Goal: Task Accomplishment & Management: Use online tool/utility

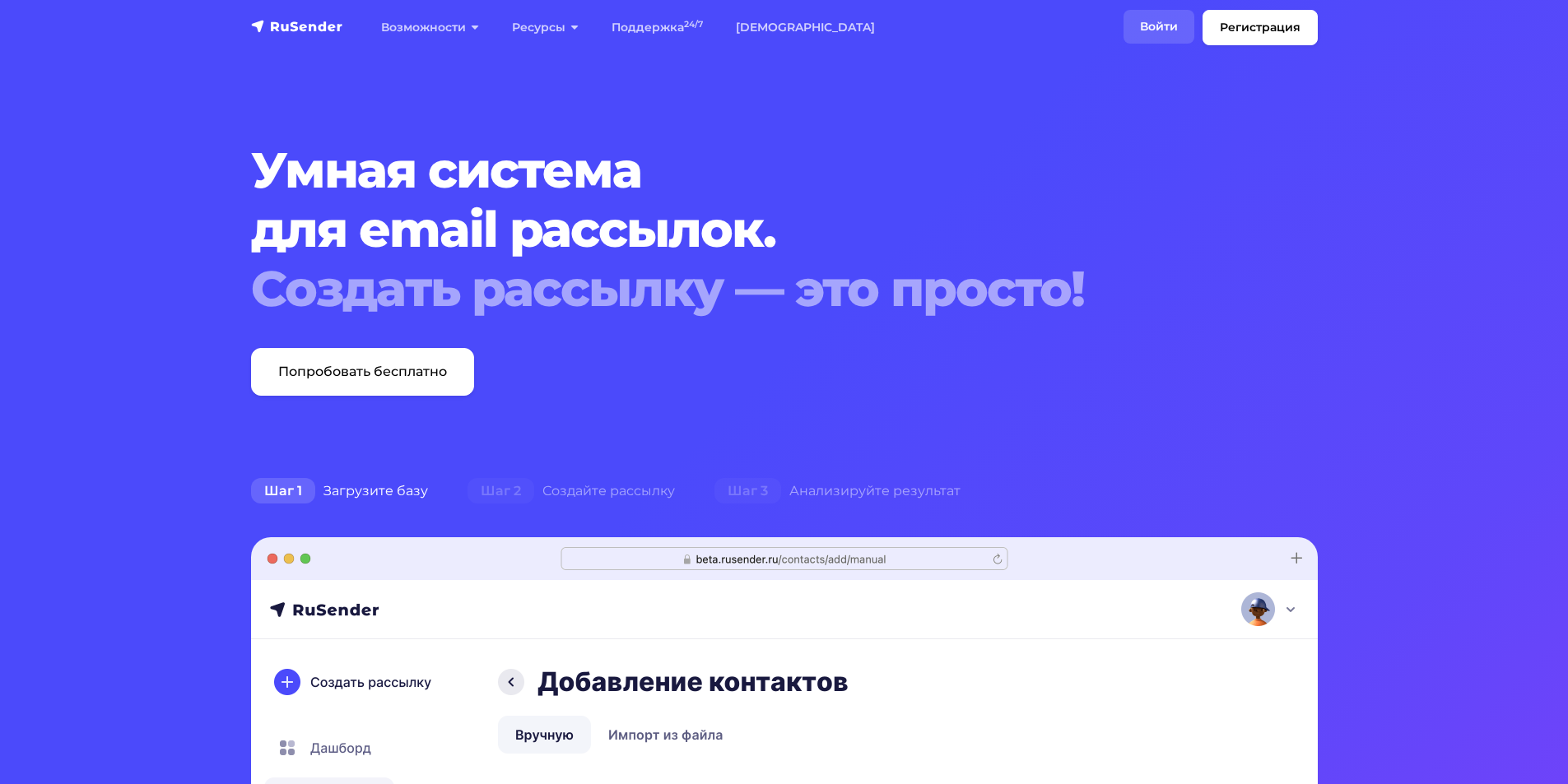
click at [1169, 30] on link "Войти" at bounding box center [1158, 27] width 71 height 34
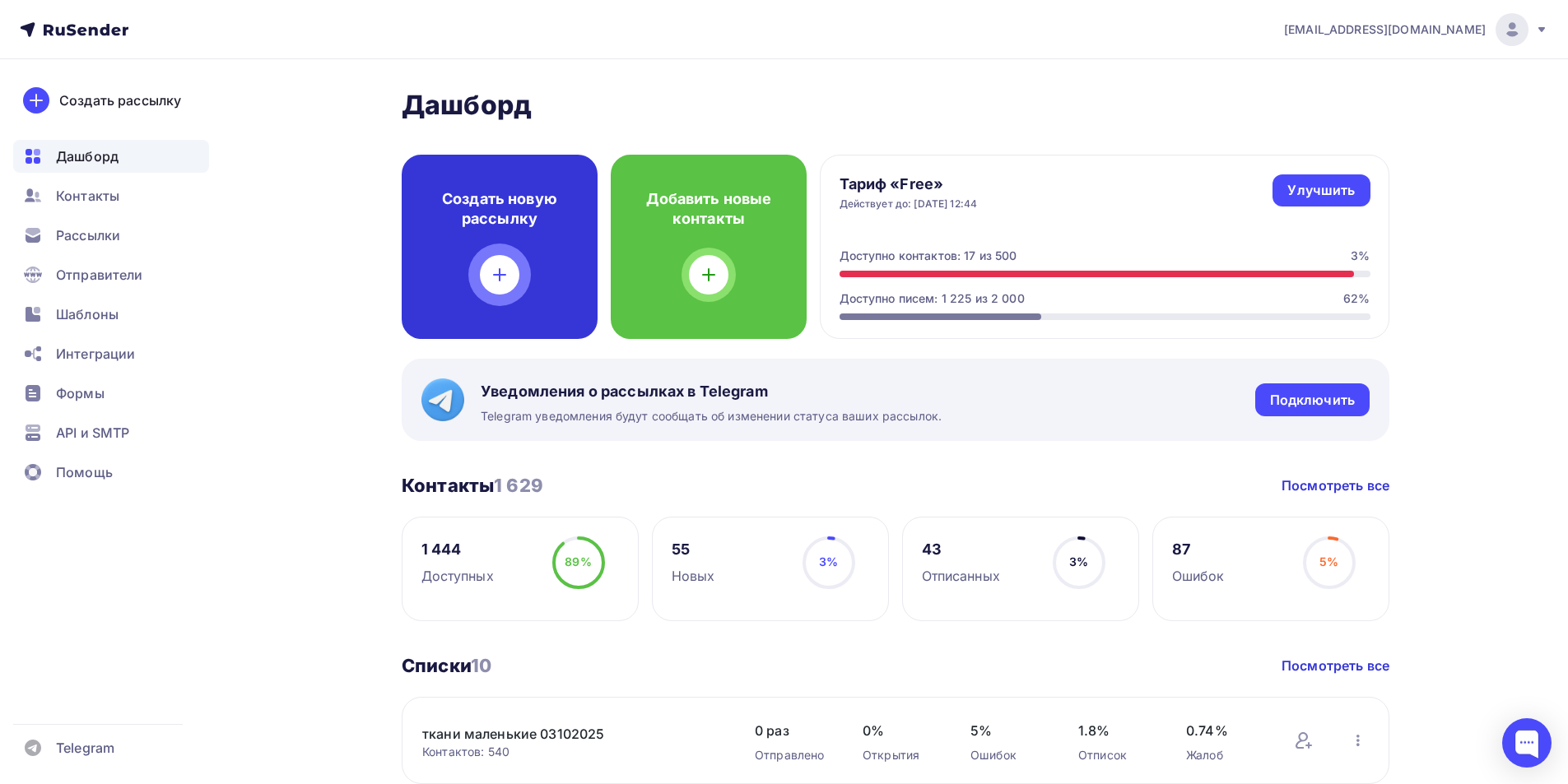
scroll to position [175, 0]
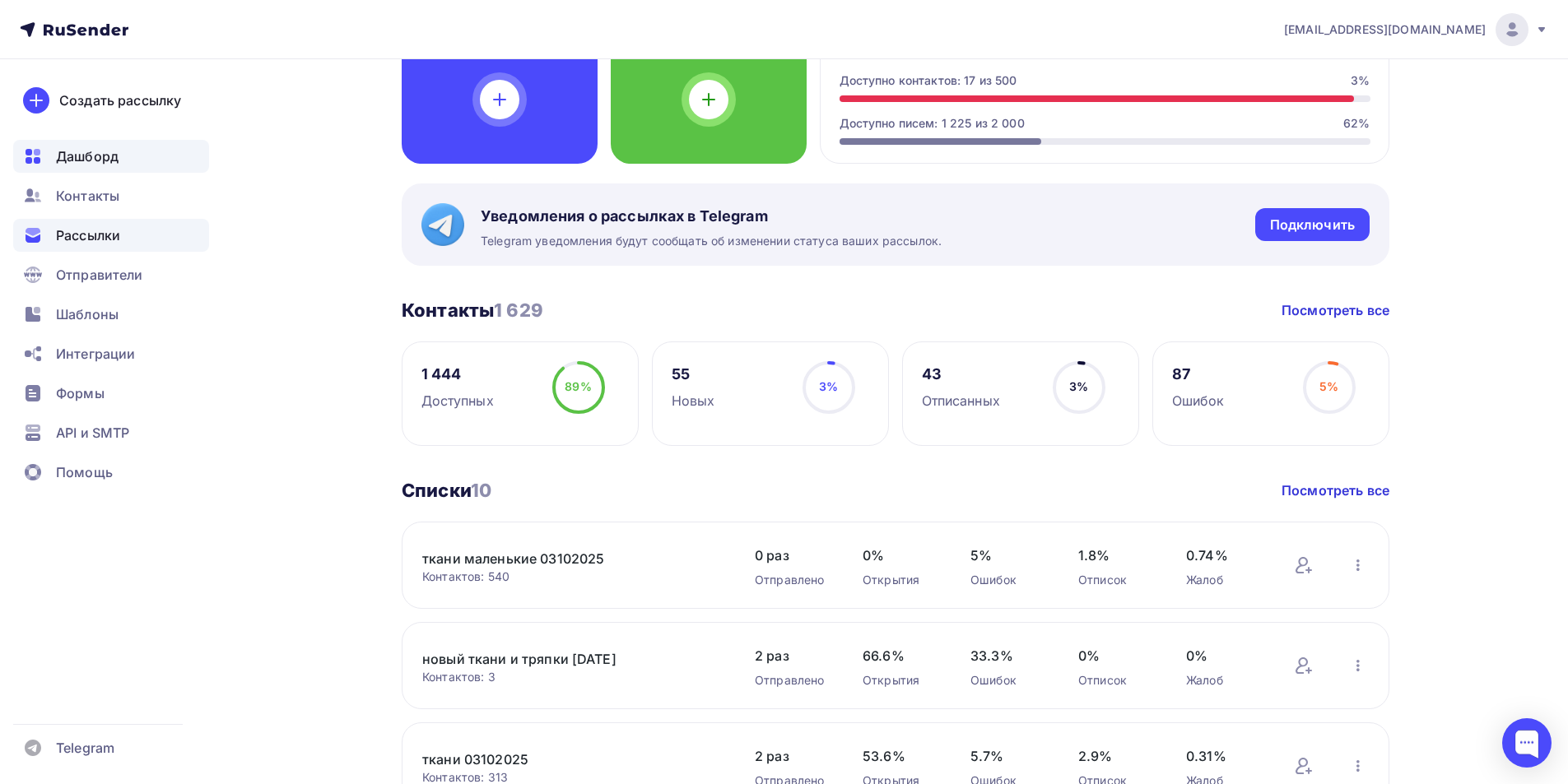
click at [87, 237] on span "Рассылки" at bounding box center [87, 235] width 65 height 20
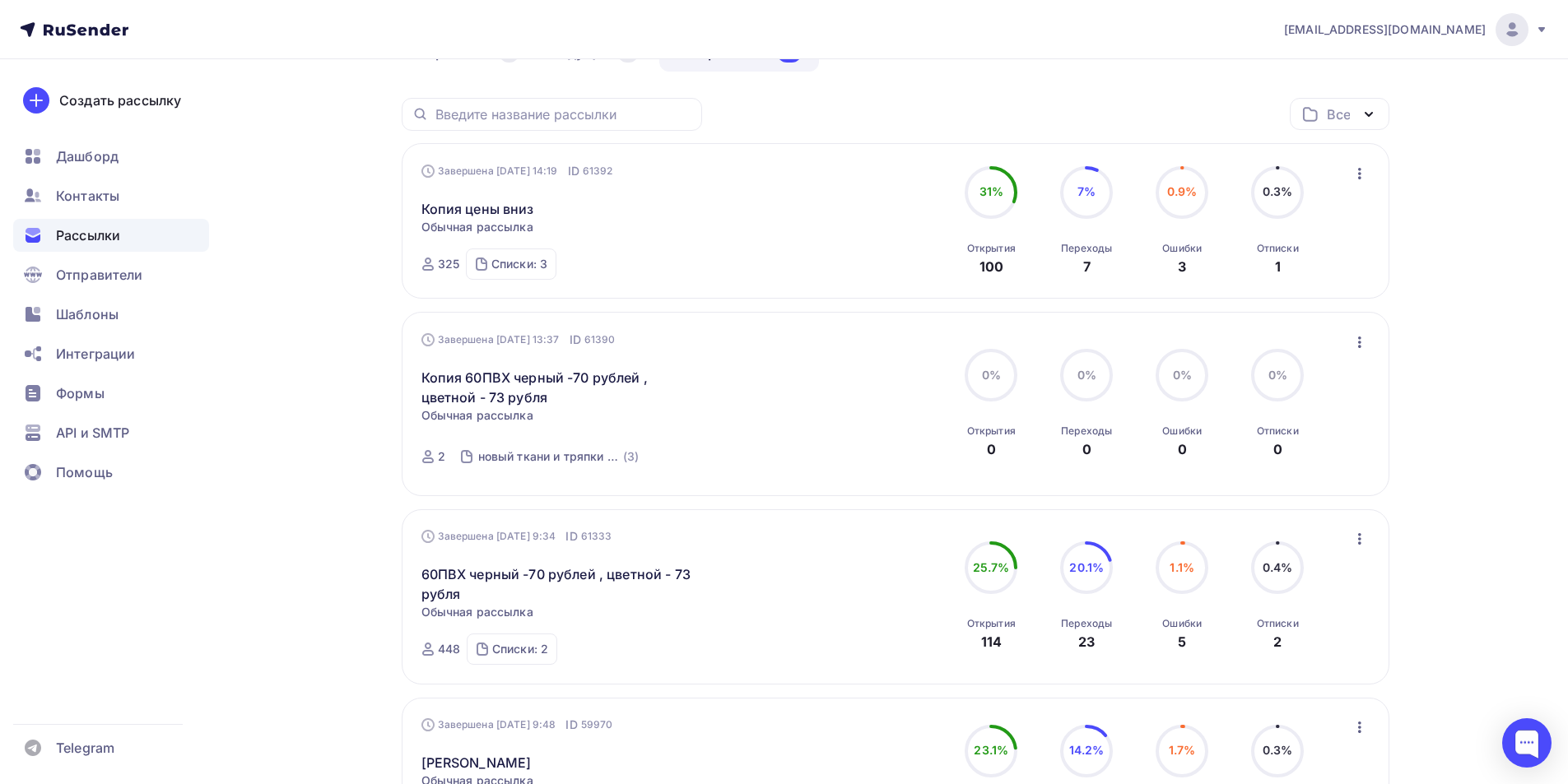
scroll to position [351, 0]
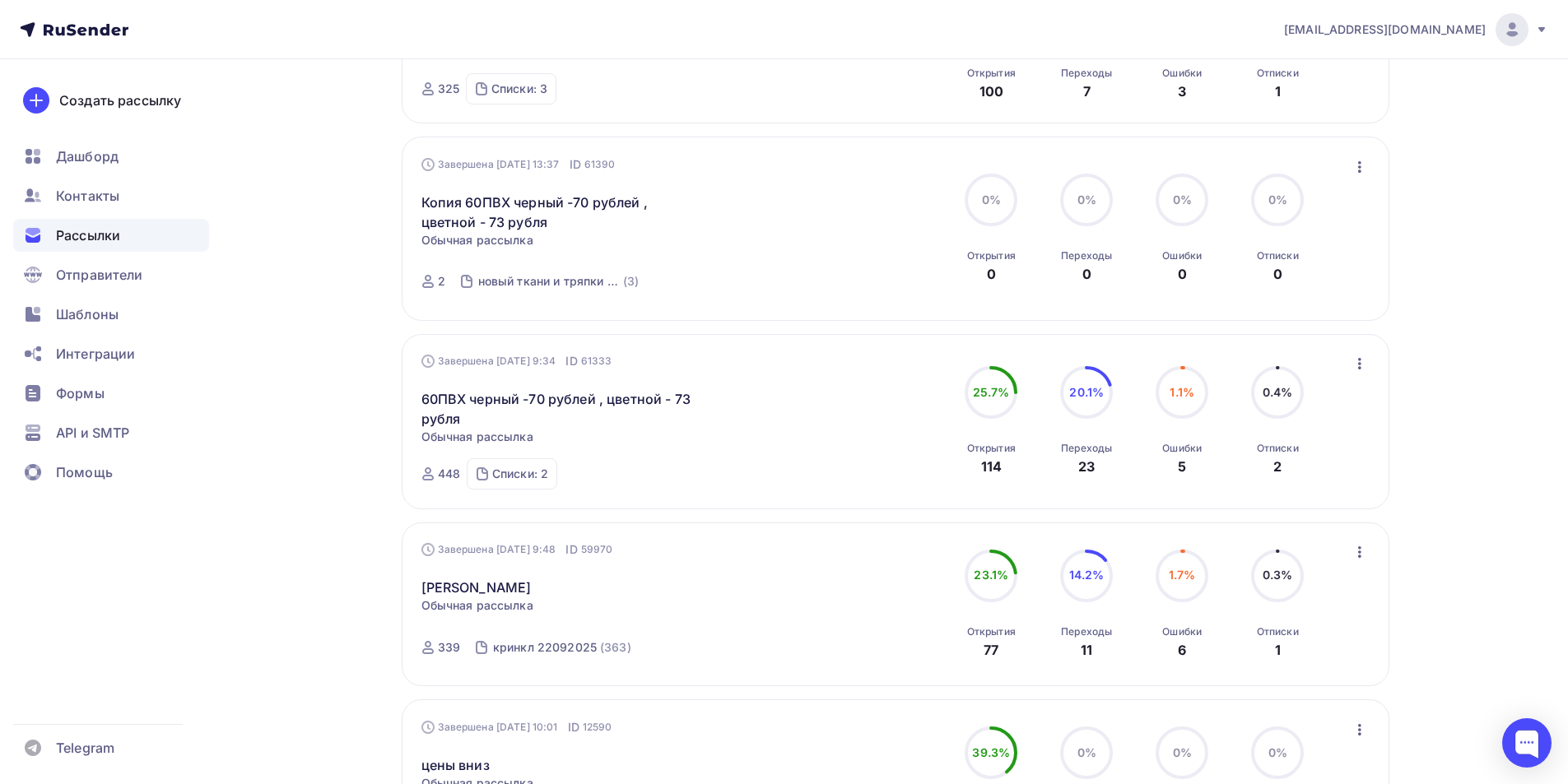
click at [1364, 365] on icon "button" at bounding box center [1360, 364] width 20 height 20
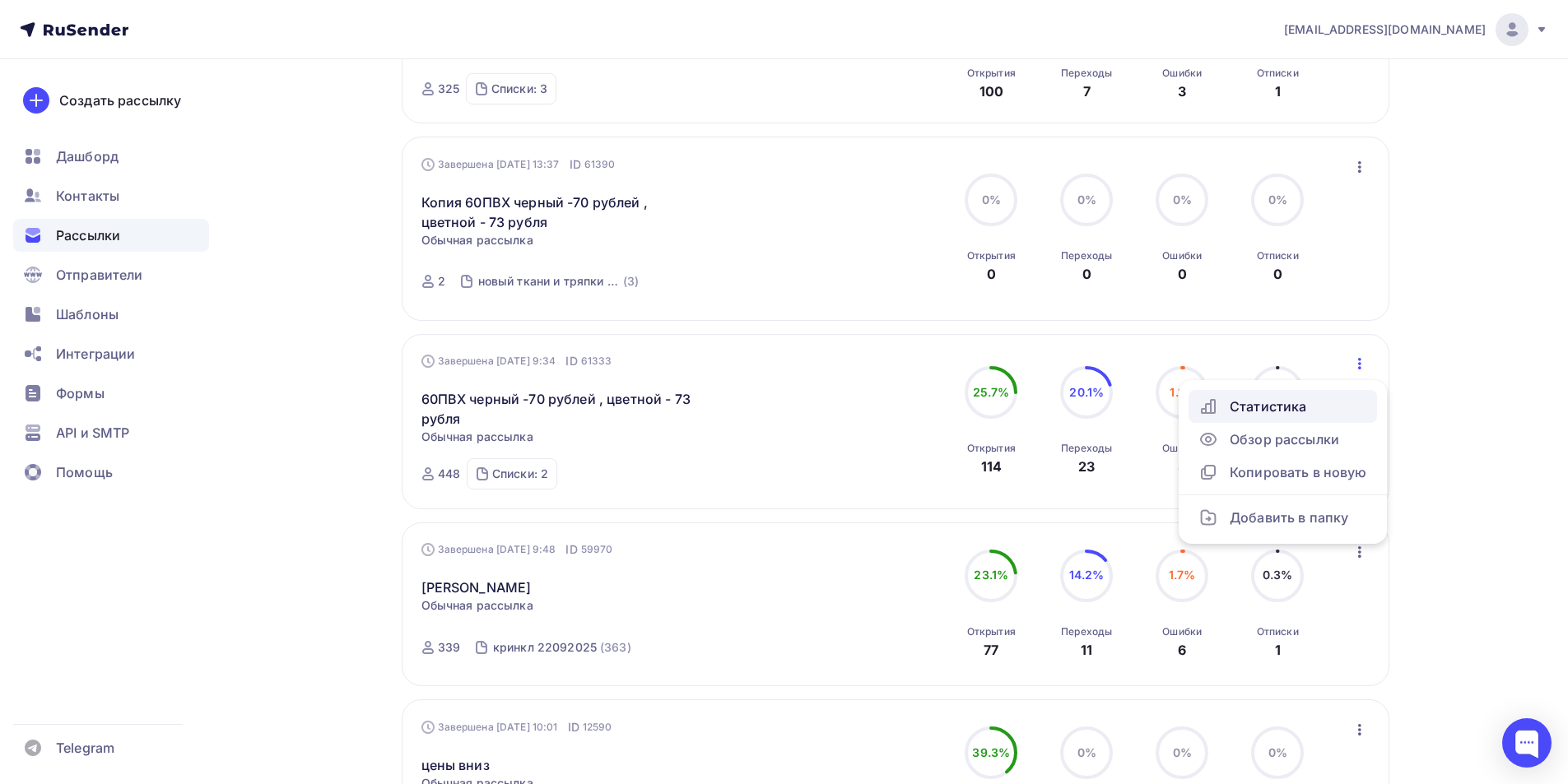
click at [1291, 408] on div "Статистика" at bounding box center [1283, 406] width 169 height 20
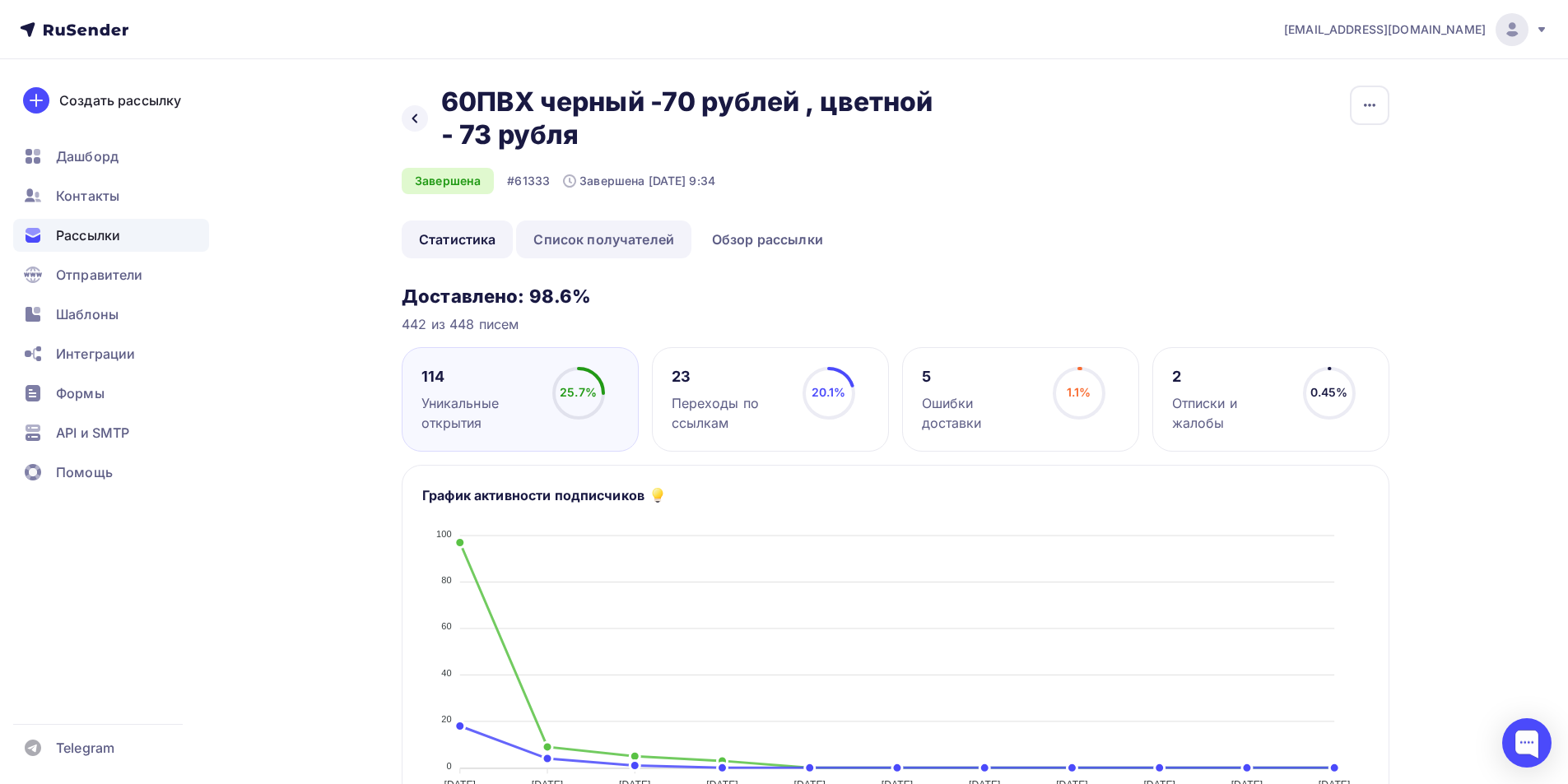
click at [609, 231] on link "Список получателей" at bounding box center [604, 239] width 175 height 38
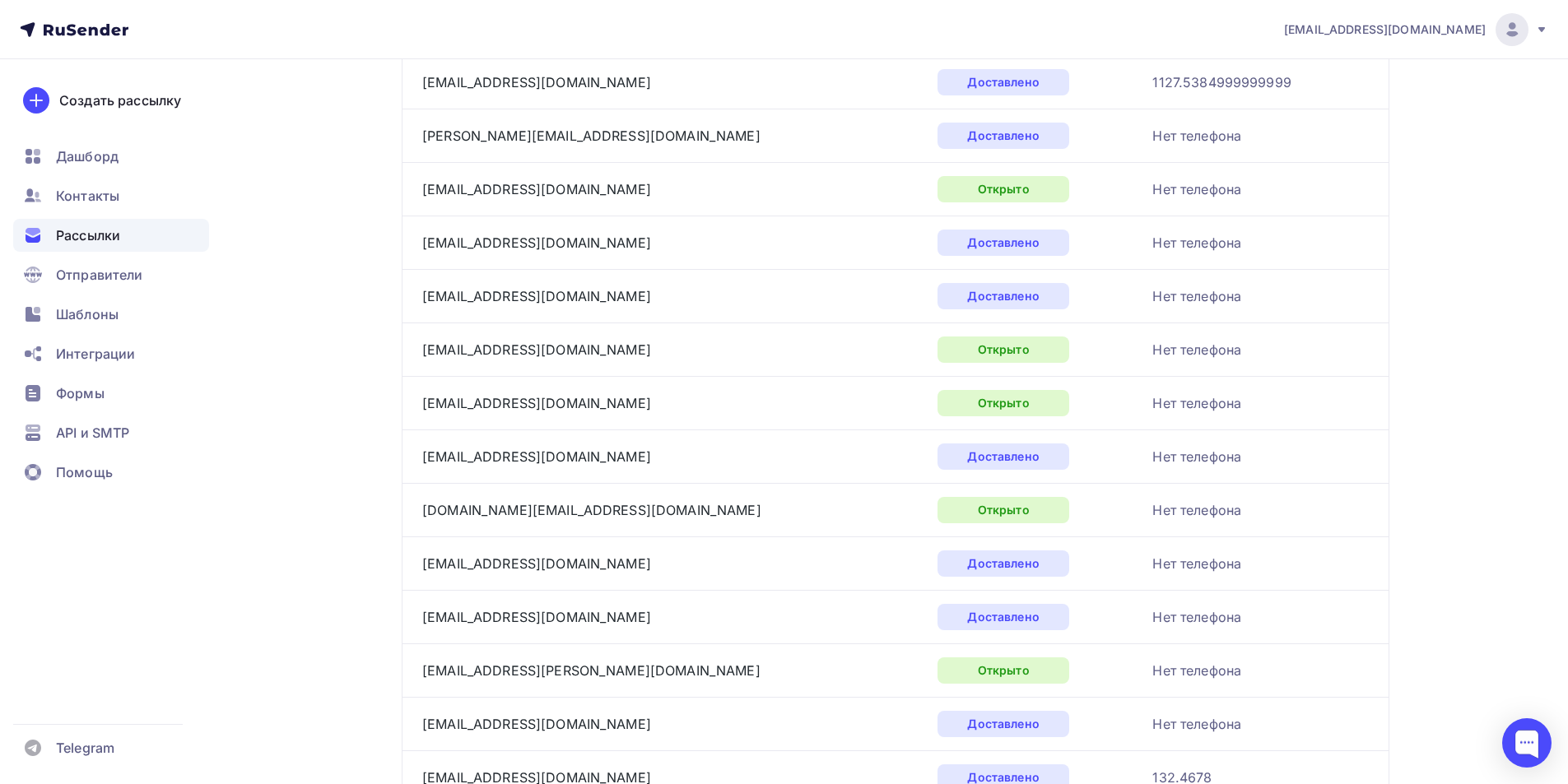
scroll to position [2400, 0]
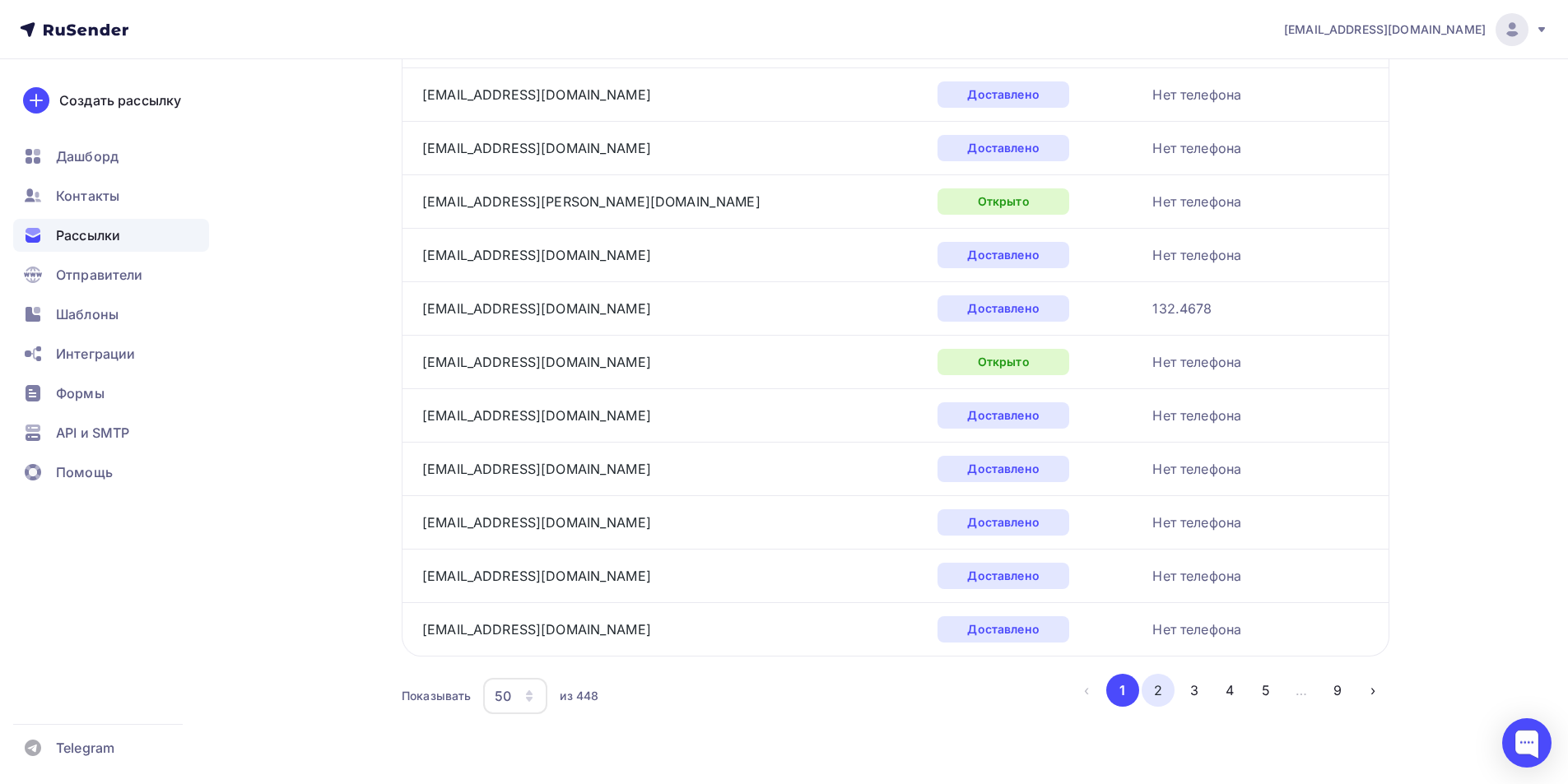
click at [1154, 700] on button "2" at bounding box center [1157, 690] width 33 height 33
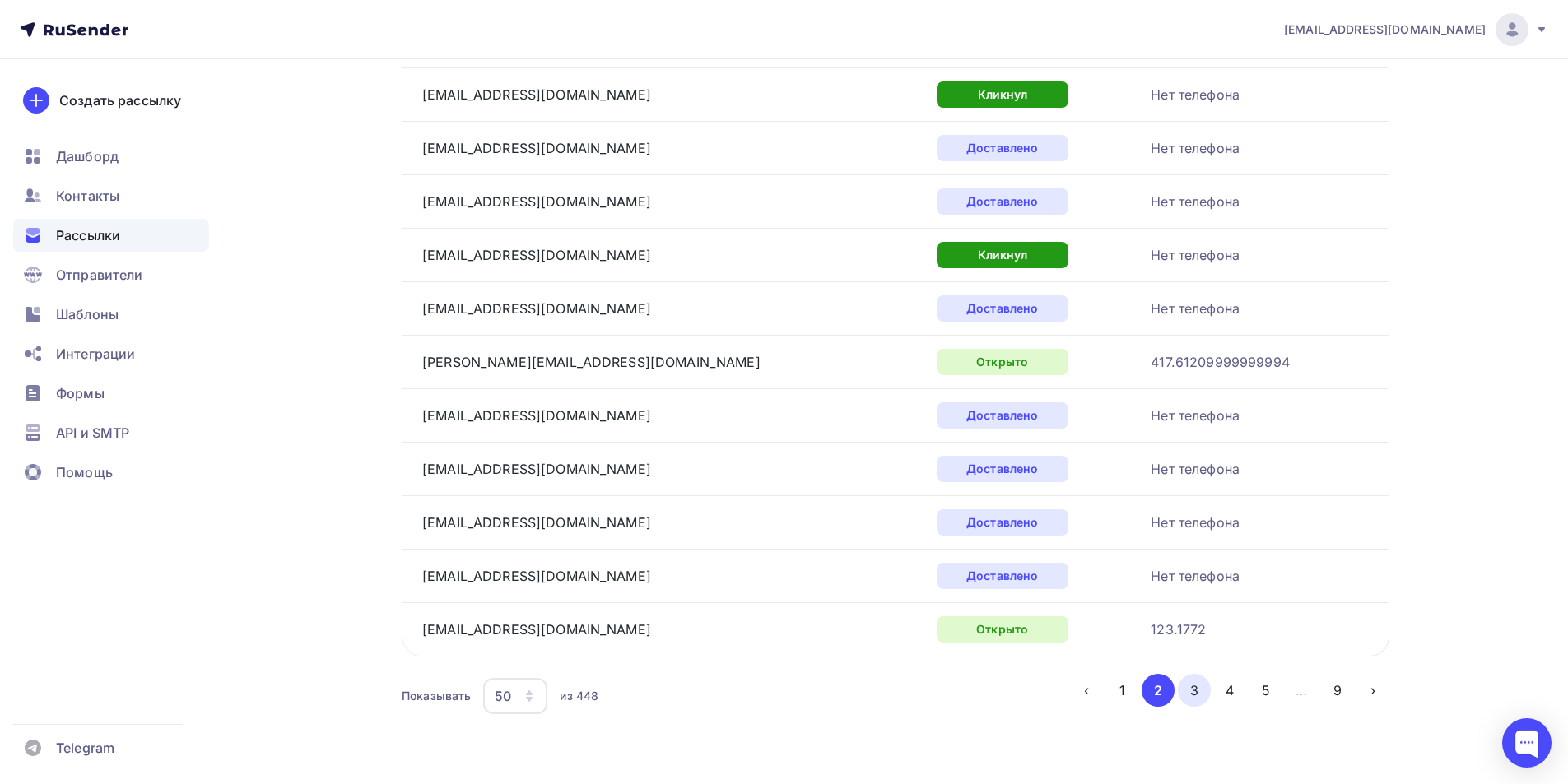
click at [1197, 682] on button "3" at bounding box center [1194, 690] width 33 height 33
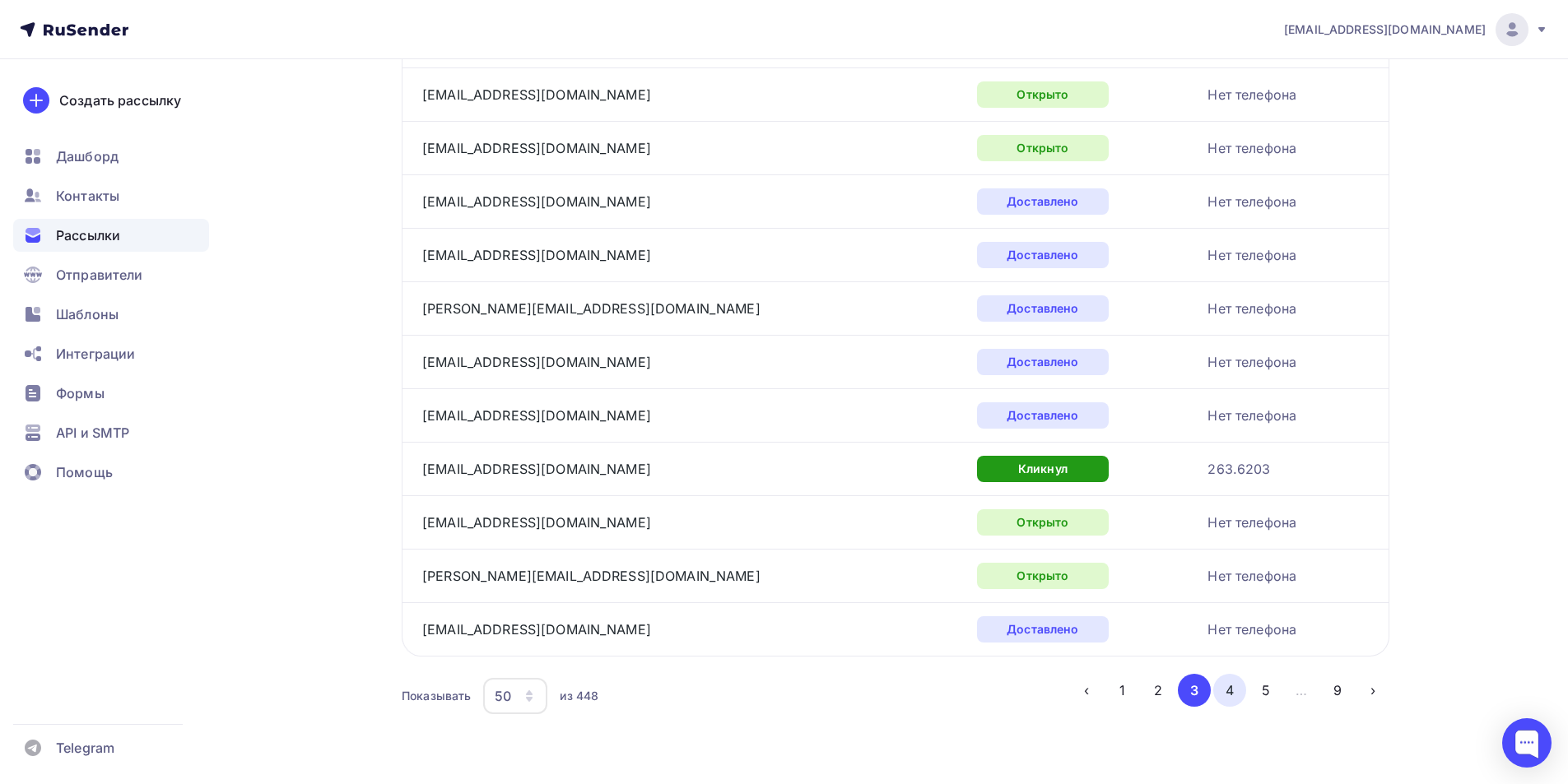
click at [1229, 698] on button "4" at bounding box center [1229, 690] width 33 height 33
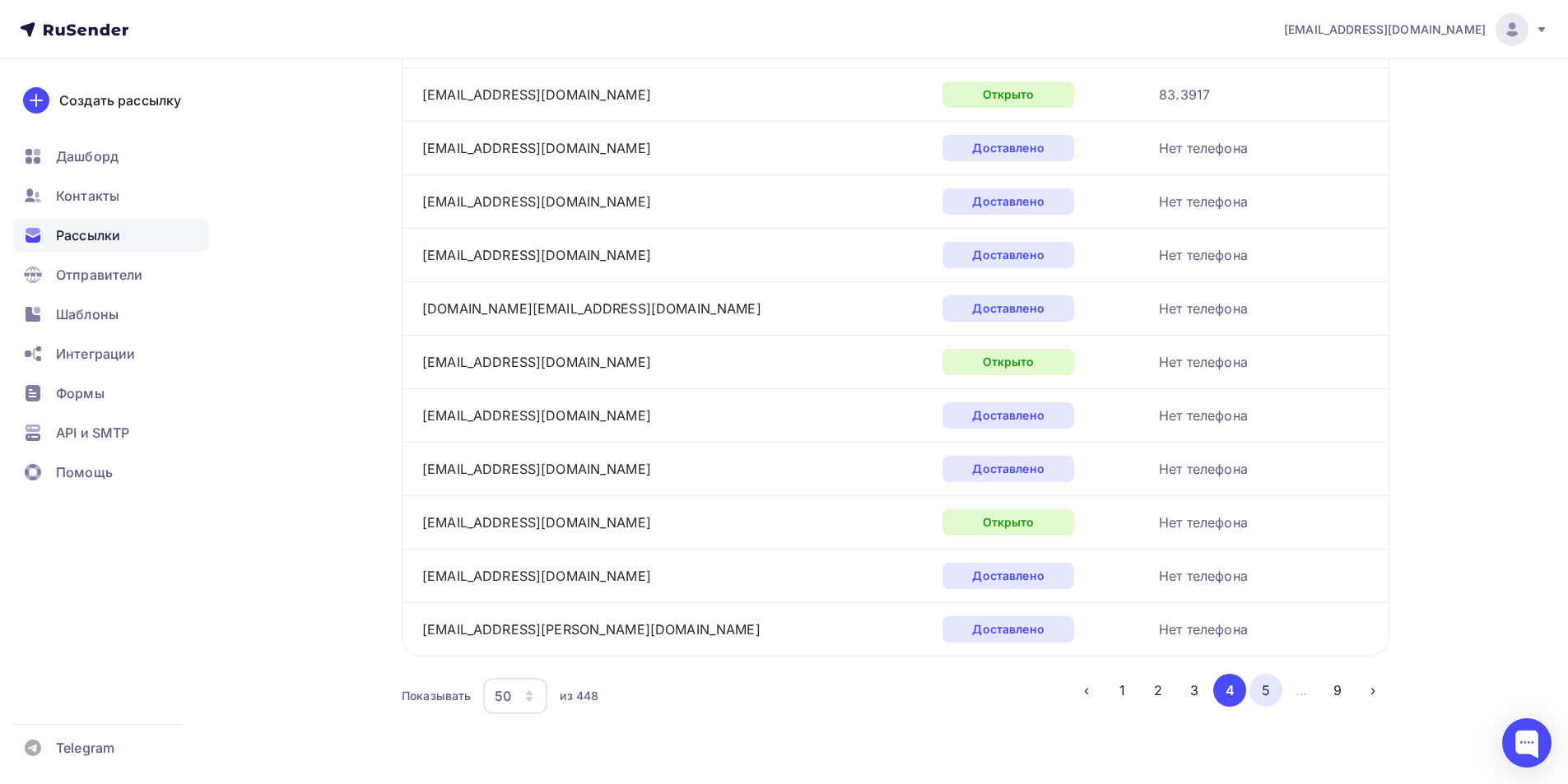
click at [1257, 694] on button "5" at bounding box center [1266, 690] width 33 height 33
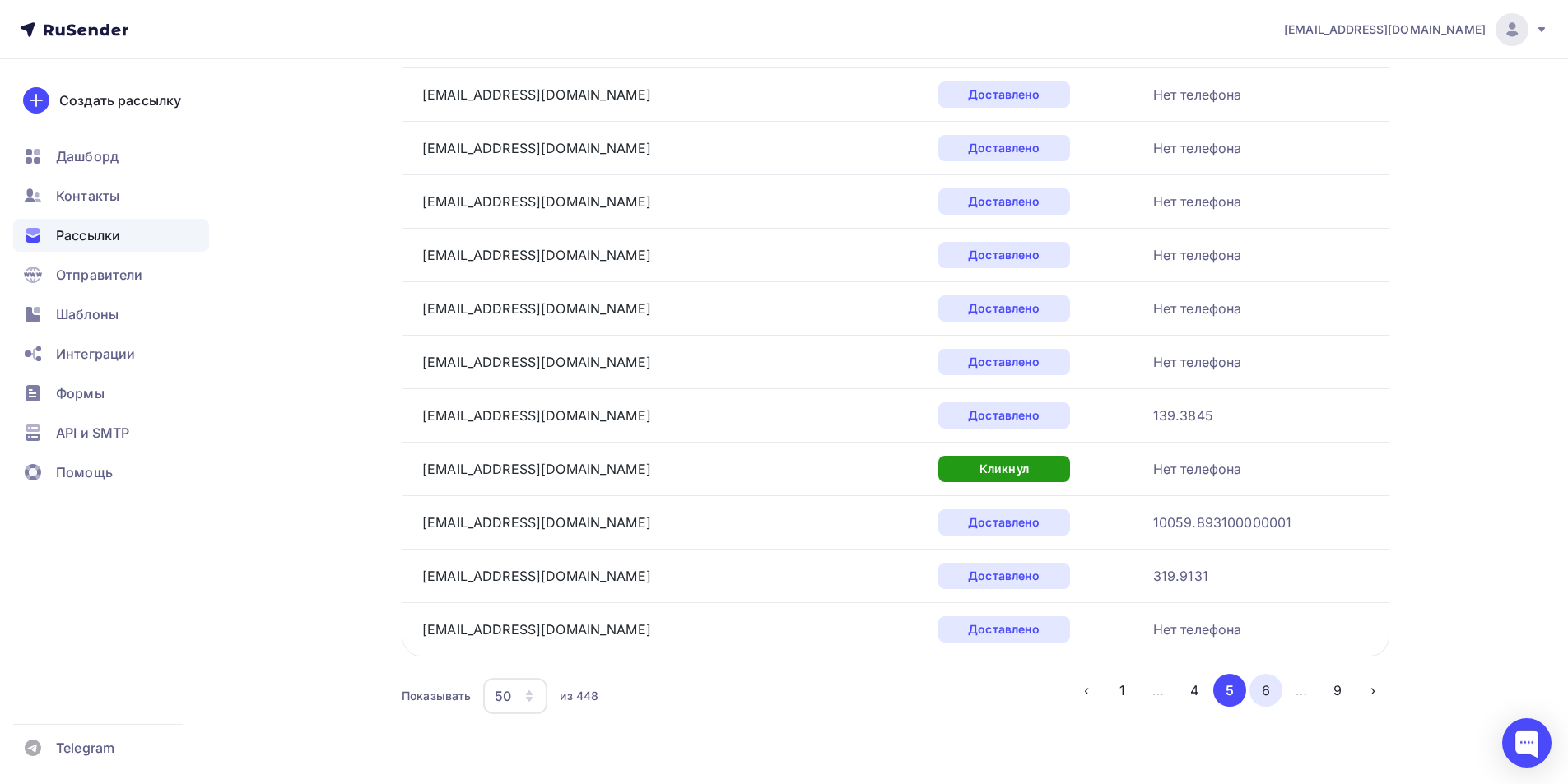
click at [1255, 689] on button "6" at bounding box center [1266, 690] width 33 height 33
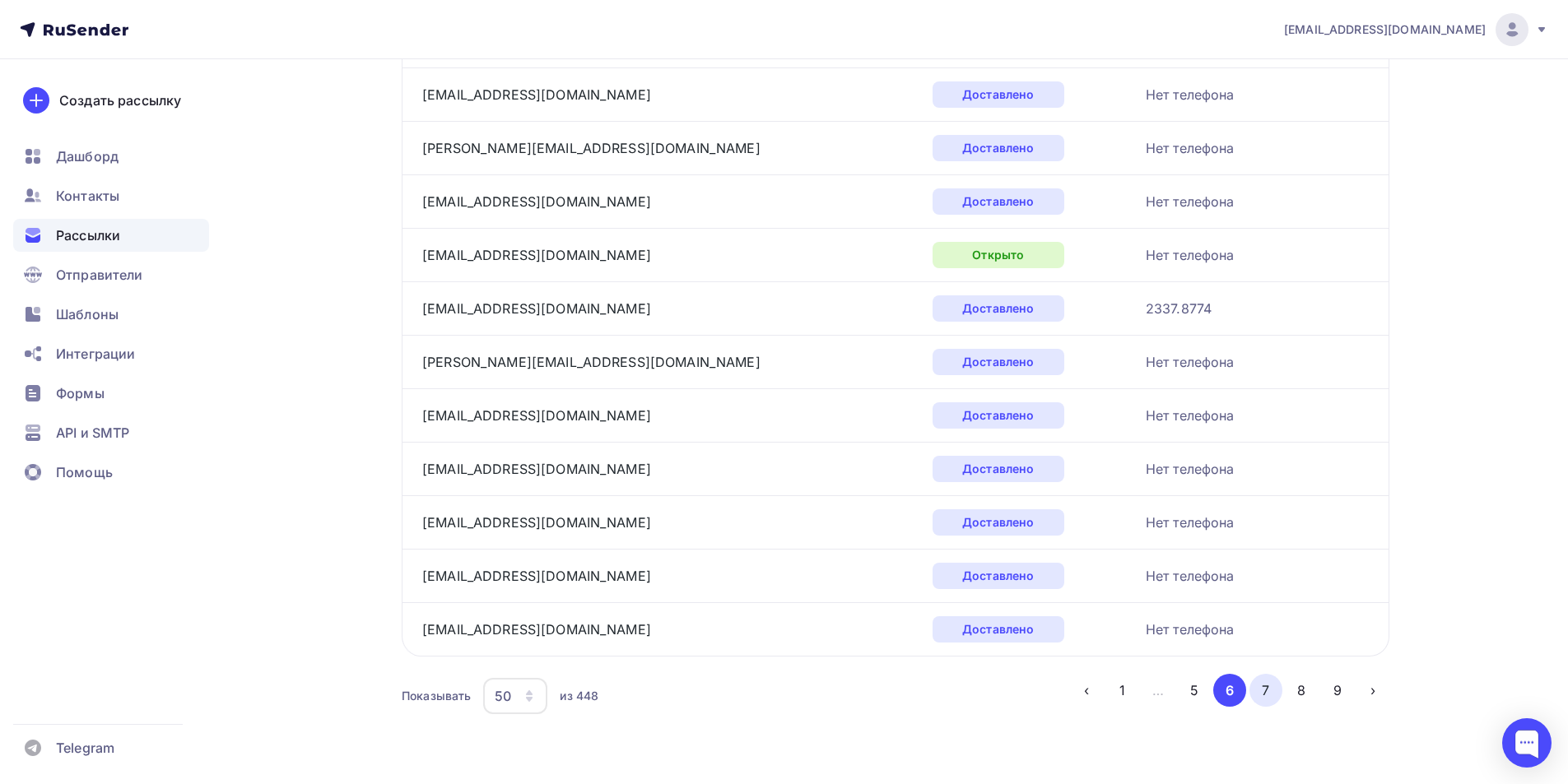
click at [1263, 695] on button "7" at bounding box center [1266, 690] width 33 height 33
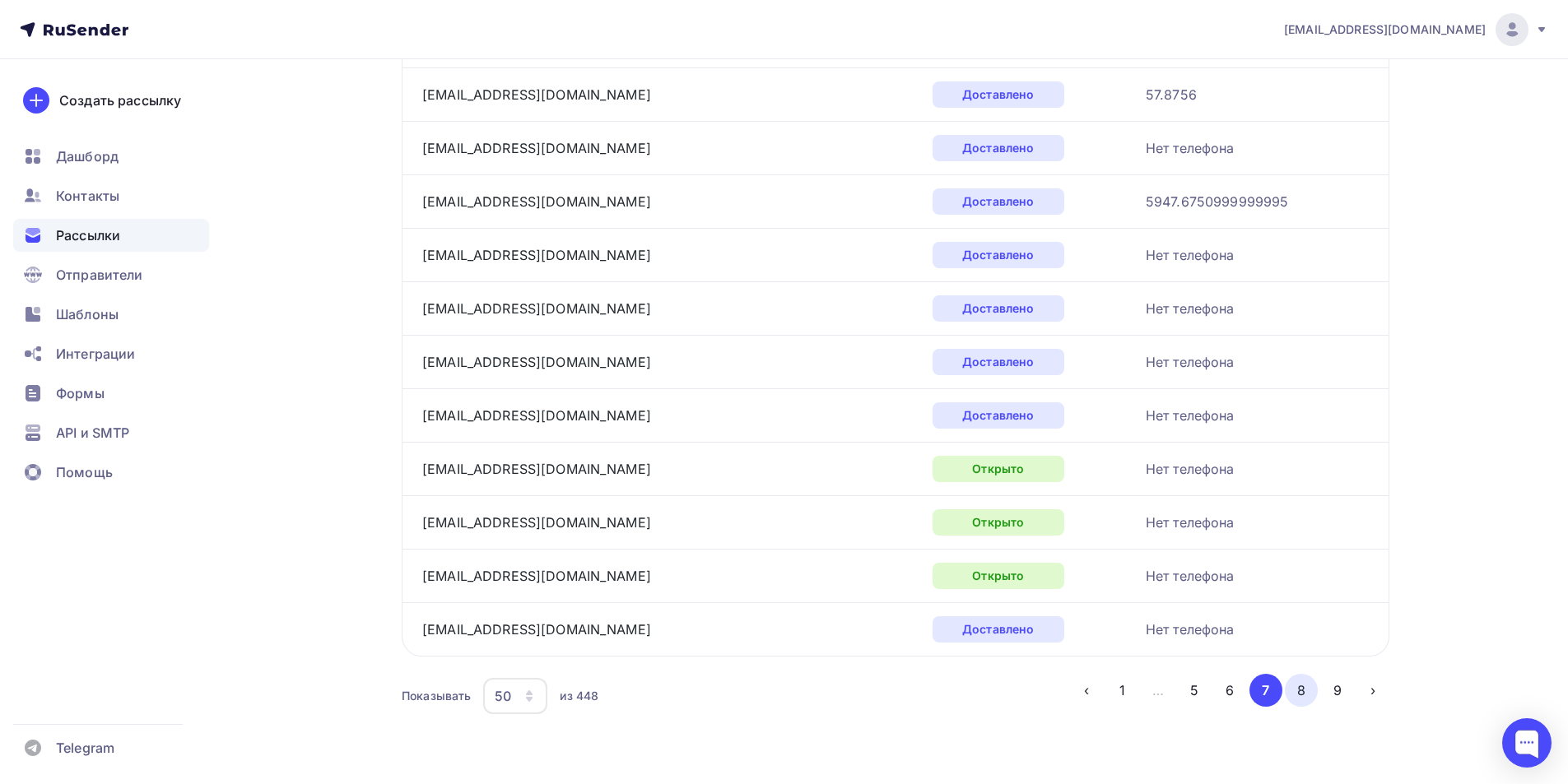
click at [1299, 691] on button "8" at bounding box center [1301, 690] width 33 height 33
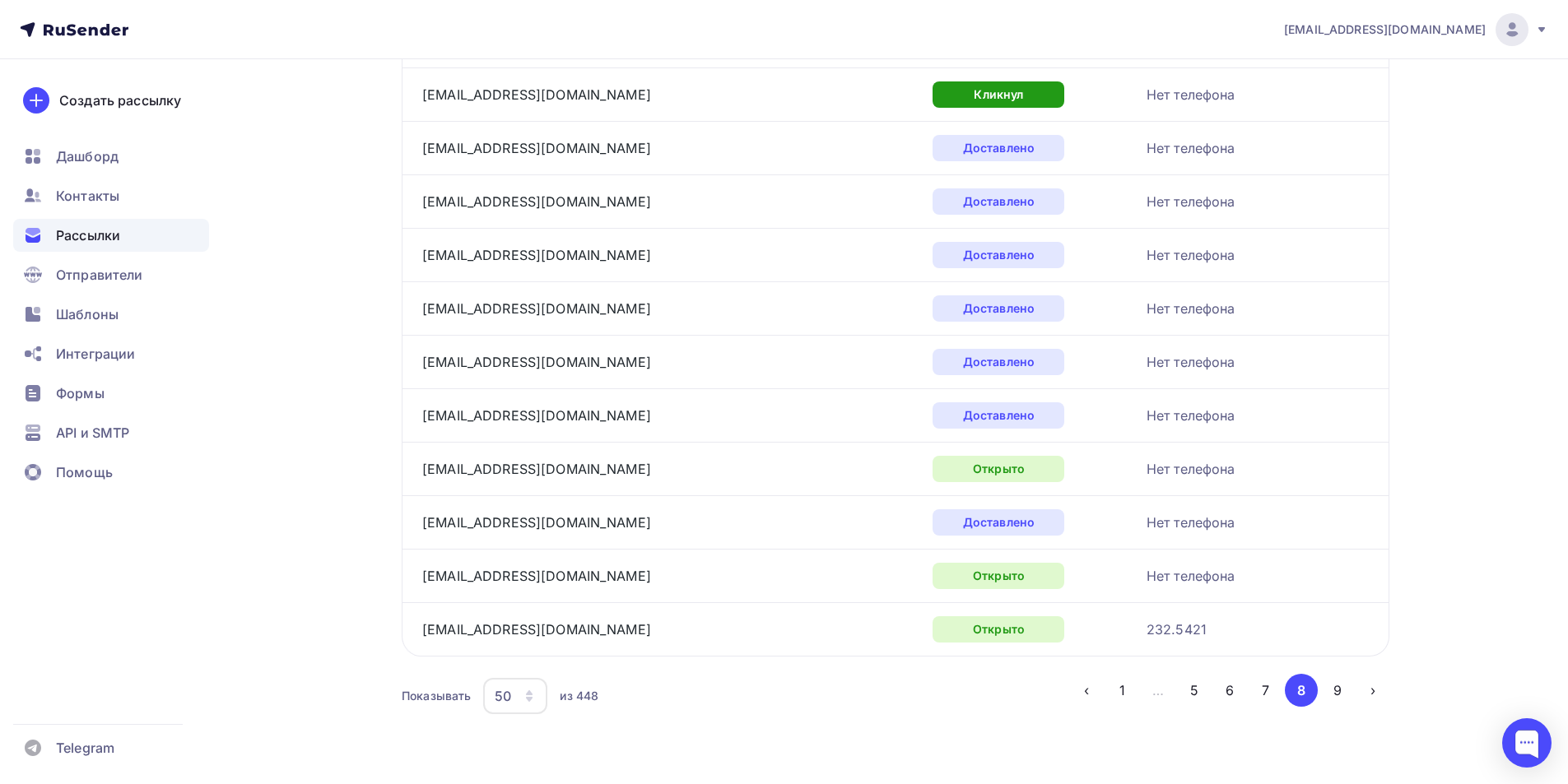
click at [1330, 702] on button "9" at bounding box center [1337, 690] width 33 height 33
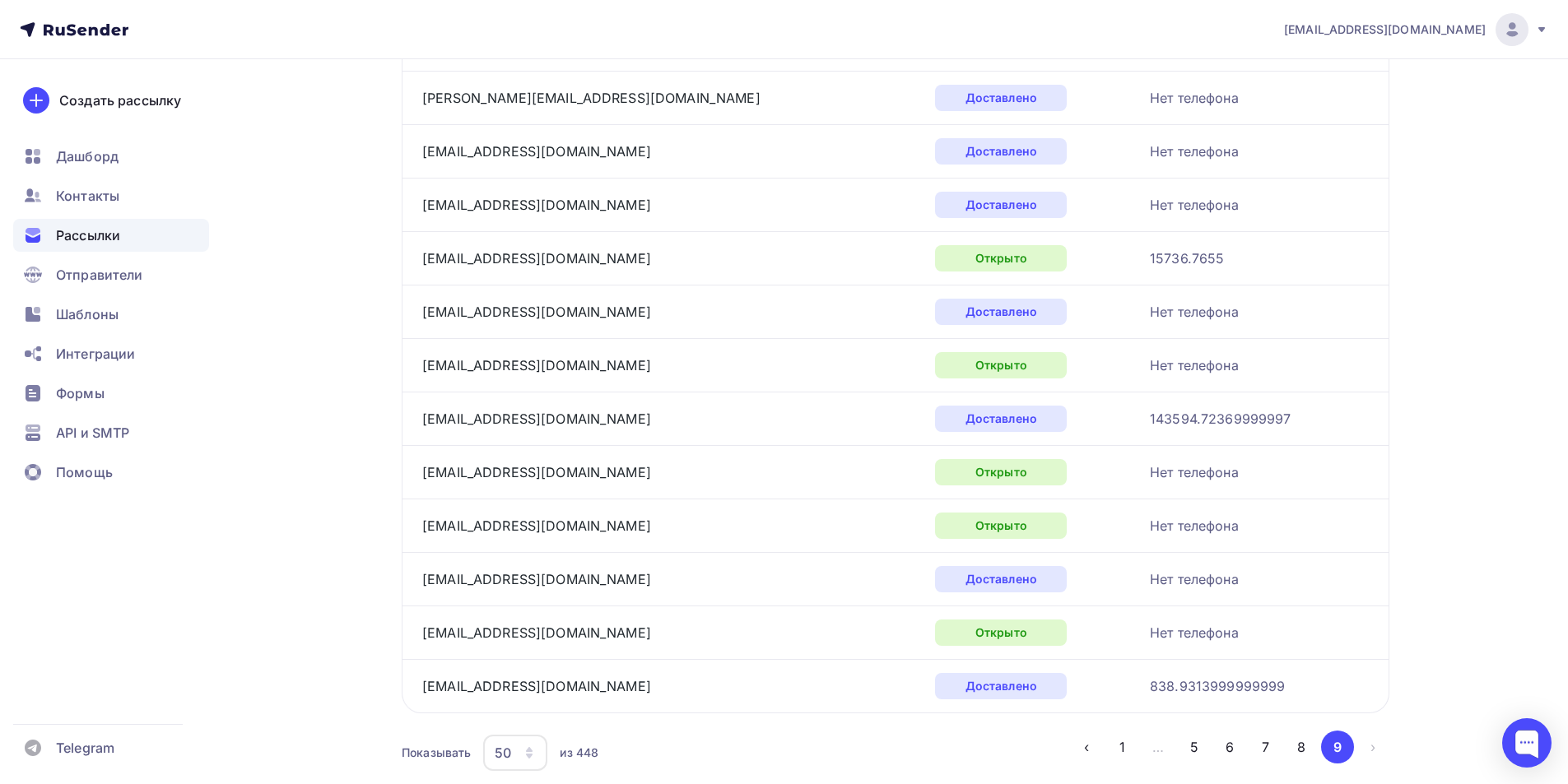
scroll to position [2292, 0]
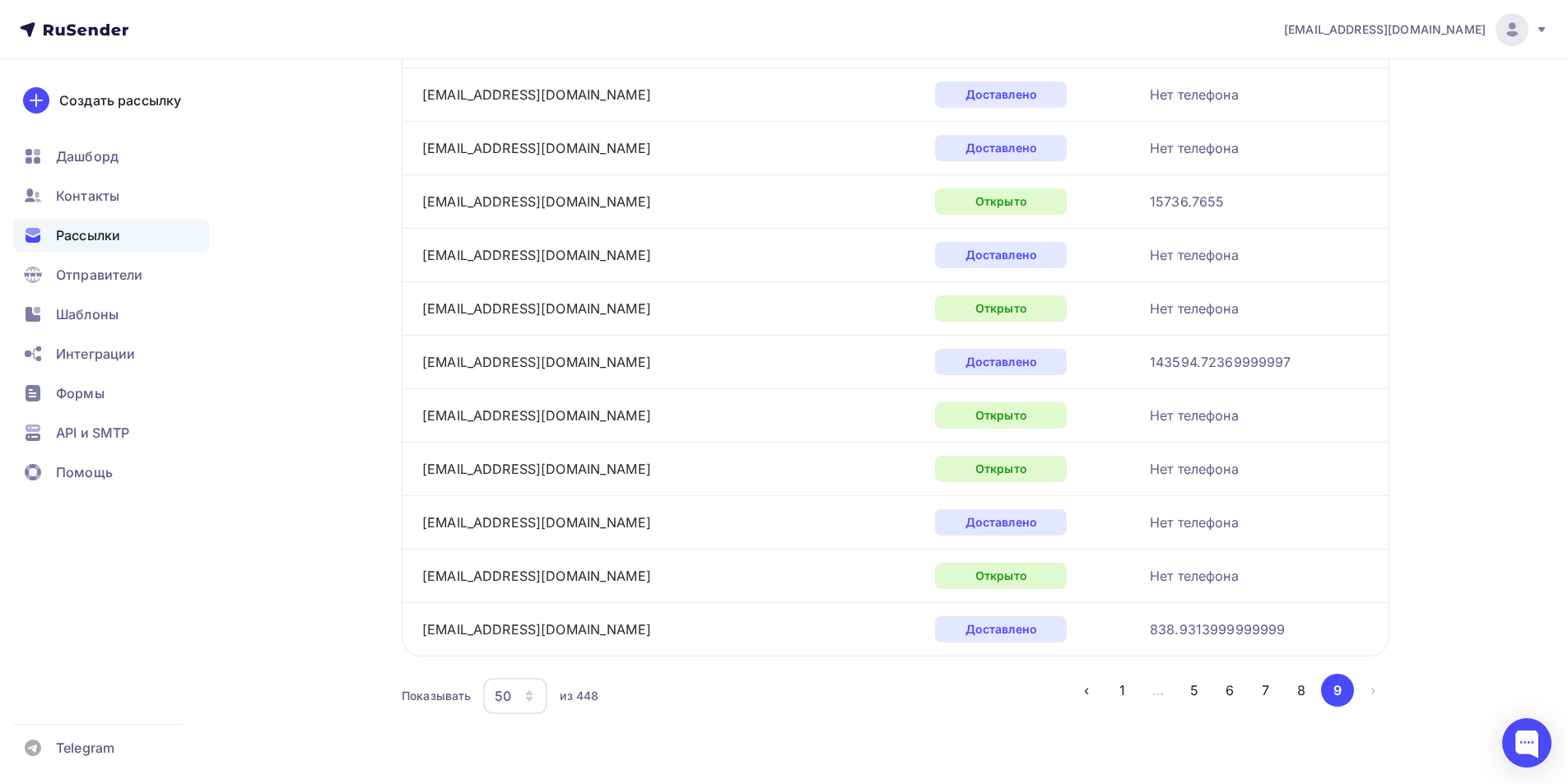
click at [1372, 690] on li "›" at bounding box center [1372, 690] width 36 height 33
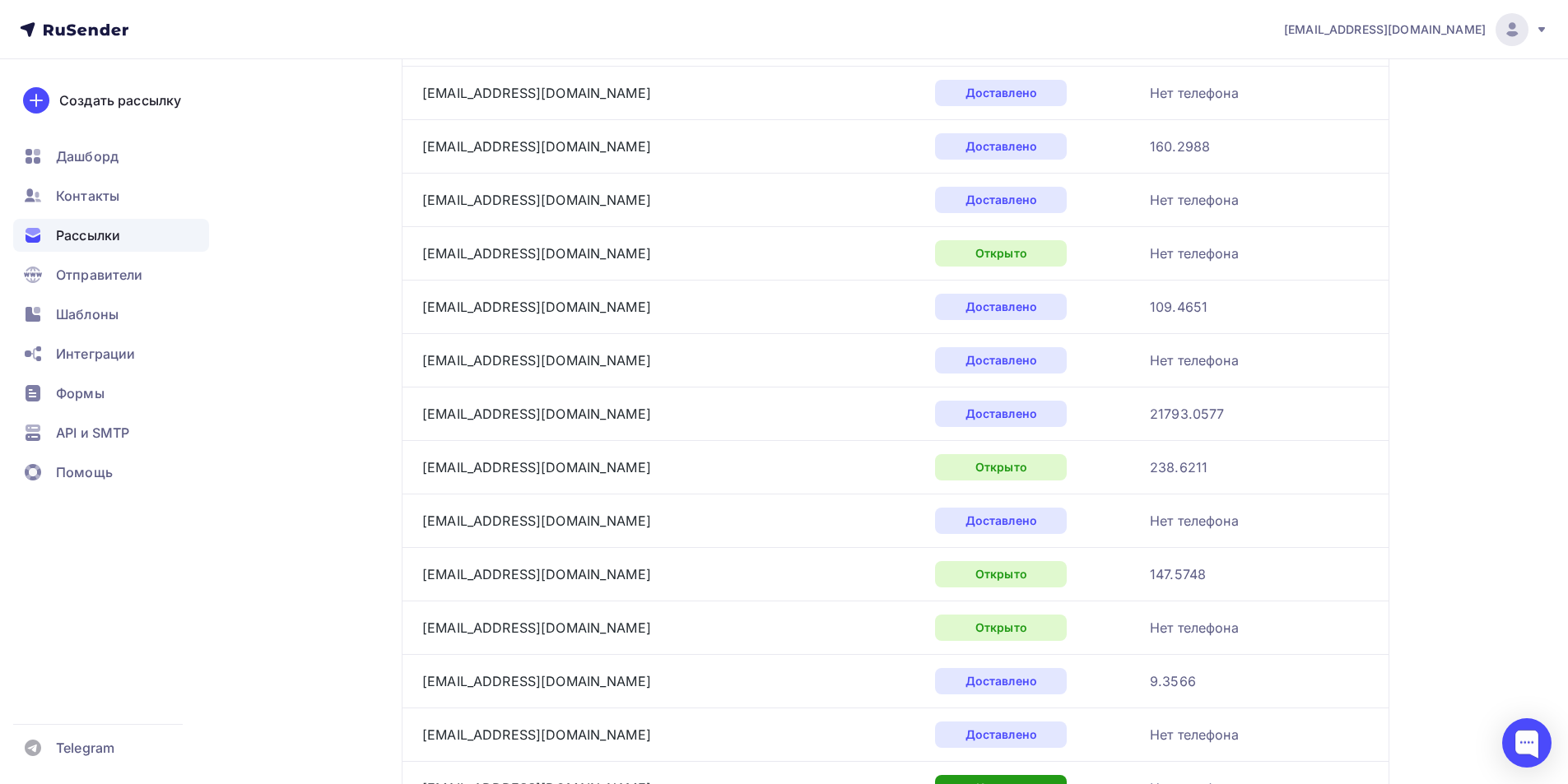
scroll to position [888, 0]
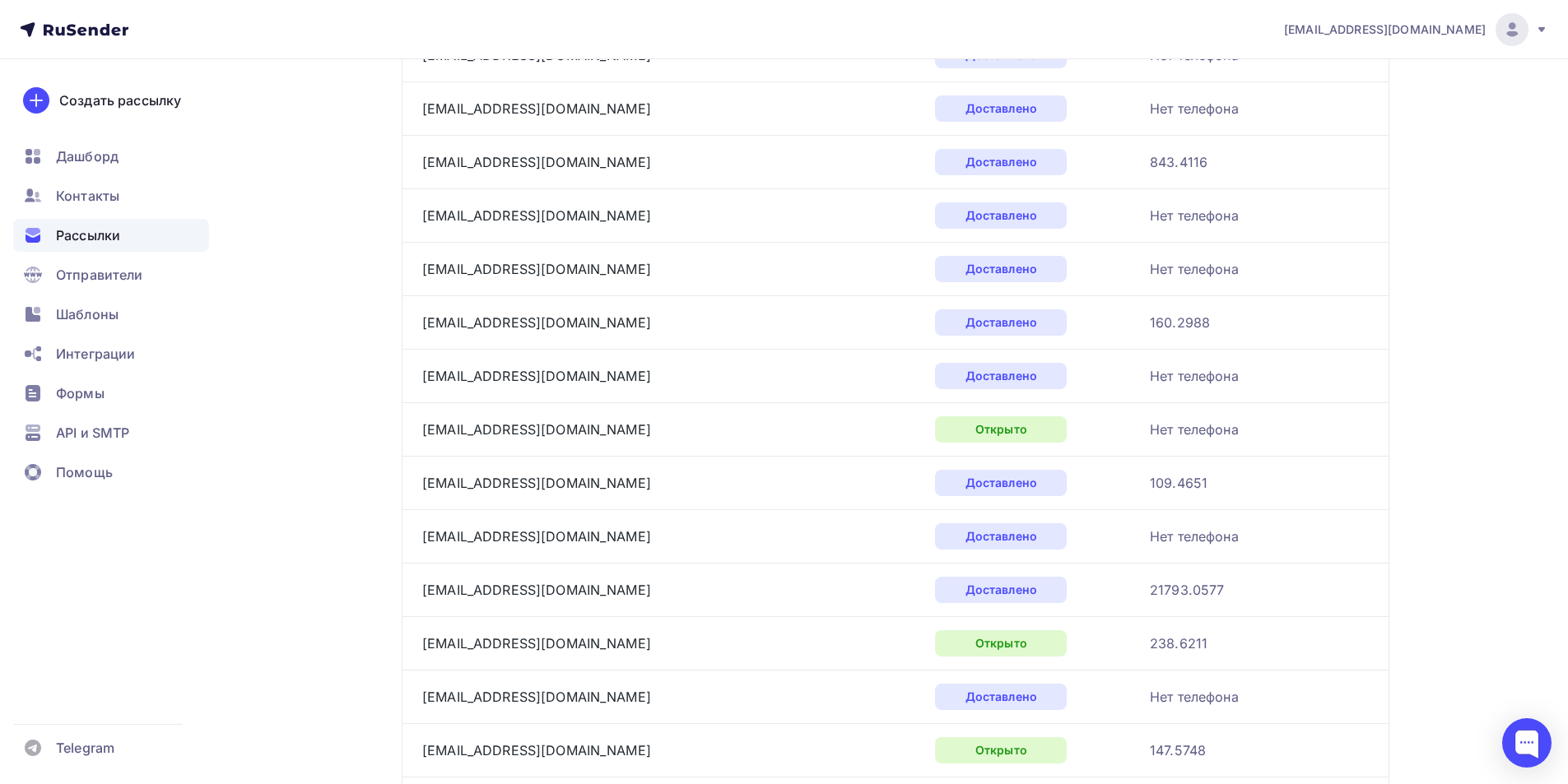
click at [95, 236] on span "Рассылки" at bounding box center [87, 235] width 65 height 20
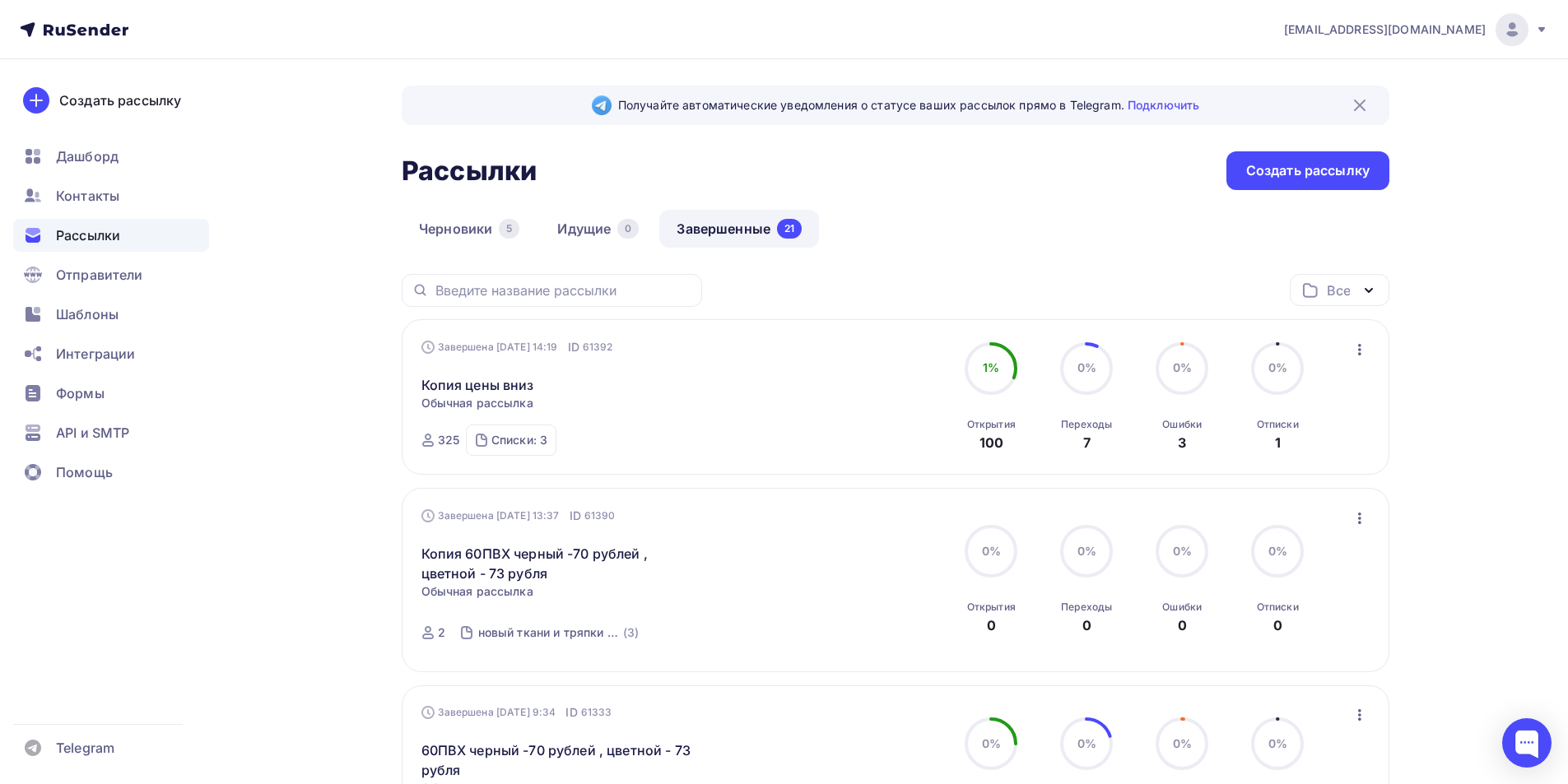
scroll to position [176, 0]
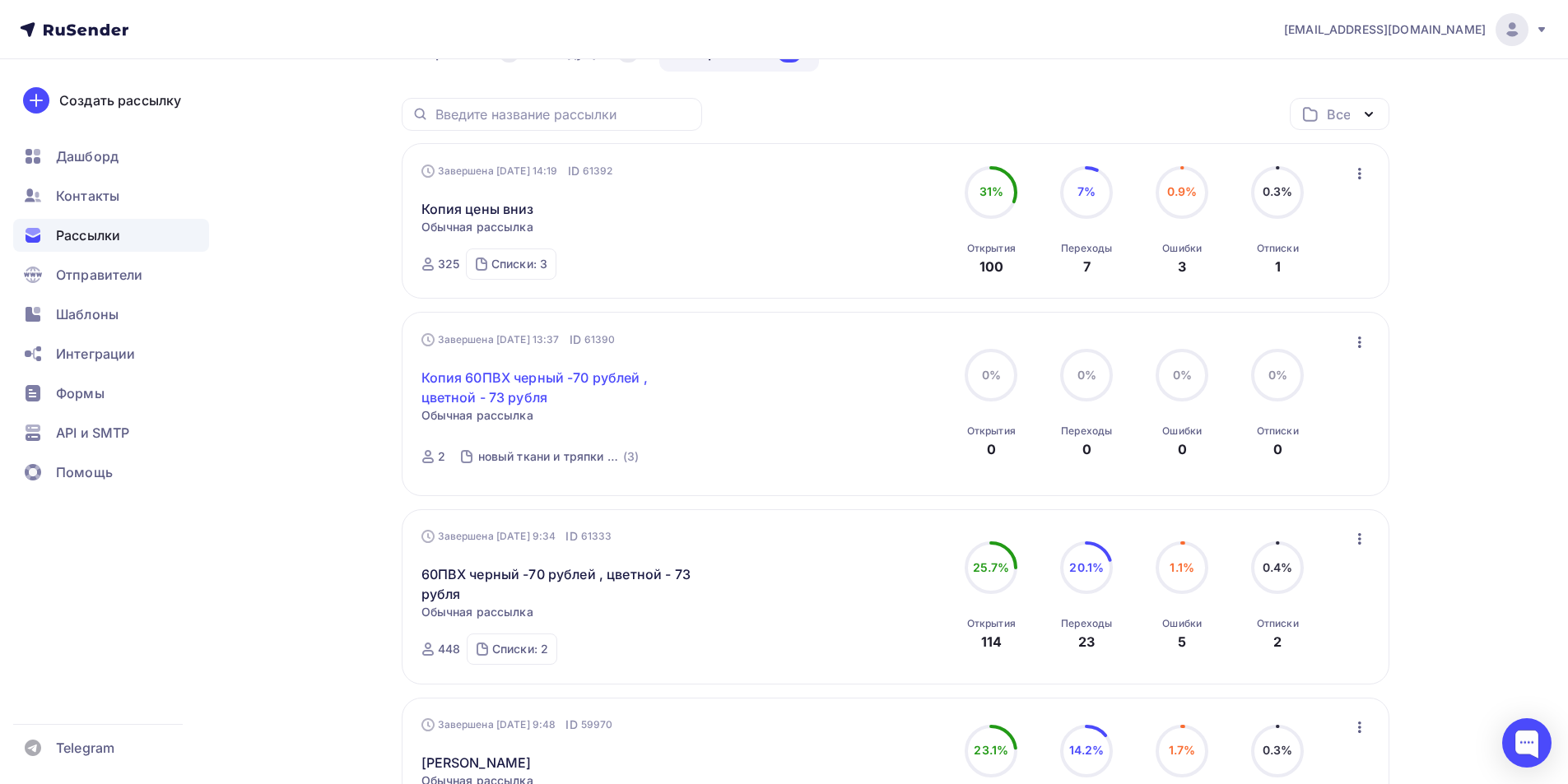
click at [584, 376] on link "Копия 60ПВХ черный -70 рублей , цветной - 73 рубля" at bounding box center [563, 388] width 282 height 40
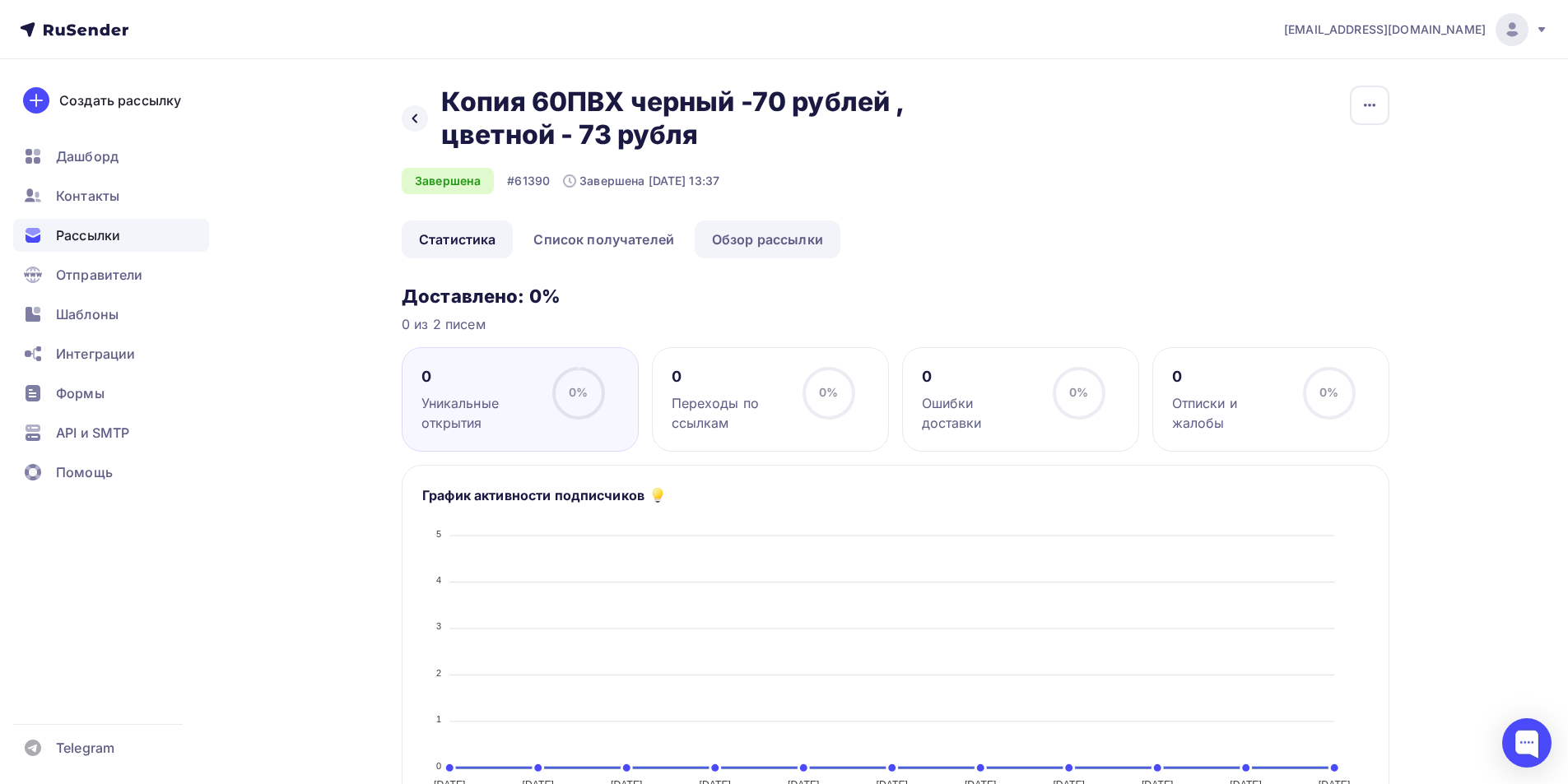
click at [762, 244] on link "Обзор рассылки" at bounding box center [768, 239] width 146 height 38
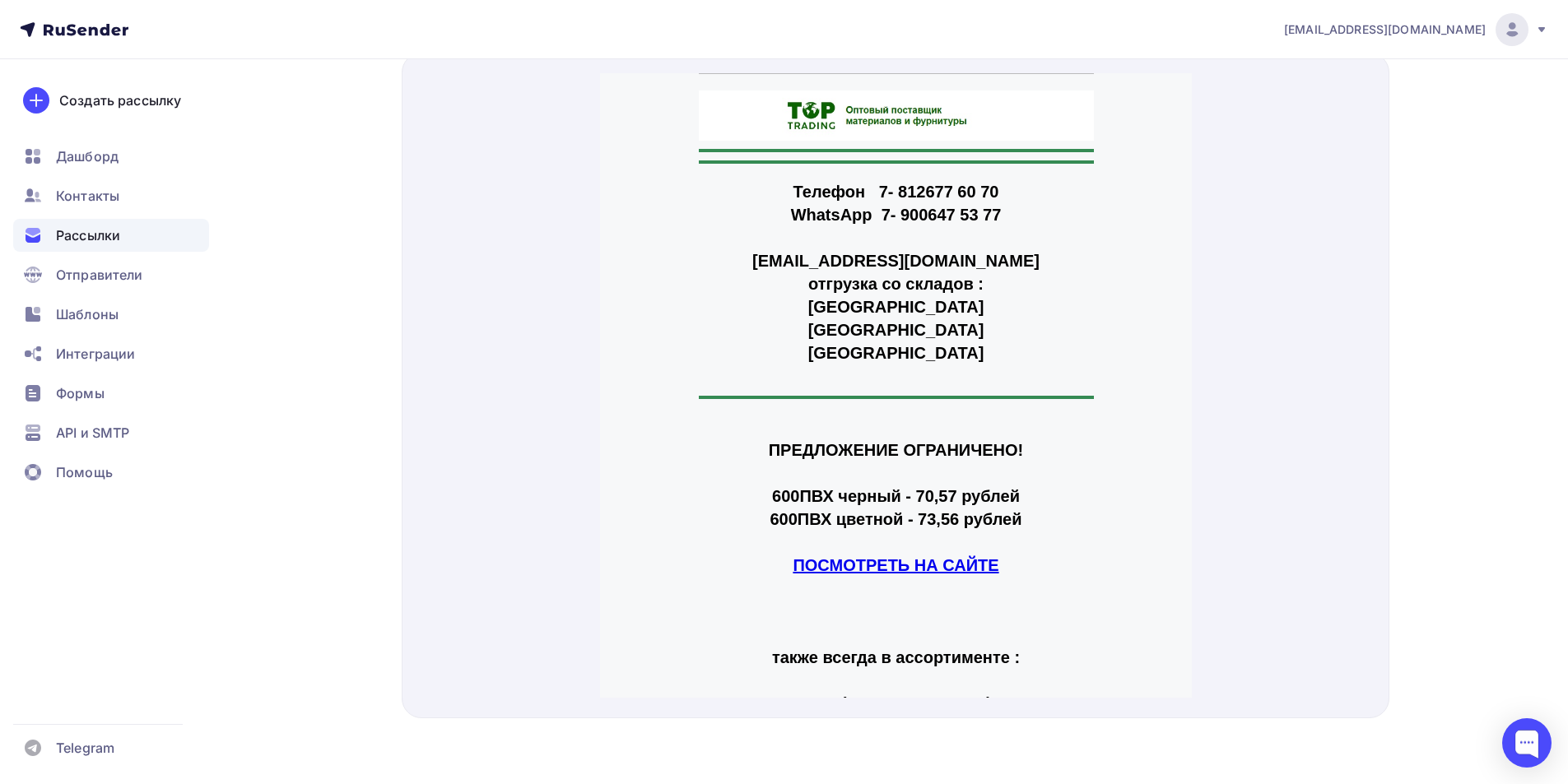
scroll to position [117, 0]
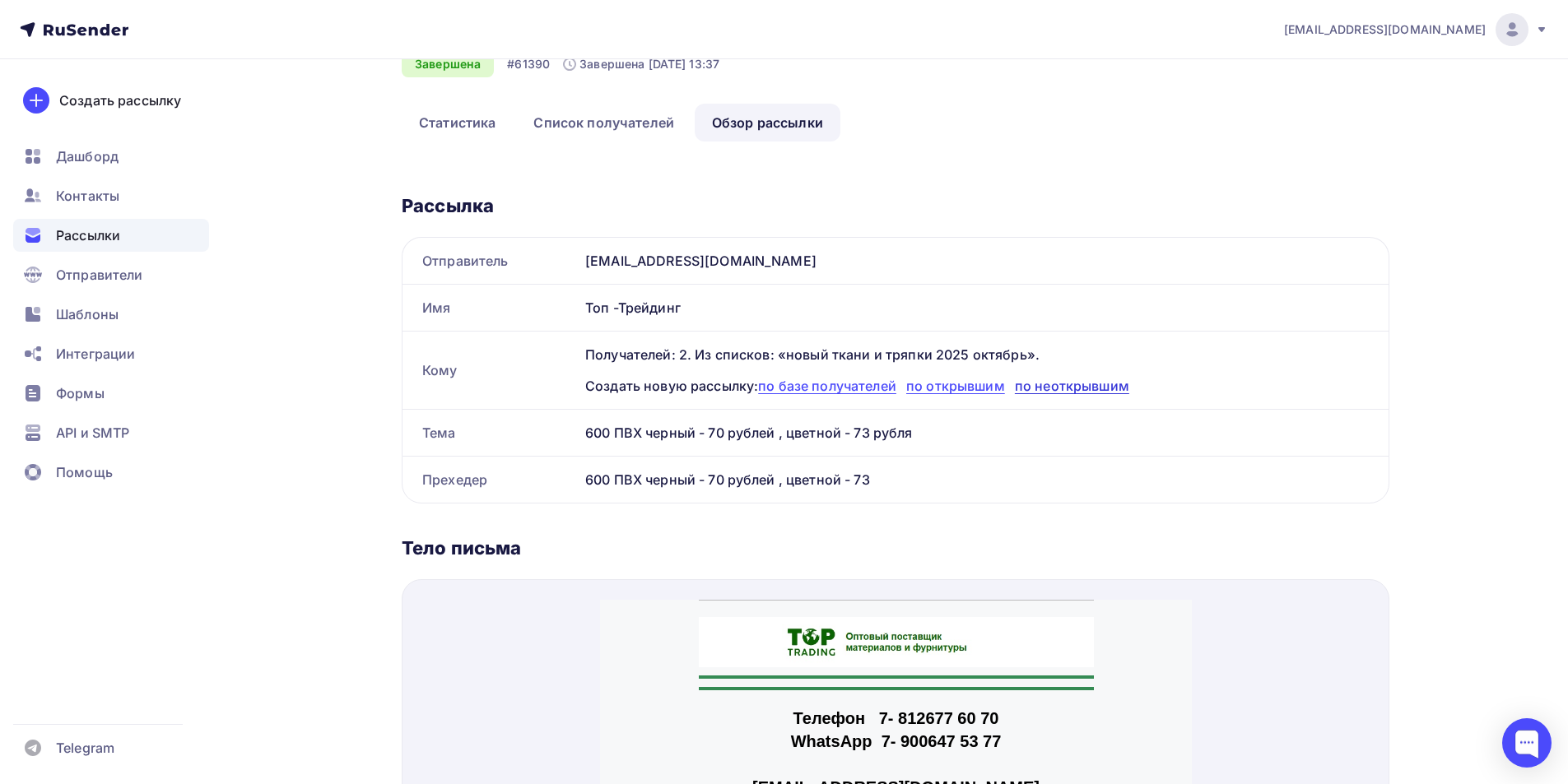
click at [1049, 389] on span "по неоткрывшим" at bounding box center [1072, 386] width 114 height 17
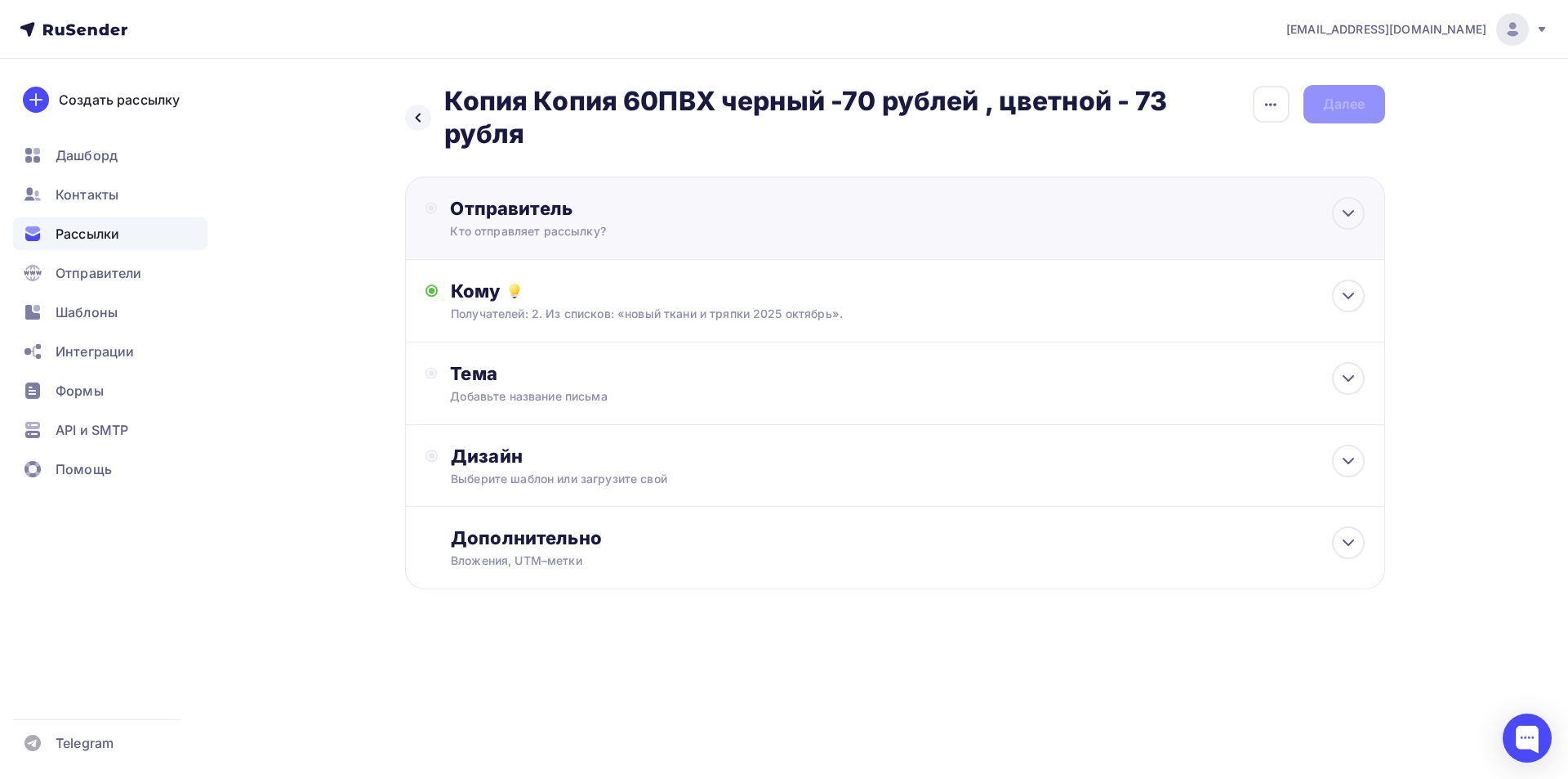
click at [534, 225] on div "Кто отправляет рассылку?" at bounding box center [609, 231] width 319 height 17
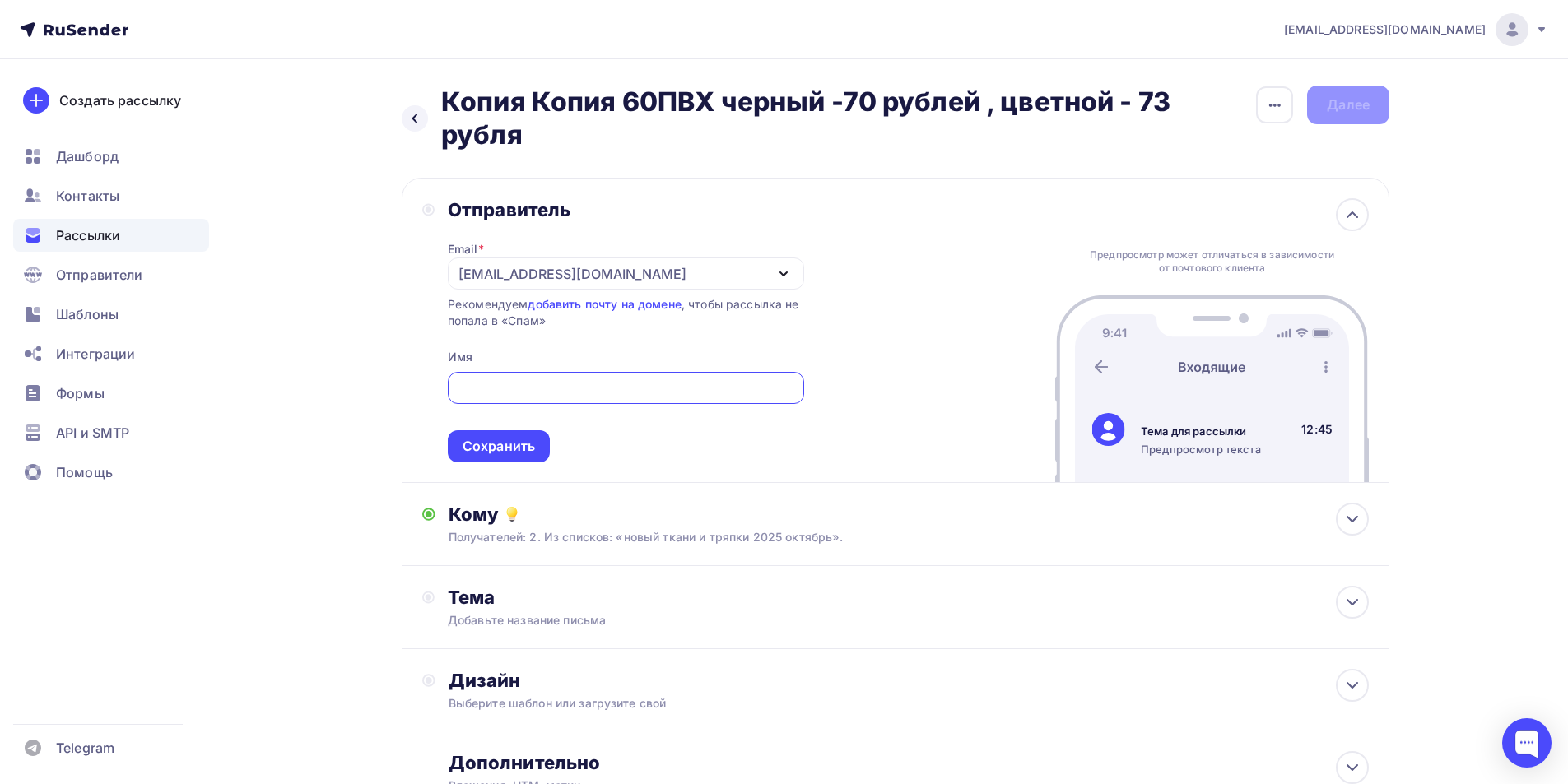
click at [485, 385] on input "text" at bounding box center [624, 389] width 337 height 20
type input "N"
type input "Топ -Трейдинг"
click at [522, 450] on div "Сохранить" at bounding box center [498, 446] width 73 height 19
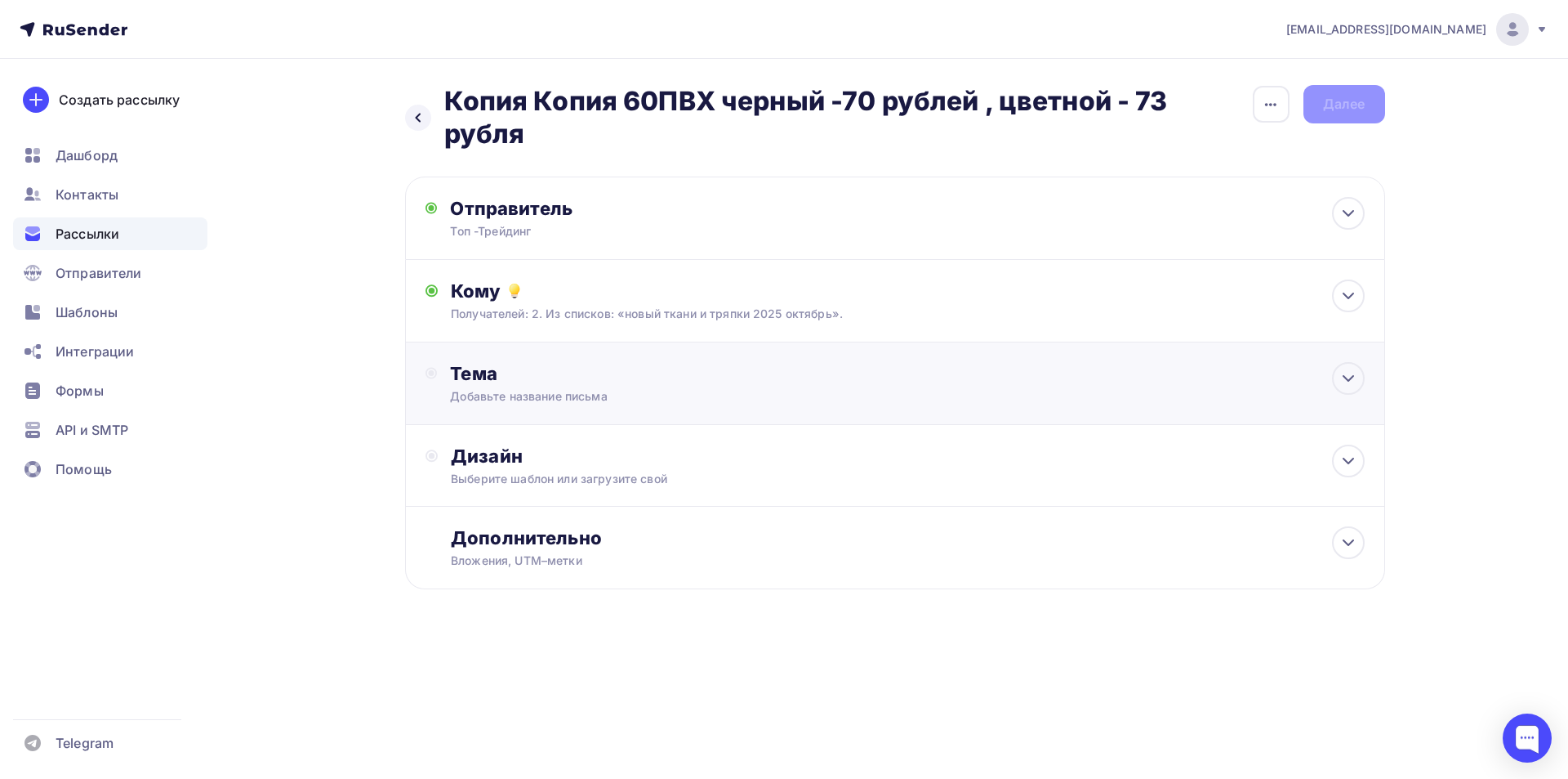
click at [478, 374] on div "Тема" at bounding box center [611, 373] width 323 height 23
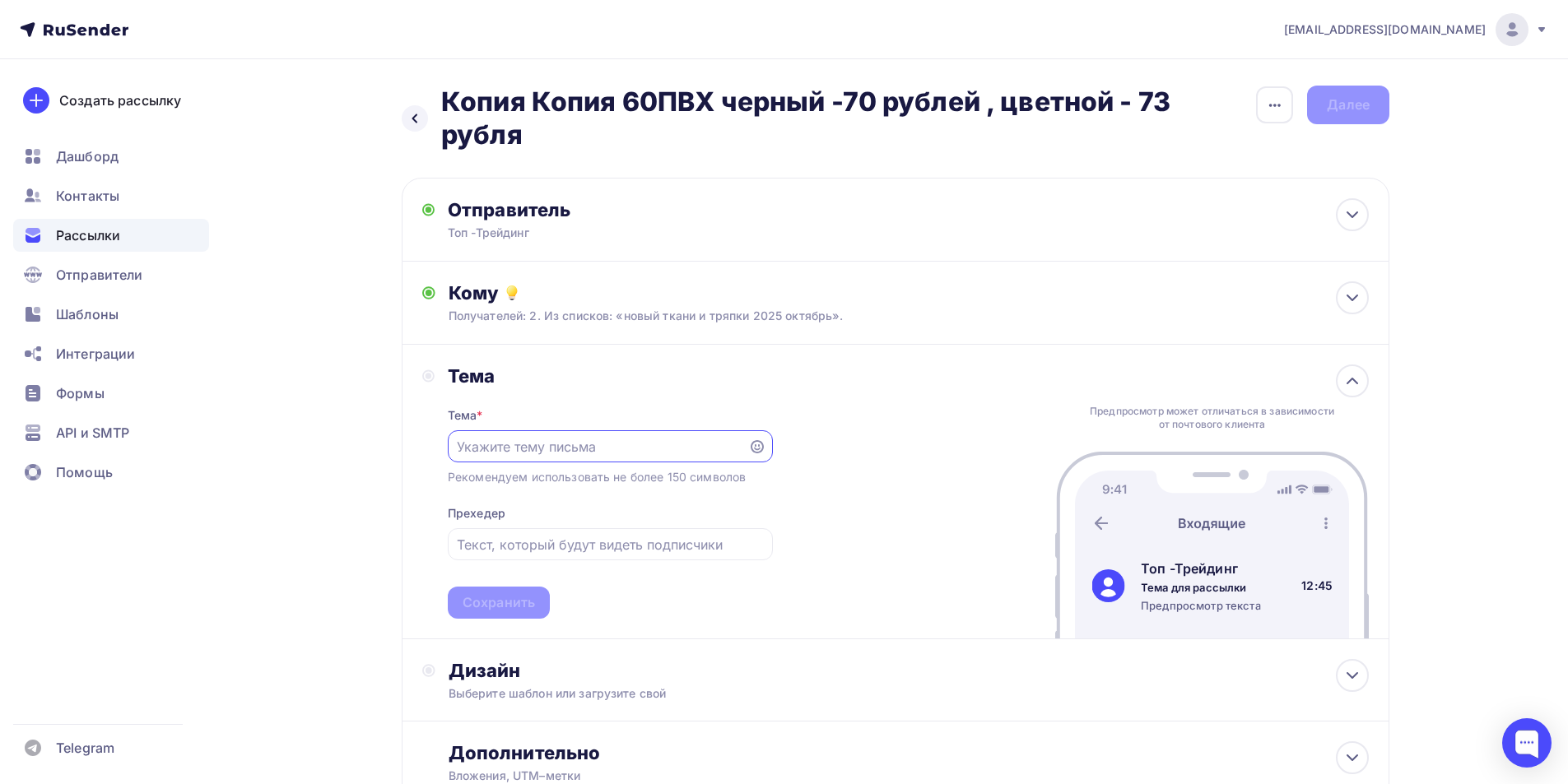
scroll to position [126, 0]
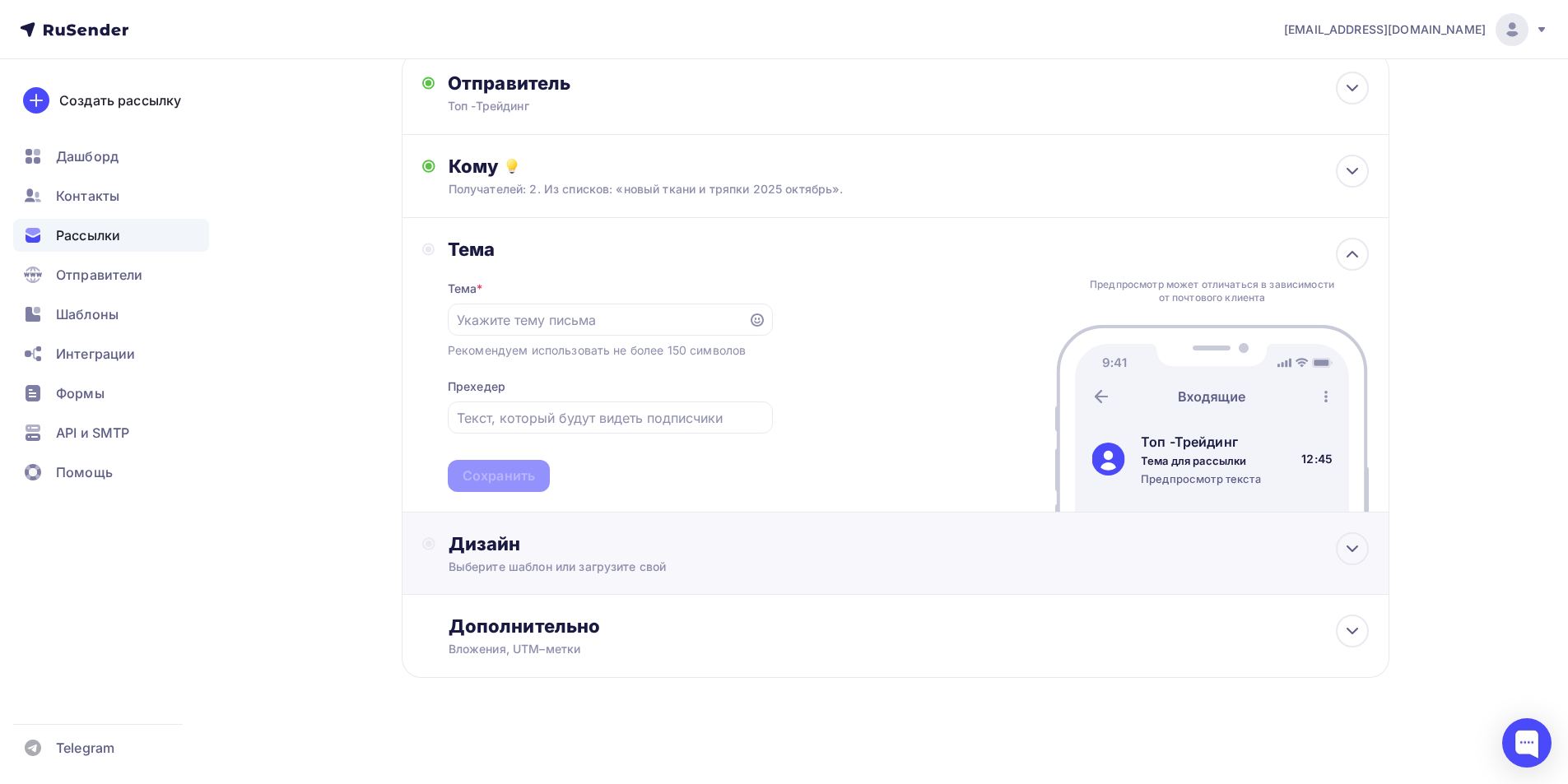
click at [478, 544] on div "Дизайн" at bounding box center [908, 544] width 920 height 23
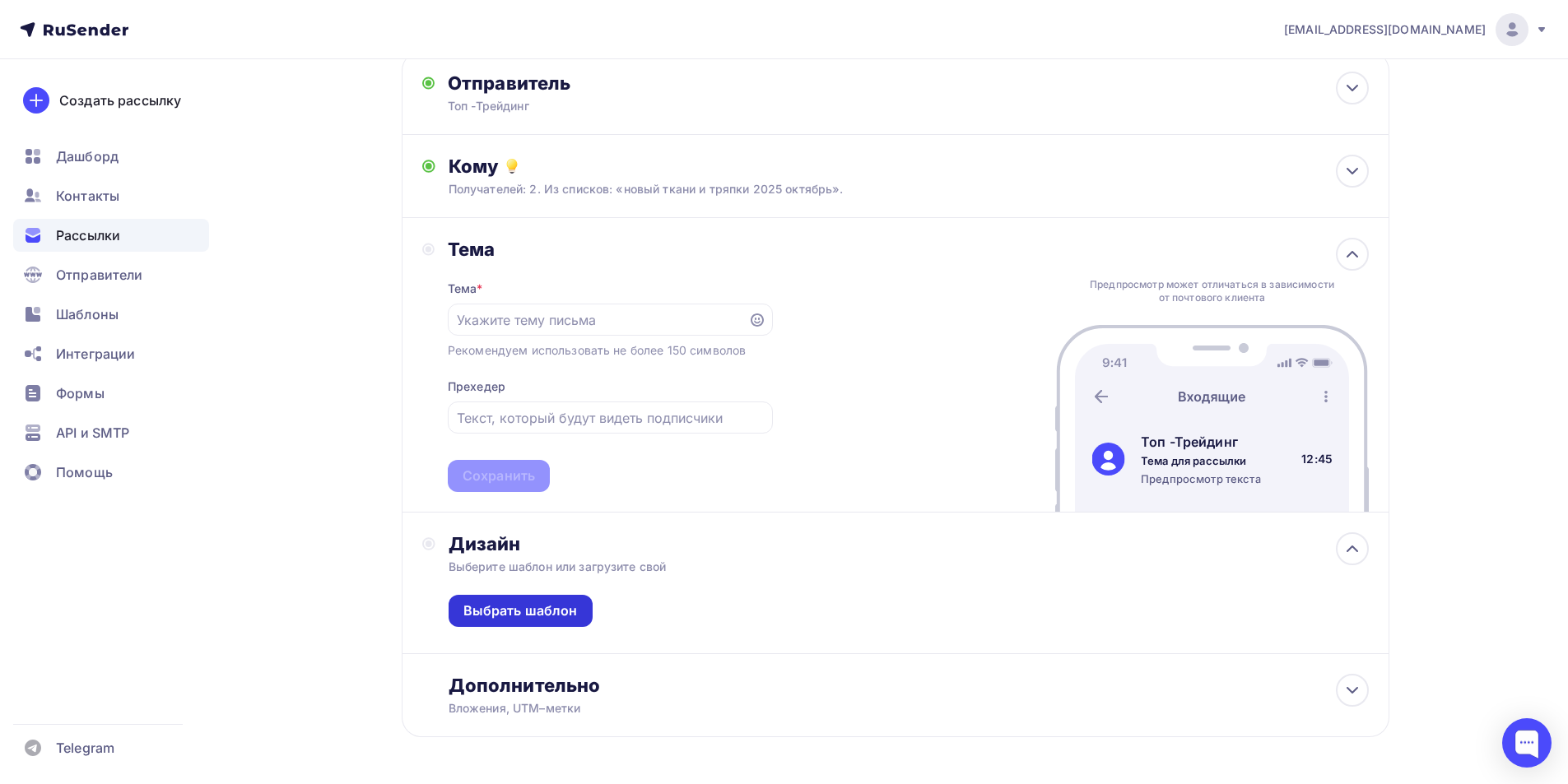
click at [504, 601] on div "Выбрать шаблон" at bounding box center [520, 610] width 114 height 19
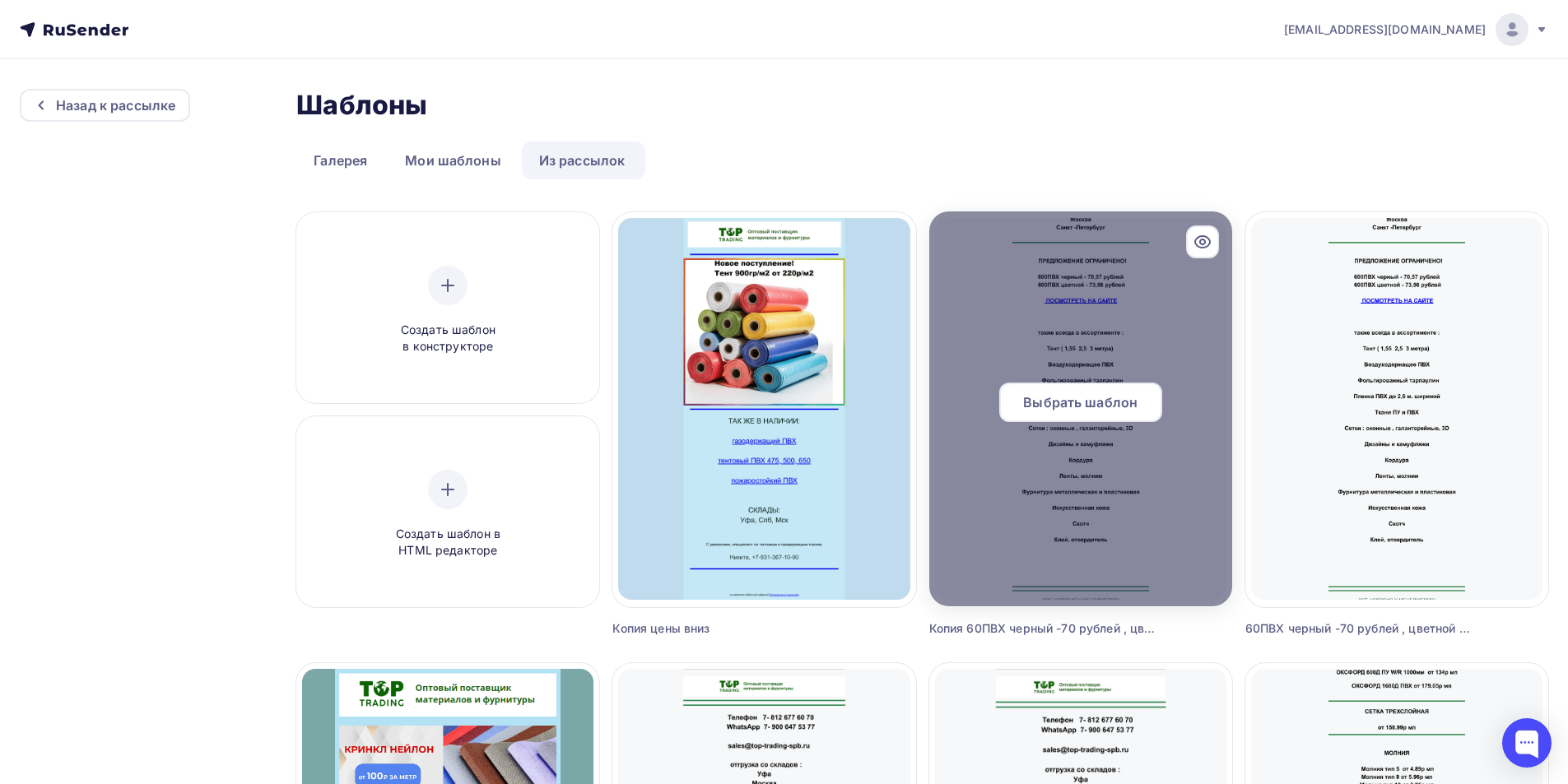
click at [1124, 314] on div at bounding box center [1081, 408] width 303 height 394
click at [1081, 396] on span "Выбрать шаблон" at bounding box center [1080, 402] width 114 height 20
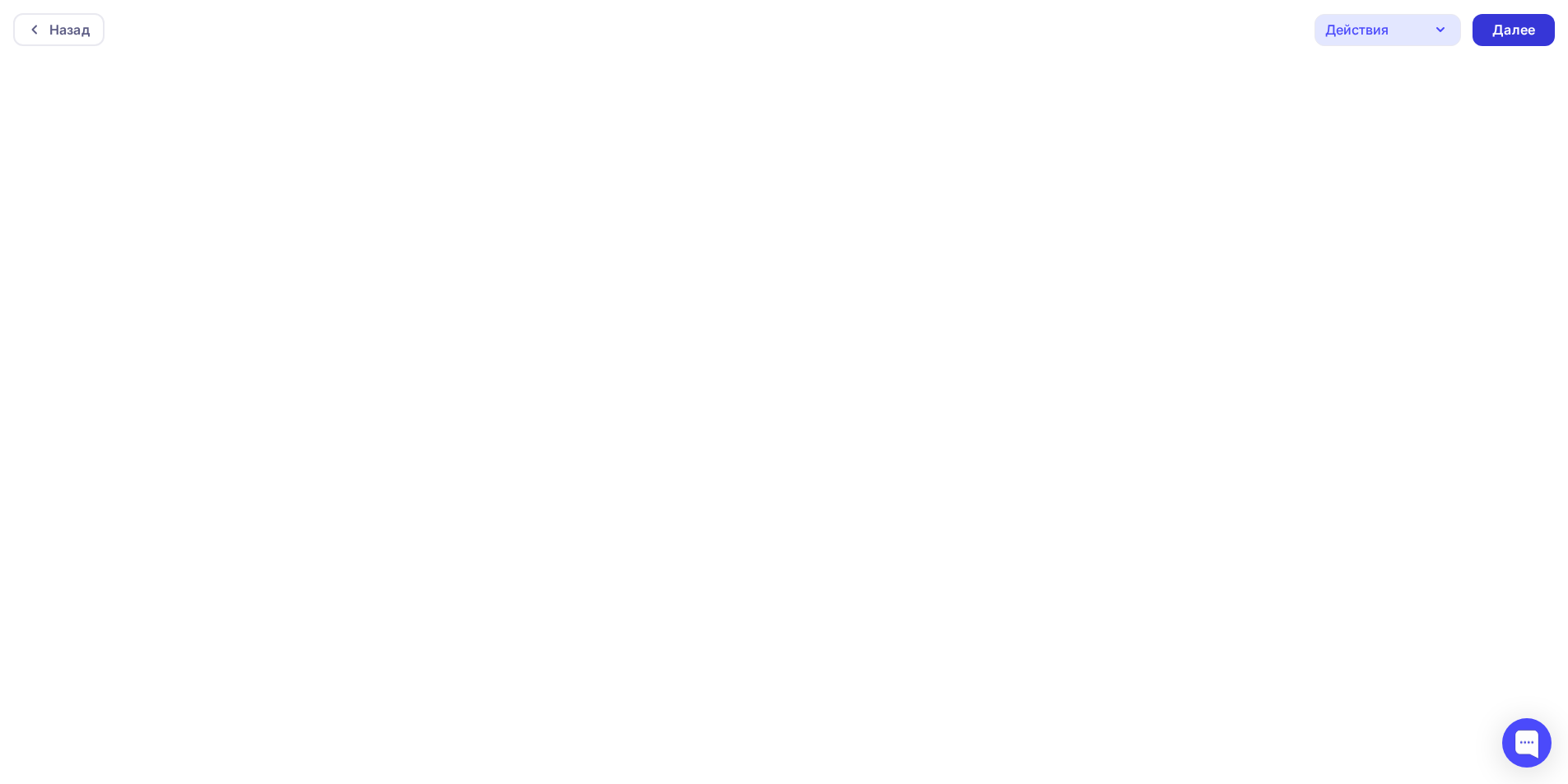
click at [1499, 28] on div "Далее" at bounding box center [1513, 30] width 43 height 19
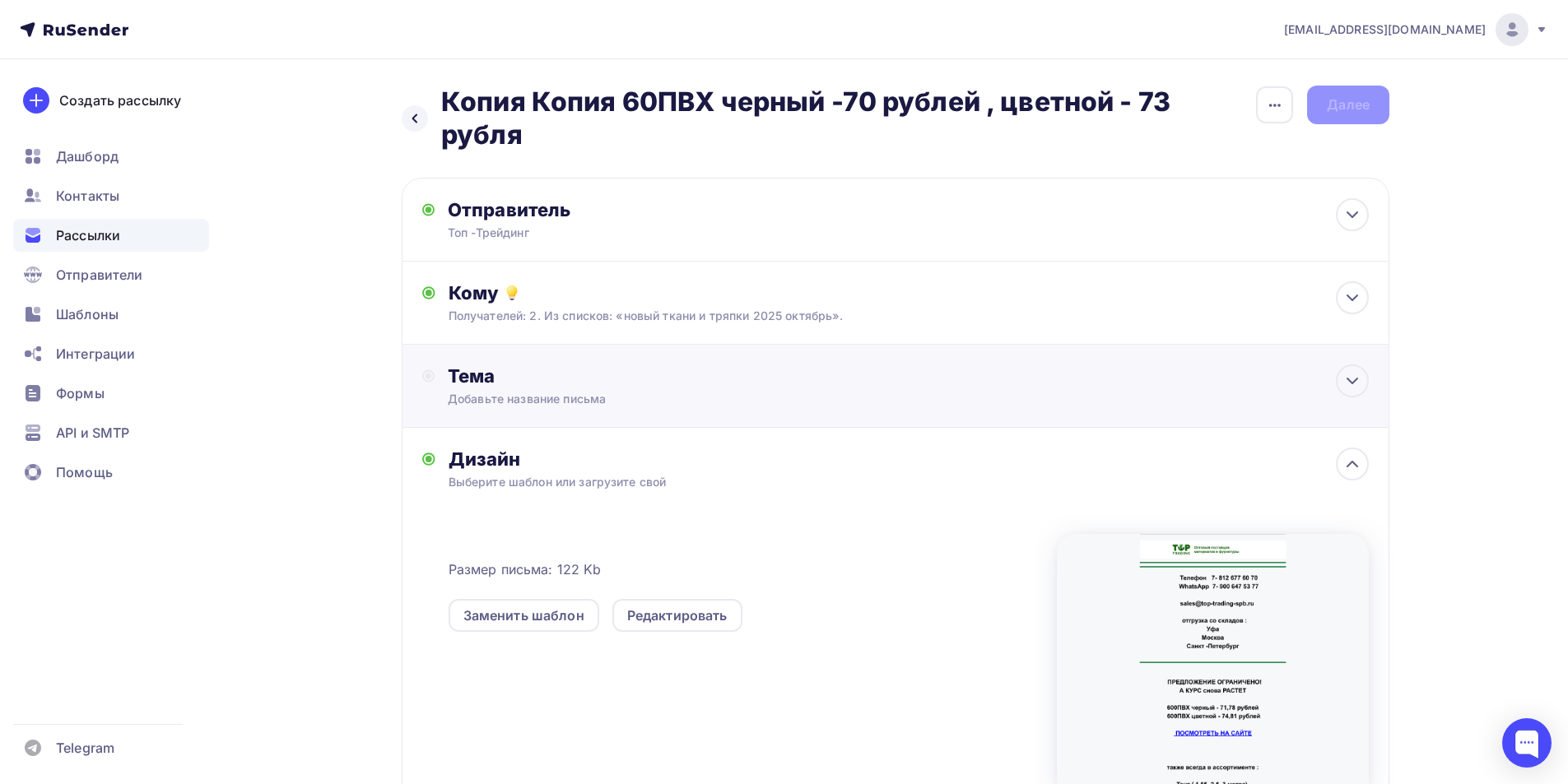
click at [467, 382] on div "Тема" at bounding box center [610, 376] width 325 height 23
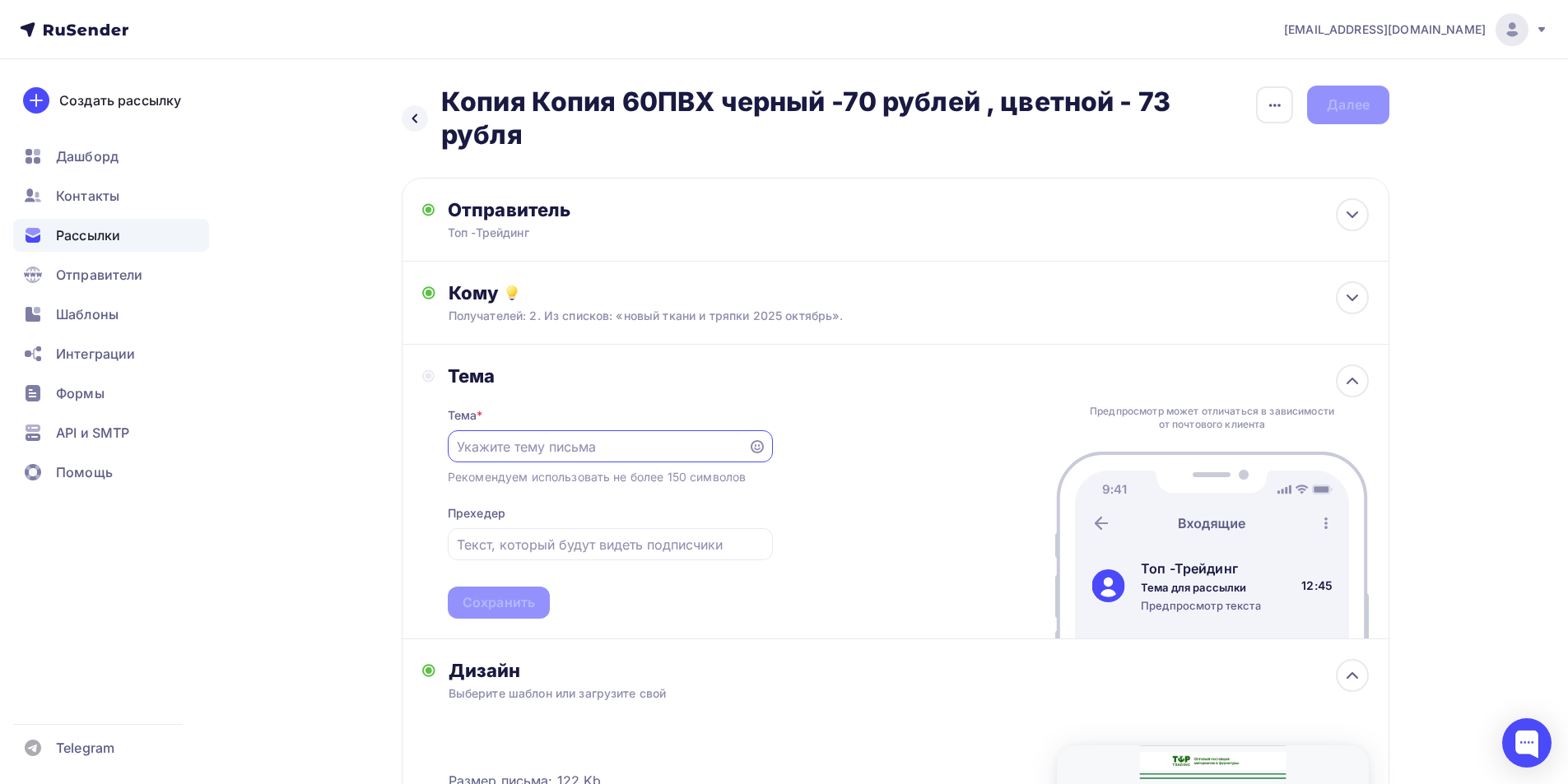
click at [498, 452] on input "text" at bounding box center [597, 447] width 281 height 20
drag, startPoint x: 709, startPoint y: 452, endPoint x: 427, endPoint y: 452, distance: 282.0
click at [427, 452] on div "Тема Тема * Курс снова Растет. 600 ПВХ - 71,78 Рекомендуем использовать не боле…" at bounding box center [598, 492] width 351 height 254
type input "Курс снова Растет. 600 ПВХ - 71,78"
click at [486, 549] on input "text" at bounding box center [610, 545] width 306 height 20
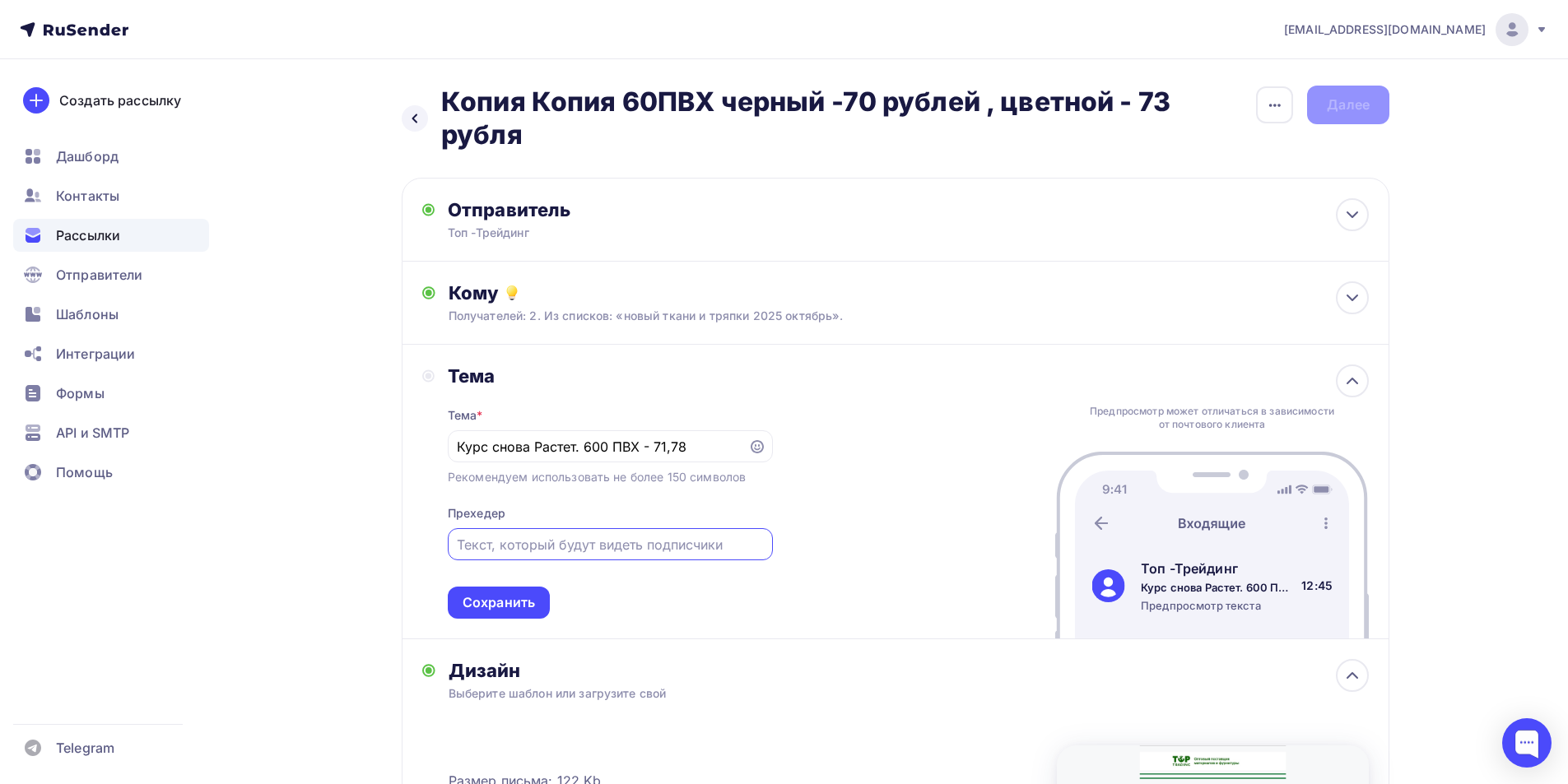
paste input "Курс снова Растет. 600 ПВХ - 71,78"
type input "Курс снова Растет. 600 ПВХ - 71,78"
click at [822, 590] on div "Тема Тема * Курс снова Растет. 600 ПВХ - 71,78 Рекомендуем использовать не боле…" at bounding box center [895, 492] width 987 height 294
click at [517, 606] on div "Сохранить" at bounding box center [498, 602] width 73 height 19
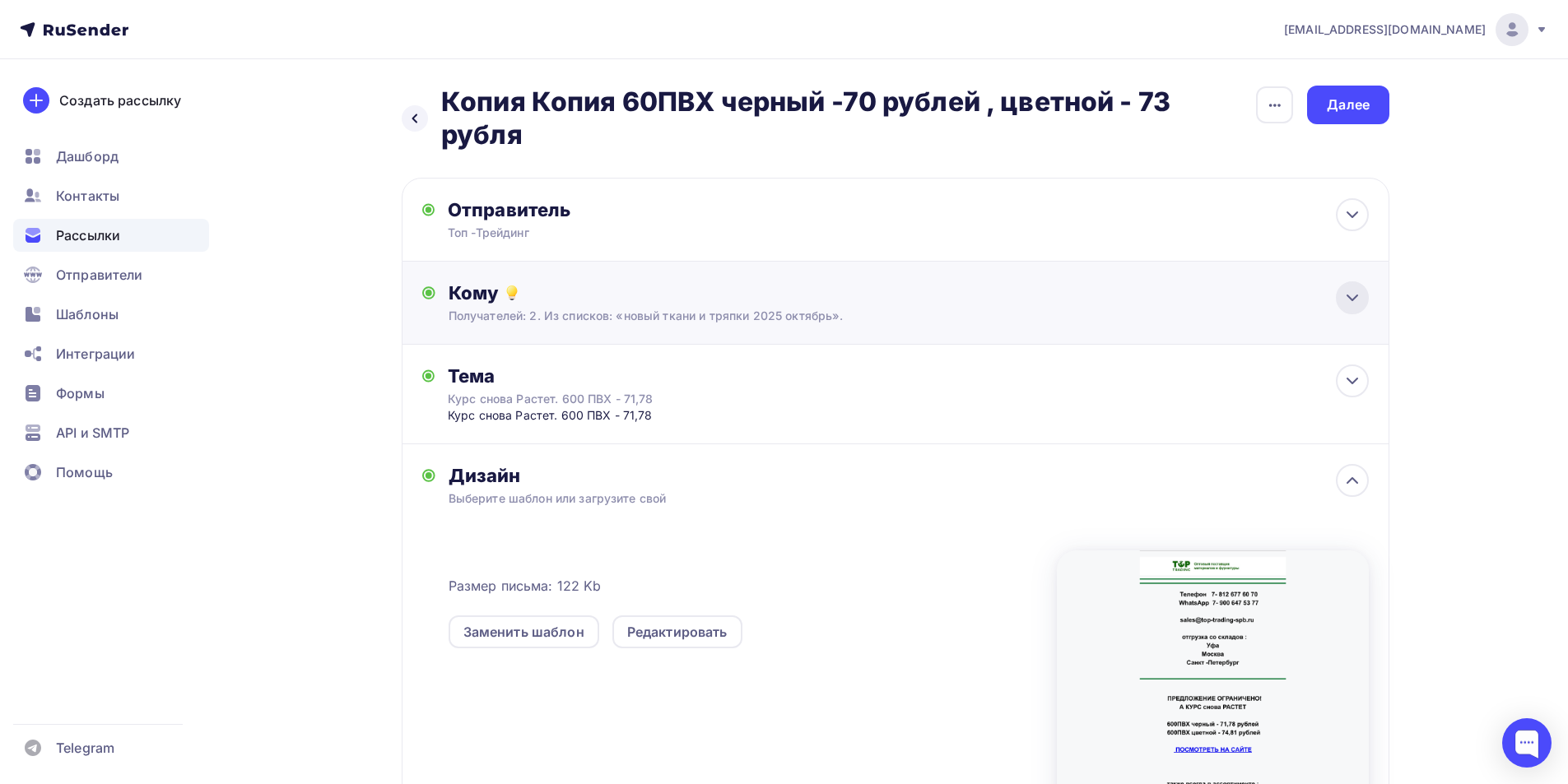
click at [1356, 297] on icon at bounding box center [1352, 297] width 10 height 5
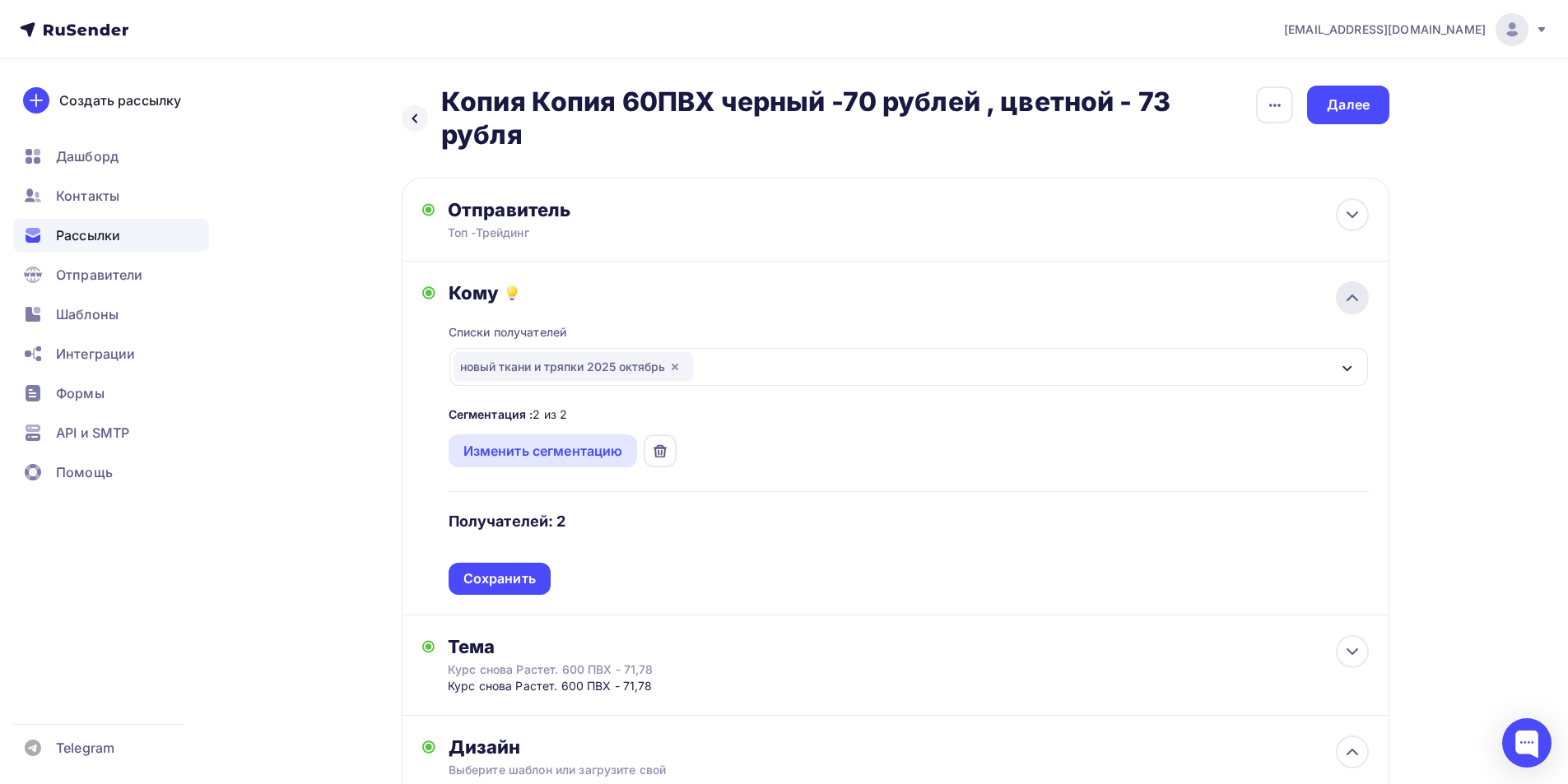
click at [1356, 297] on icon at bounding box center [1352, 298] width 20 height 20
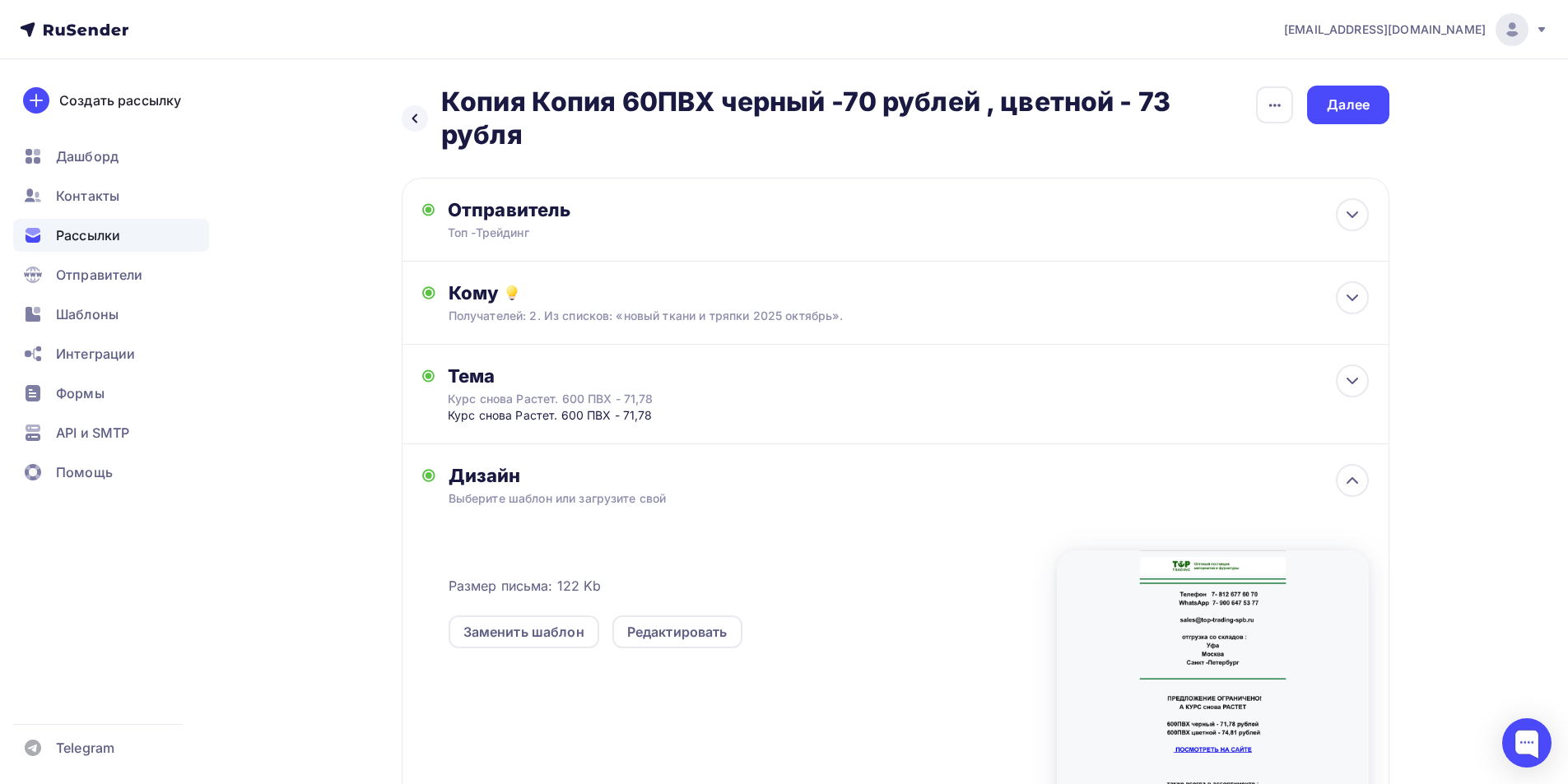
scroll to position [213, 0]
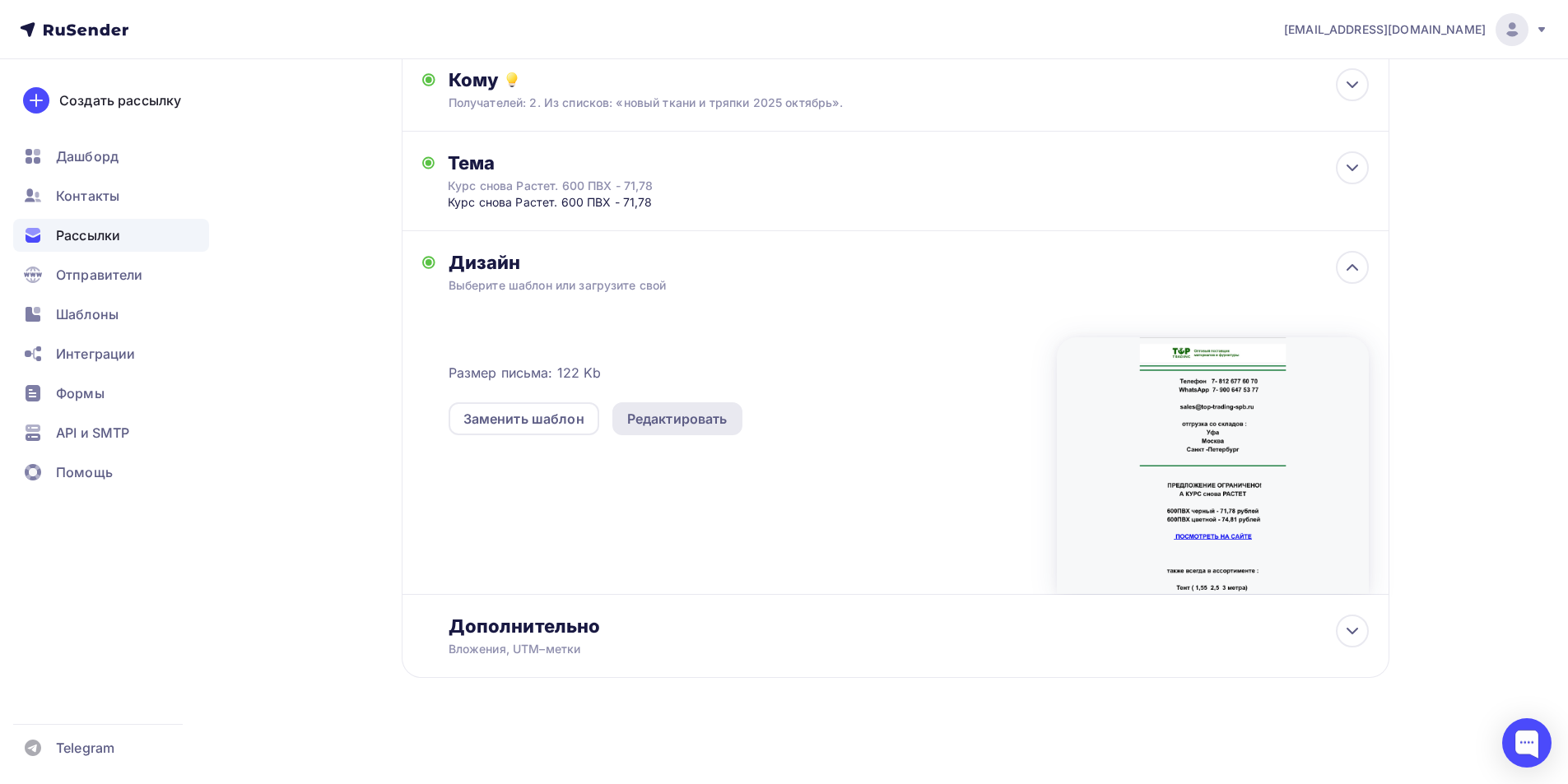
click at [653, 409] on div "Редактировать" at bounding box center [677, 418] width 100 height 20
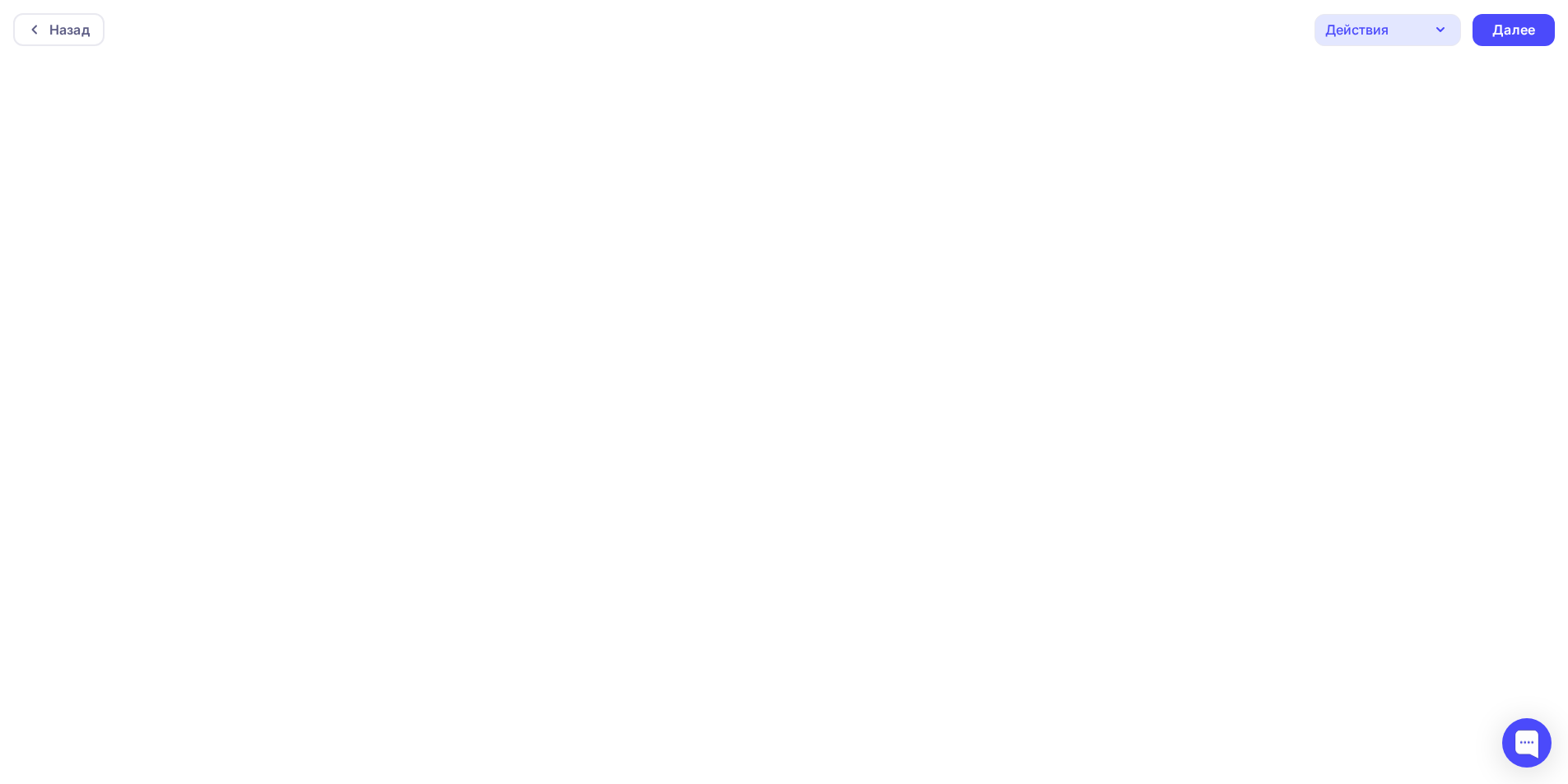
click at [1401, 30] on div "Действия" at bounding box center [1387, 30] width 146 height 32
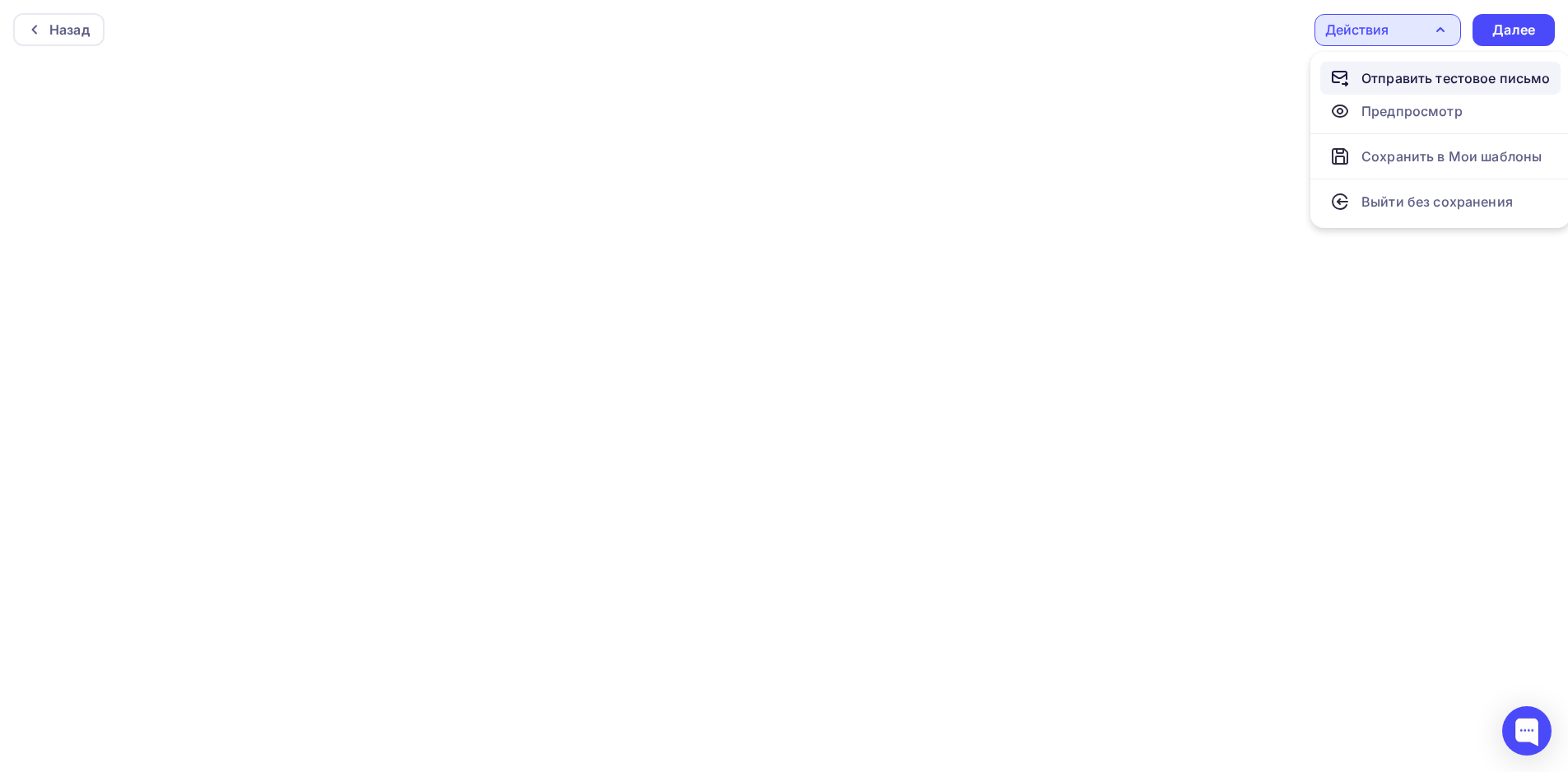
click at [1397, 72] on div "Отправить тестовое письмо" at bounding box center [1456, 79] width 189 height 20
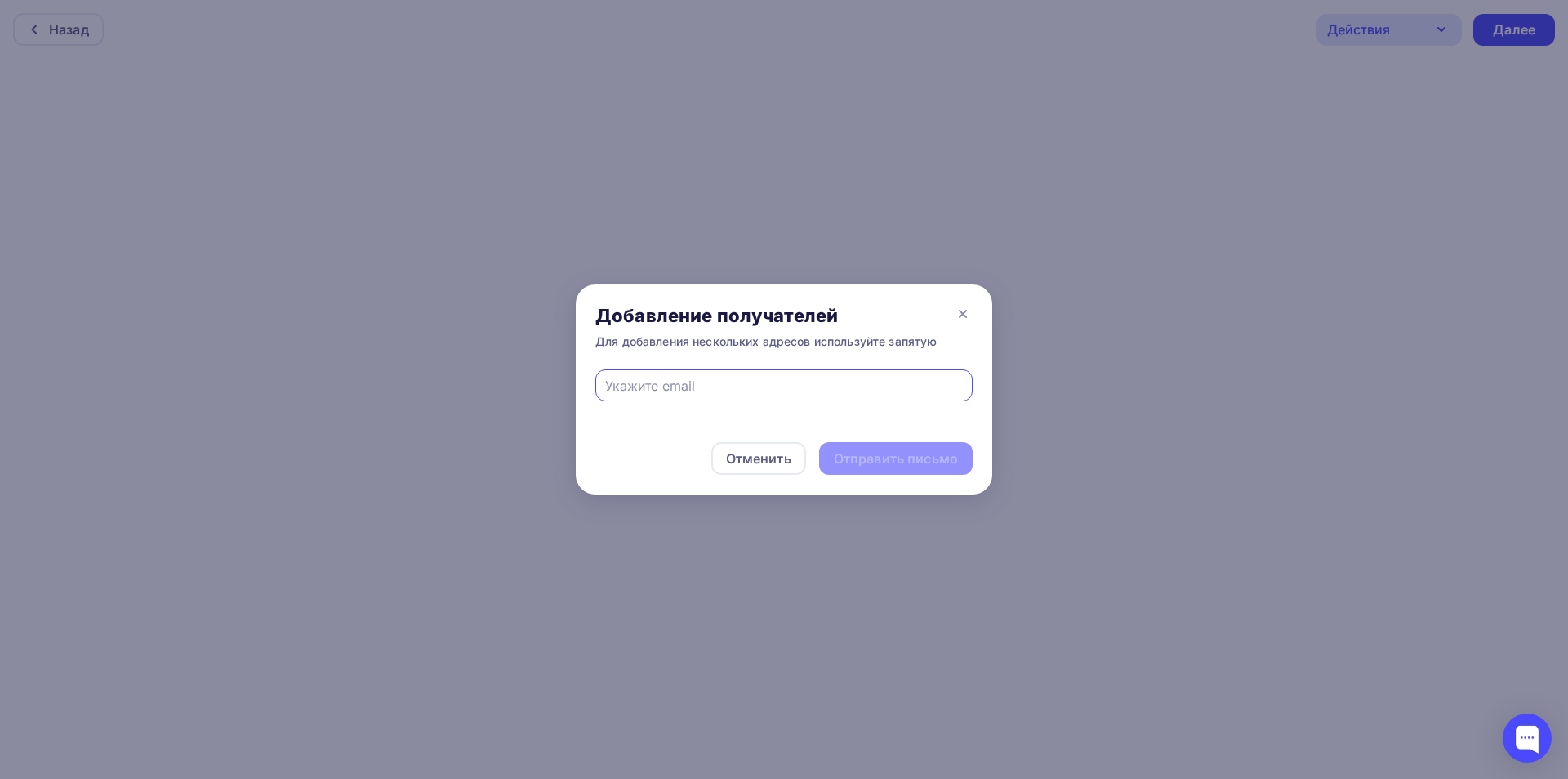
click at [780, 388] on input "text" at bounding box center [784, 386] width 358 height 20
type input "[EMAIL_ADDRESS][DOMAIN_NAME]"
click at [928, 462] on div "Отправить письмо" at bounding box center [896, 458] width 124 height 19
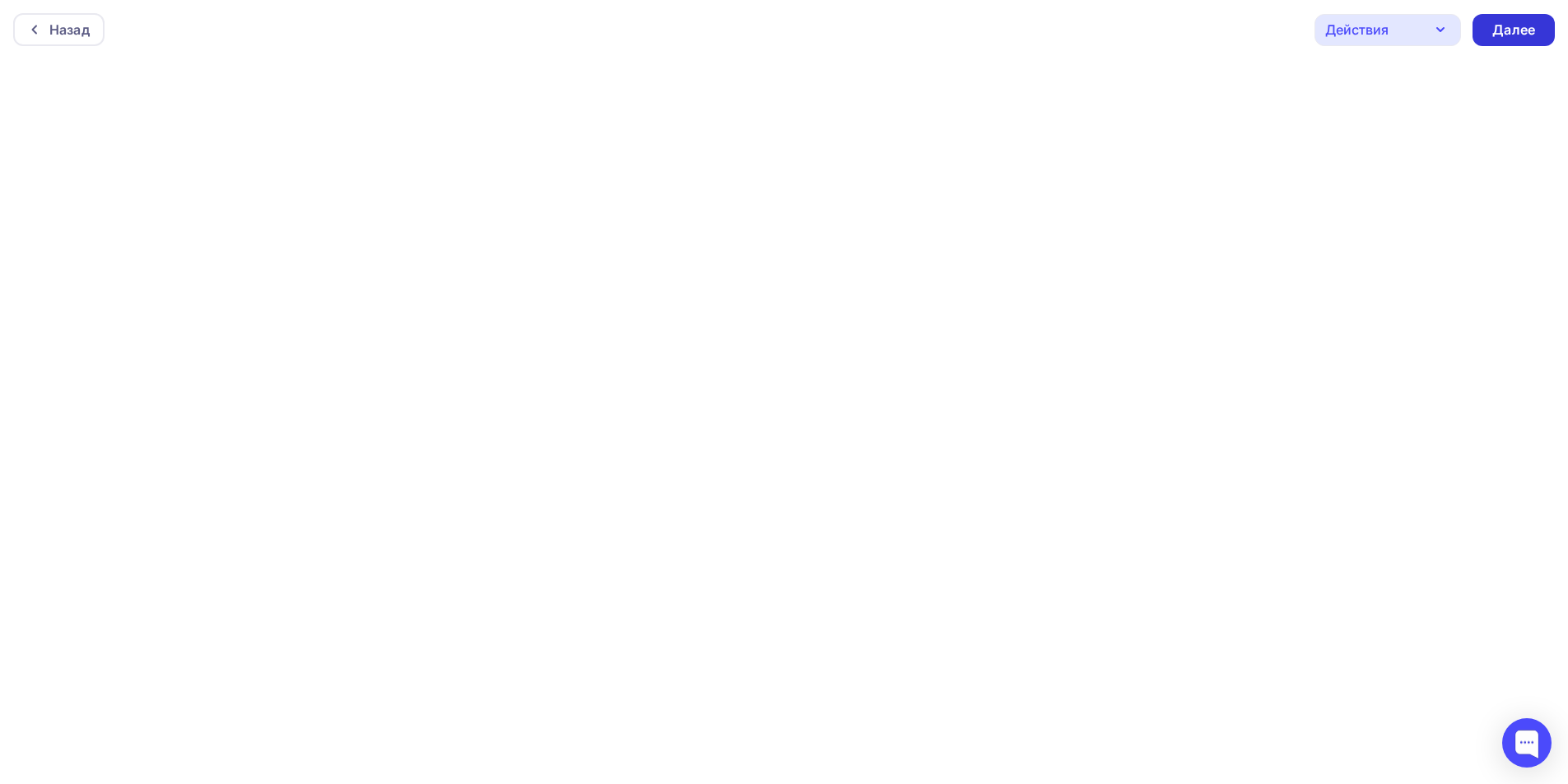
click at [1507, 27] on div "Далее" at bounding box center [1513, 30] width 43 height 19
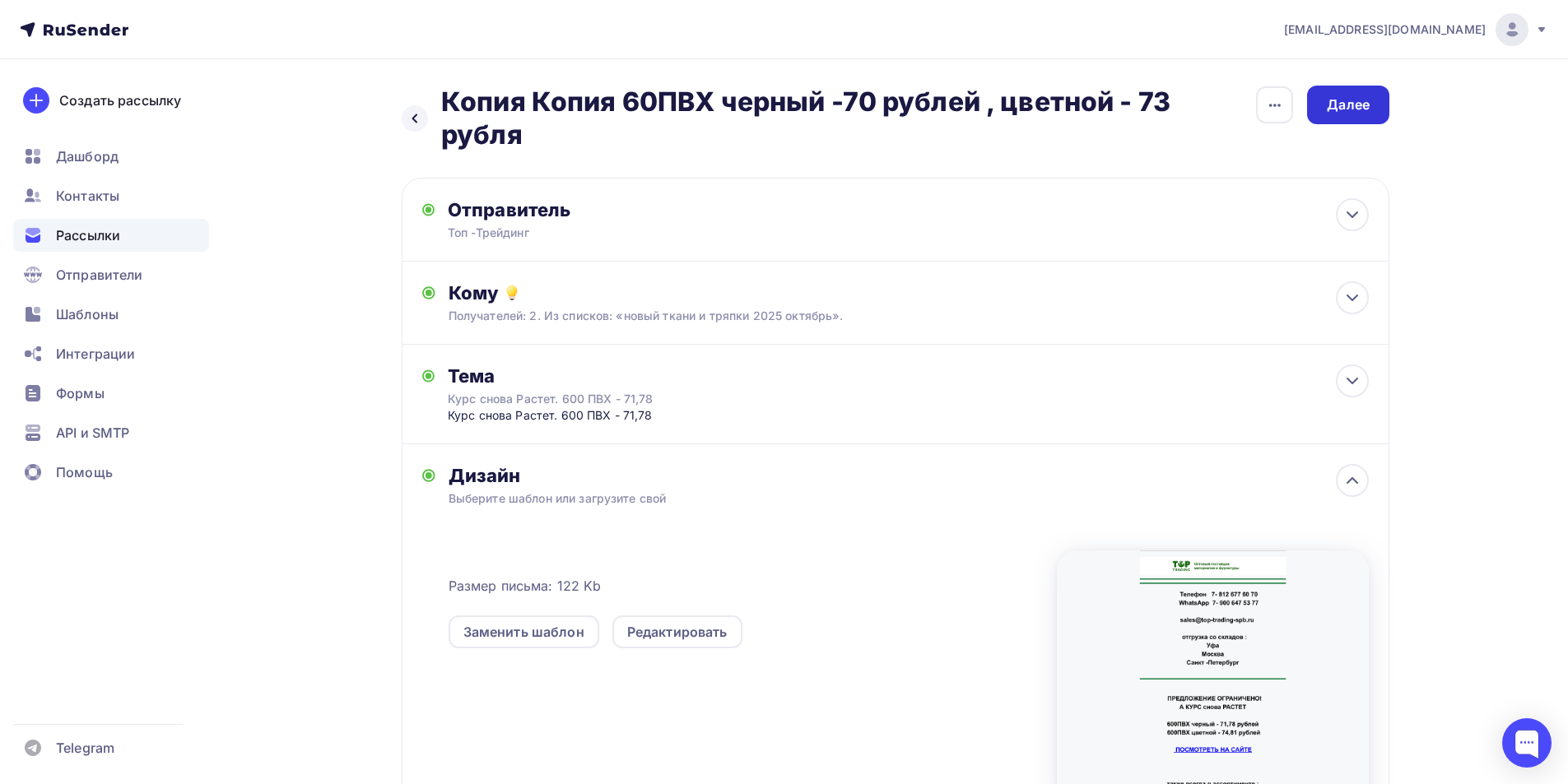
click at [1364, 111] on div "Далее" at bounding box center [1347, 104] width 43 height 19
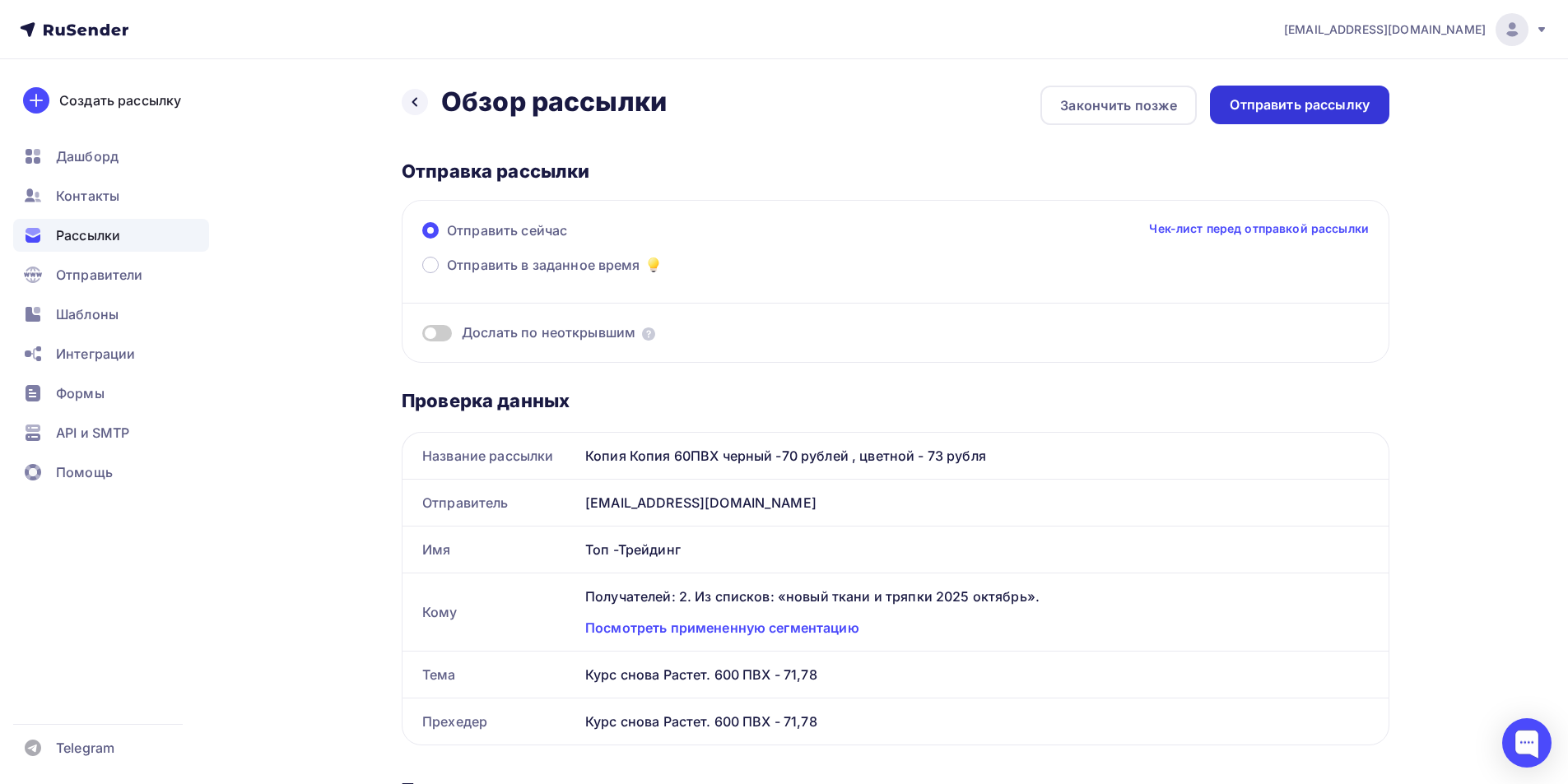
click at [1330, 99] on div "Отправить рассылку" at bounding box center [1300, 104] width 140 height 19
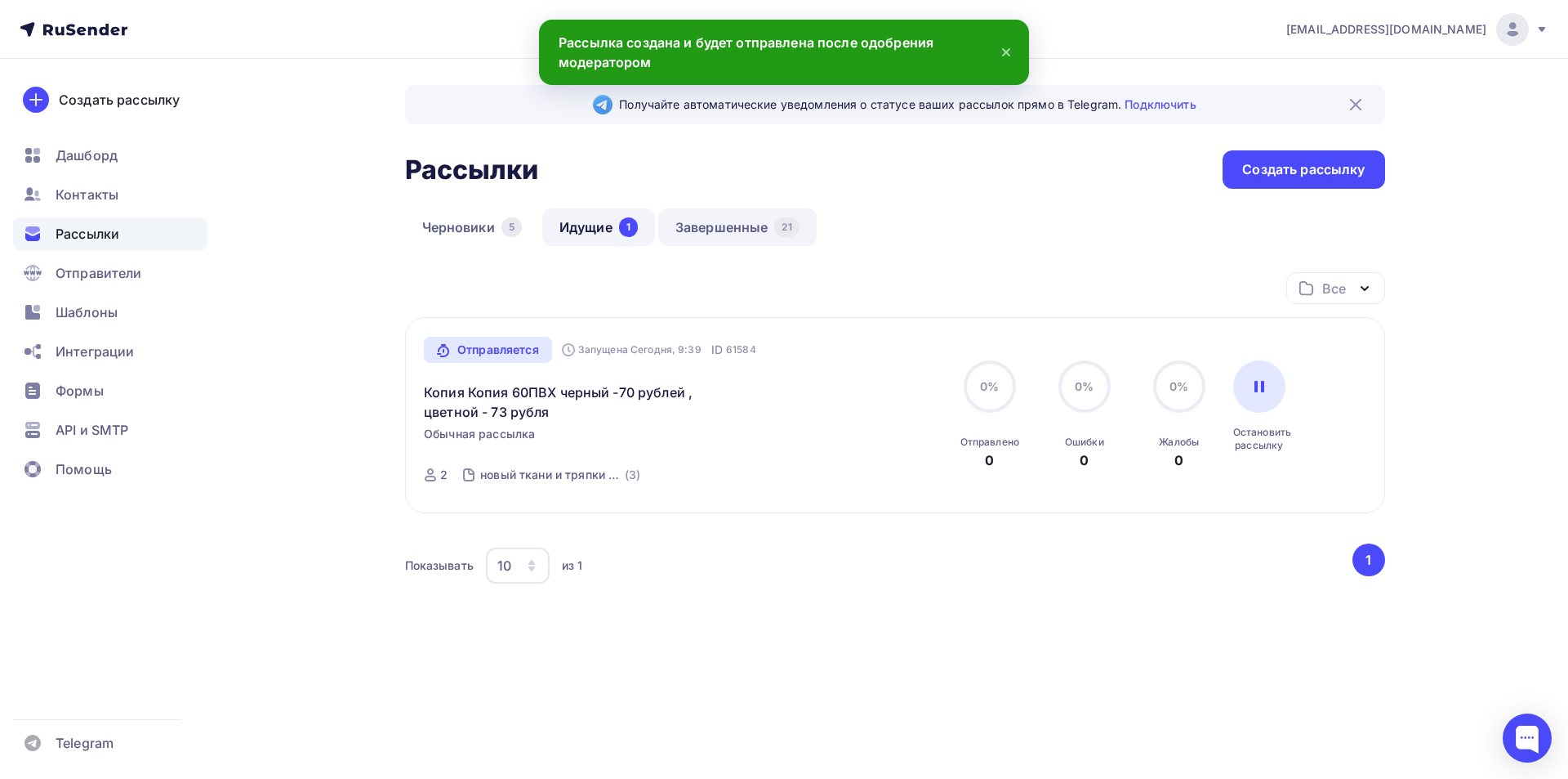
click at [695, 232] on link "Завершенные 21" at bounding box center [737, 227] width 159 height 38
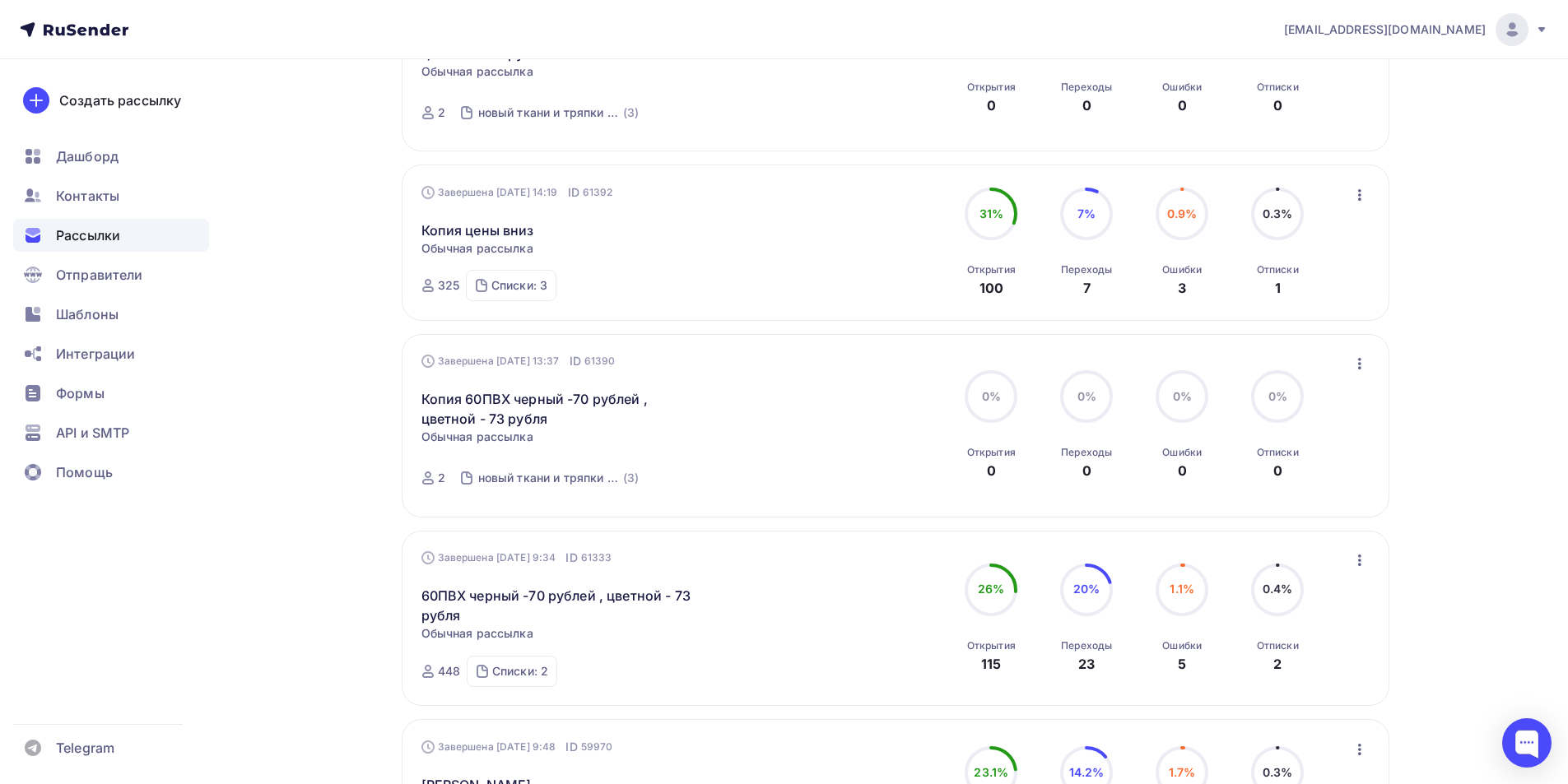
scroll to position [527, 0]
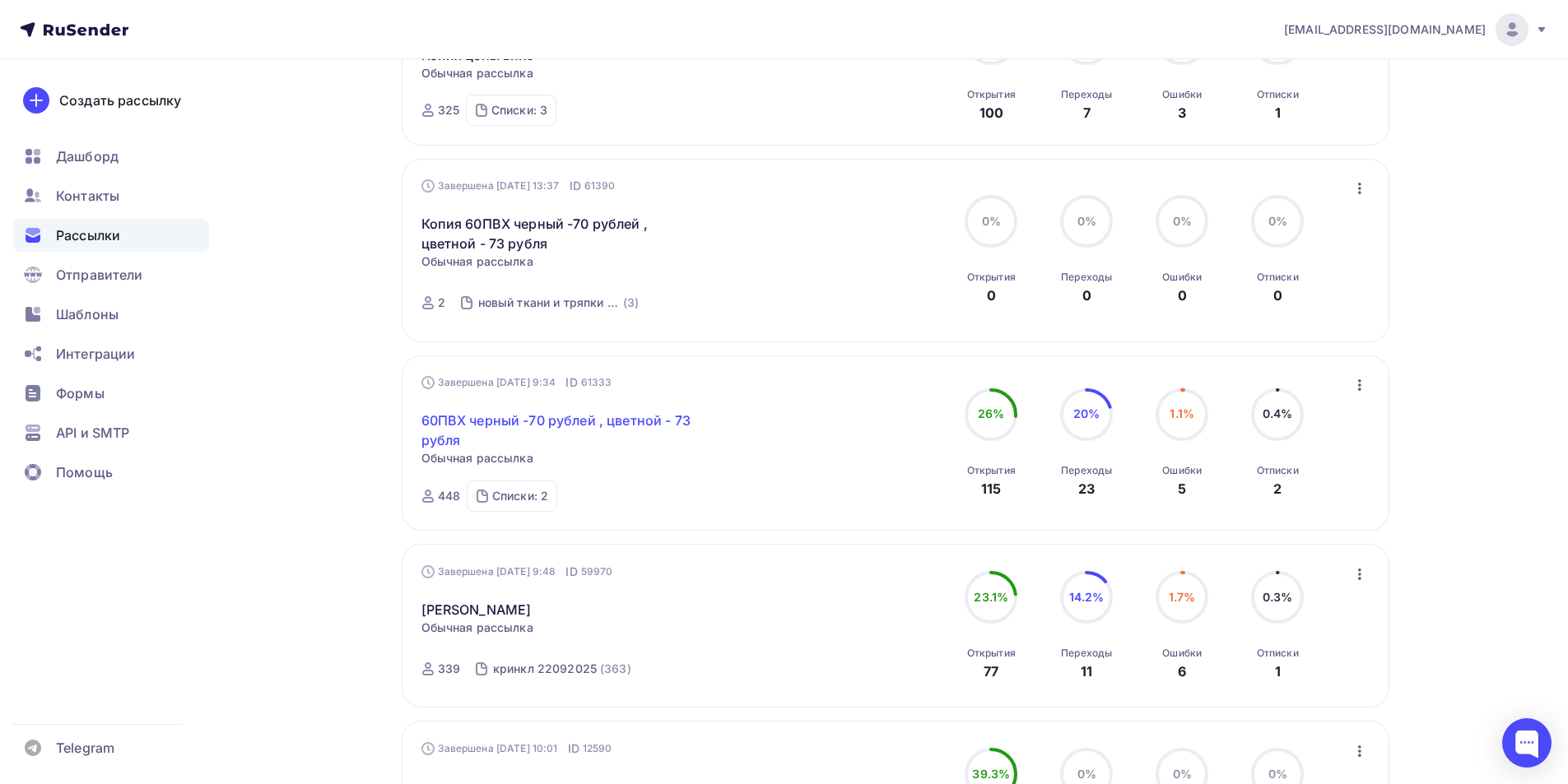
click at [659, 413] on link "60ПВХ черный -70 рублей , цветной - 73 рубля" at bounding box center [563, 430] width 282 height 40
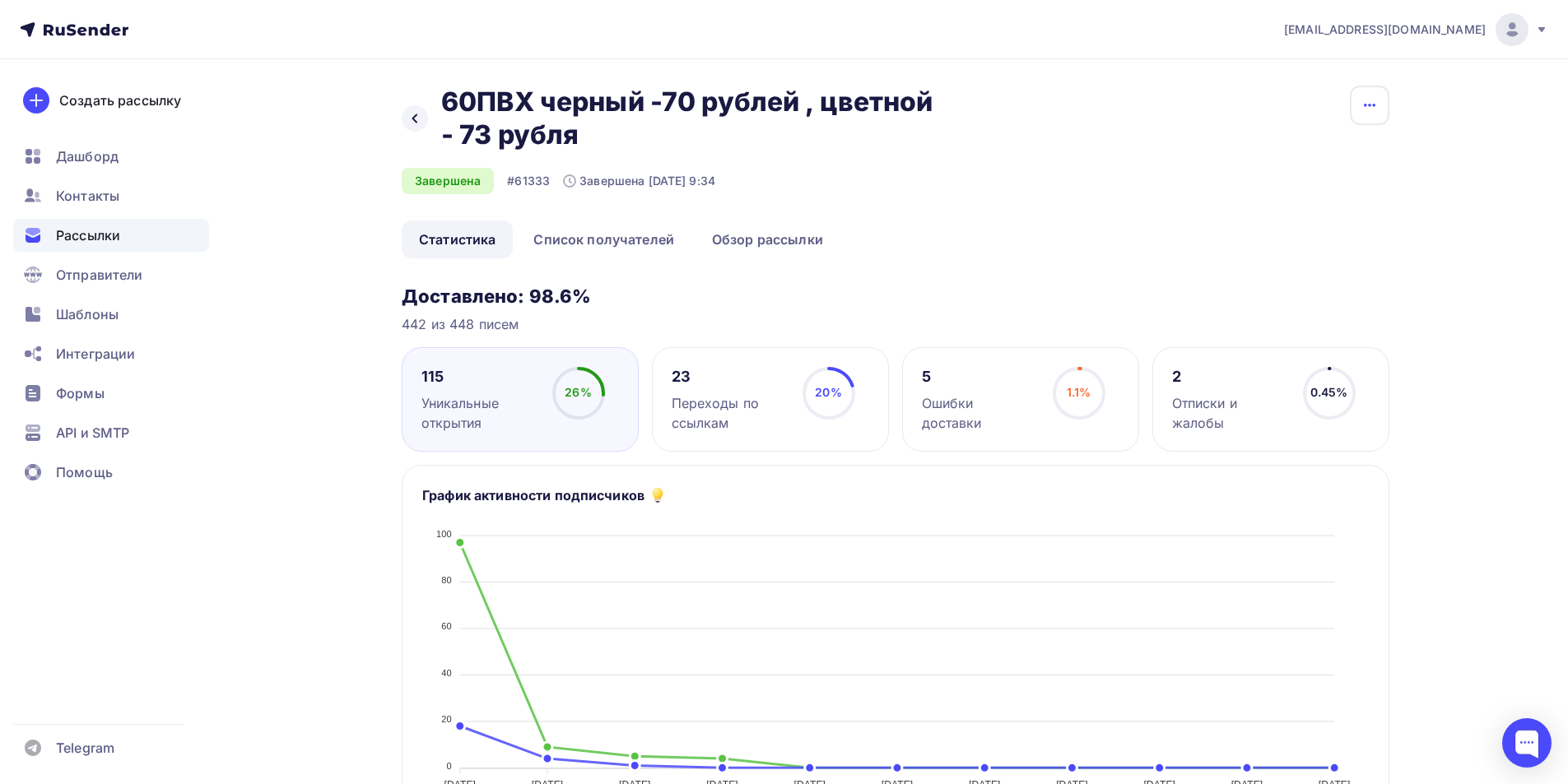
click at [1351, 102] on button "button" at bounding box center [1370, 105] width 40 height 40
click at [1112, 194] on div "Назад 60ПВХ черный -70 рублей , цветной - 73 рубля 60ПВХ черный -70 рублей , цв…" at bounding box center [895, 153] width 987 height 135
click at [594, 233] on link "Список получателей" at bounding box center [604, 239] width 175 height 38
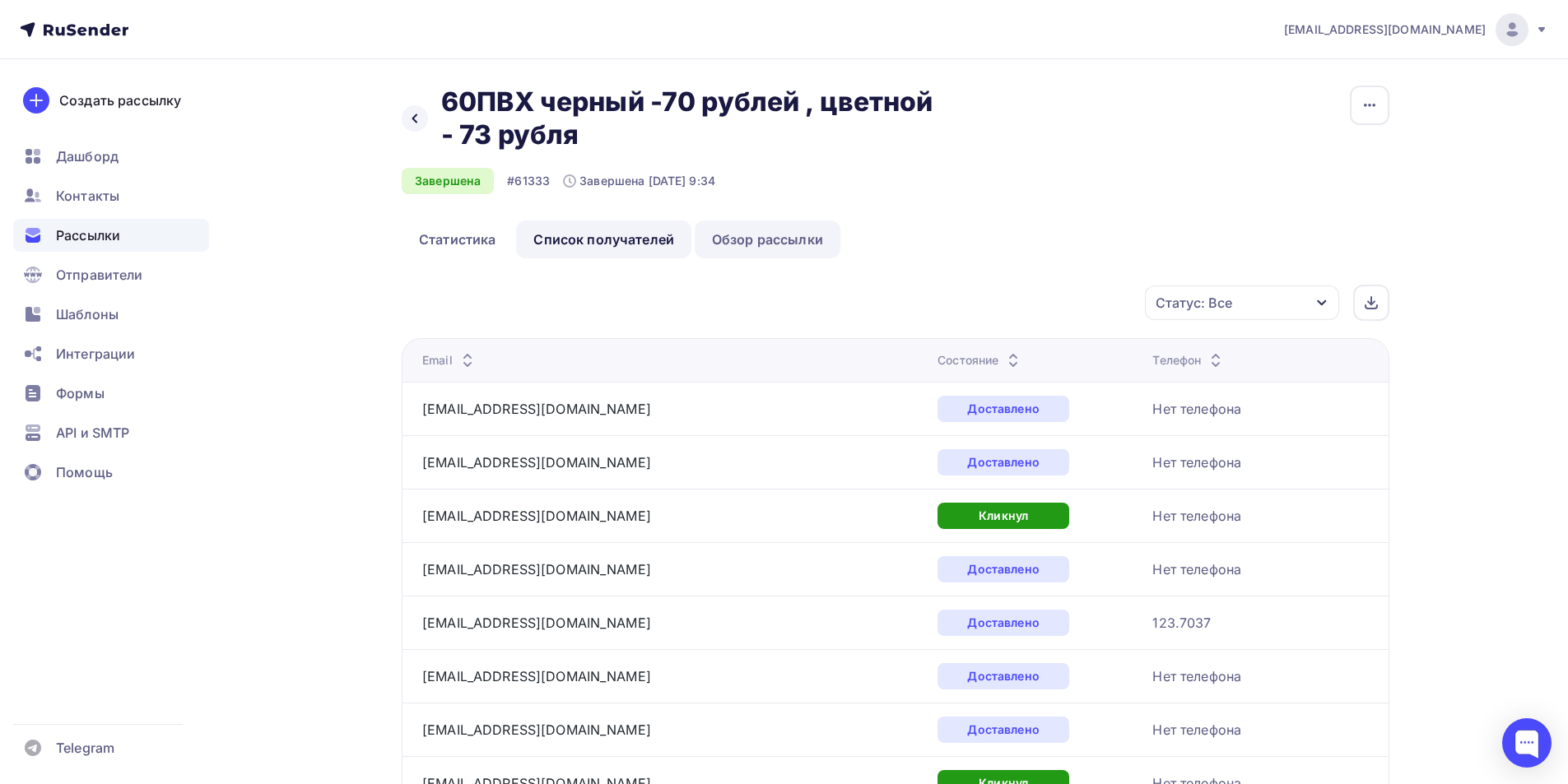
click at [800, 250] on link "Обзор рассылки" at bounding box center [768, 239] width 146 height 38
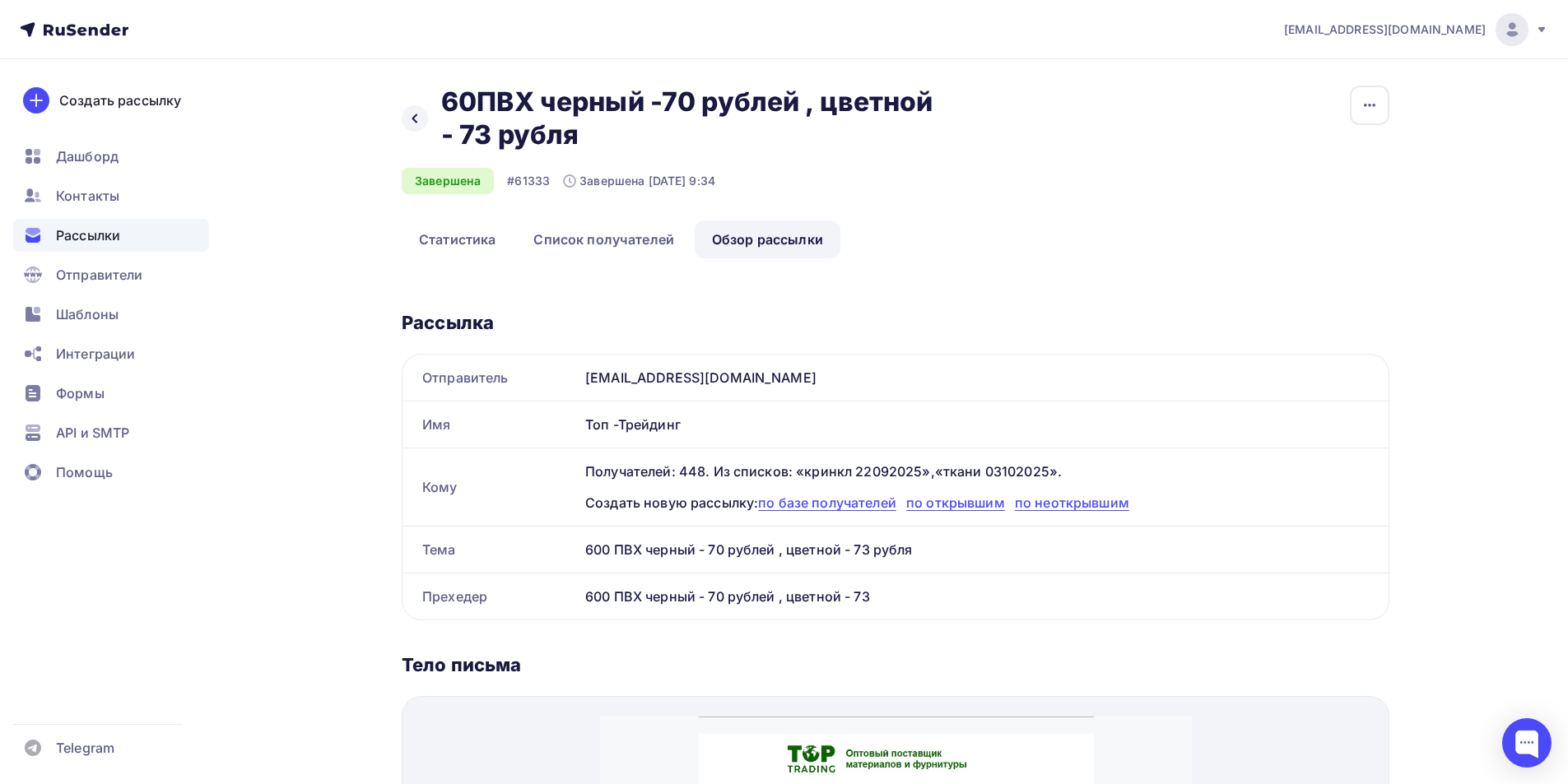
scroll to position [175, 0]
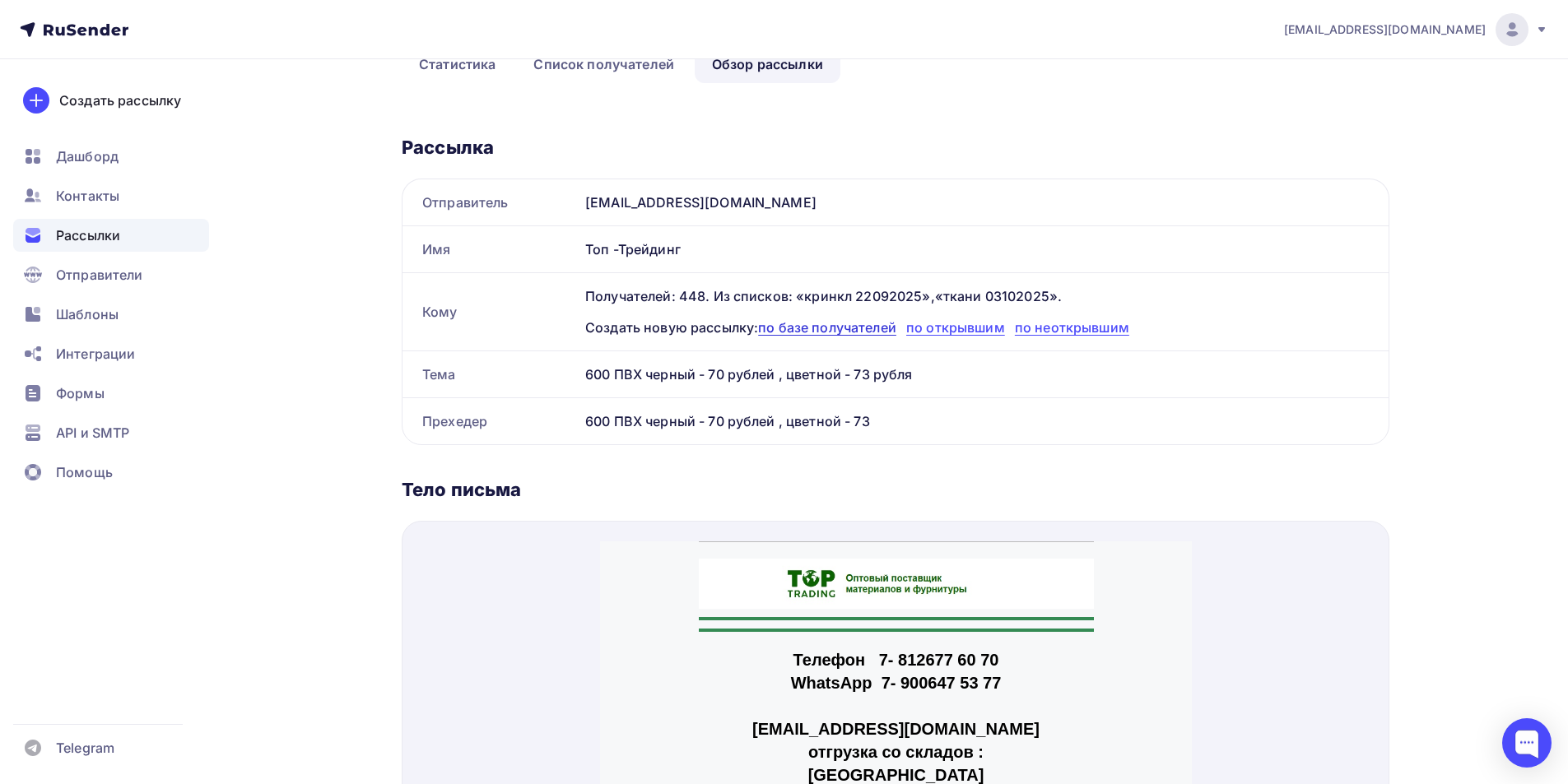
click at [839, 324] on span "по базе получателей" at bounding box center [826, 327] width 138 height 17
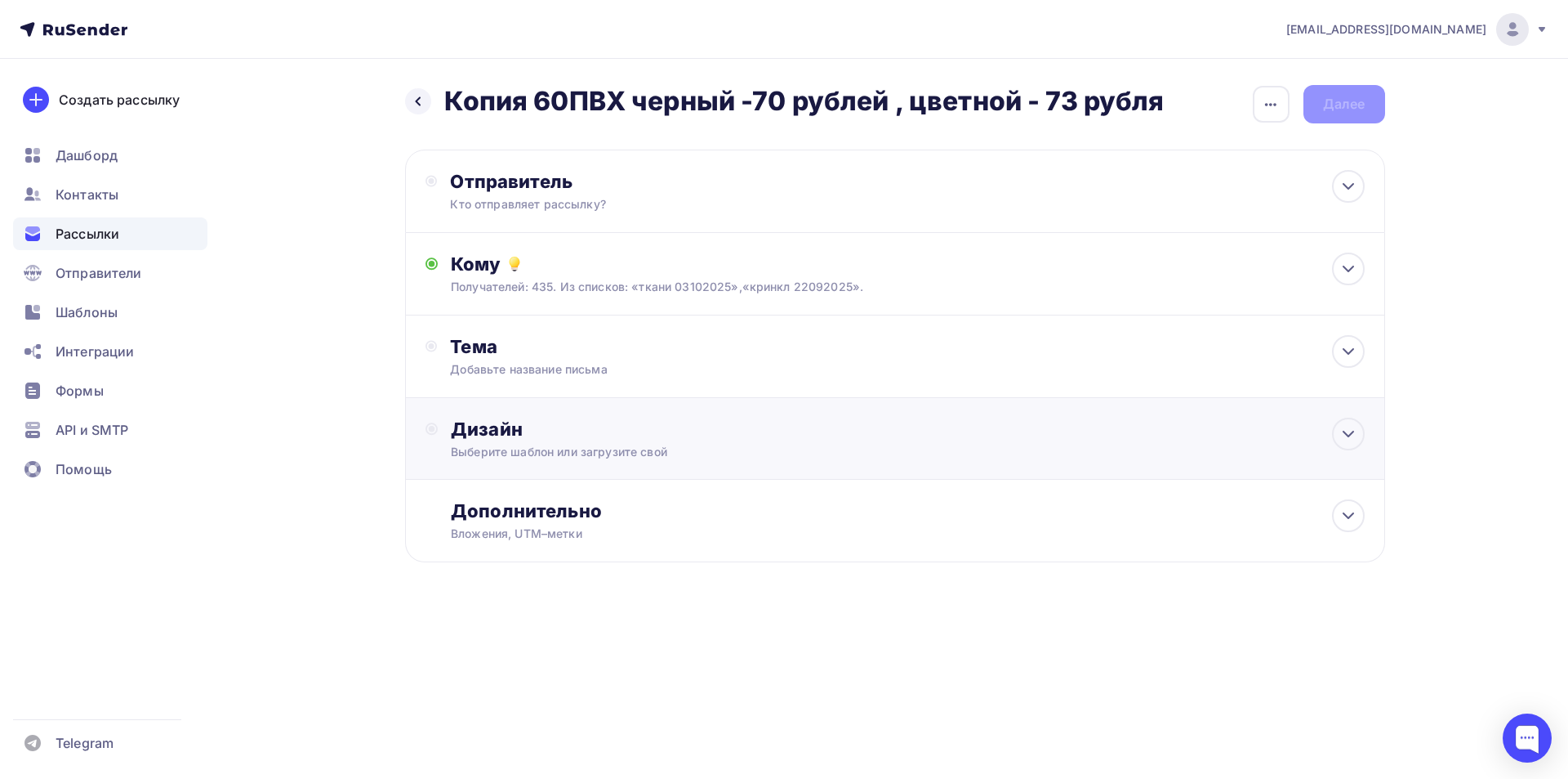
click at [828, 440] on div "Дизайн Выберите шаблон или загрузите свой" at bounding box center [907, 438] width 913 height 42
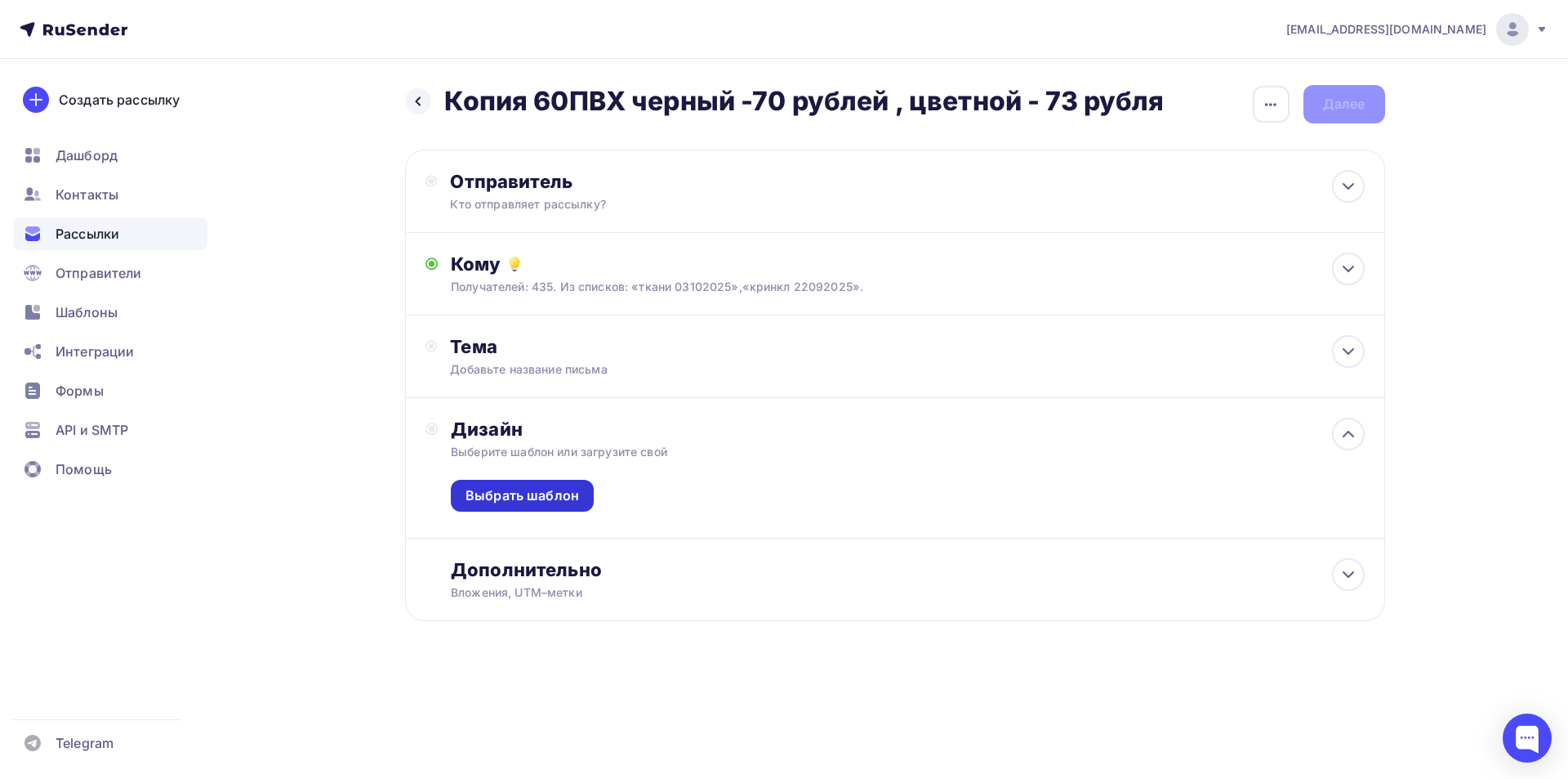
click at [569, 499] on div "Выбрать шаблон" at bounding box center [522, 496] width 113 height 19
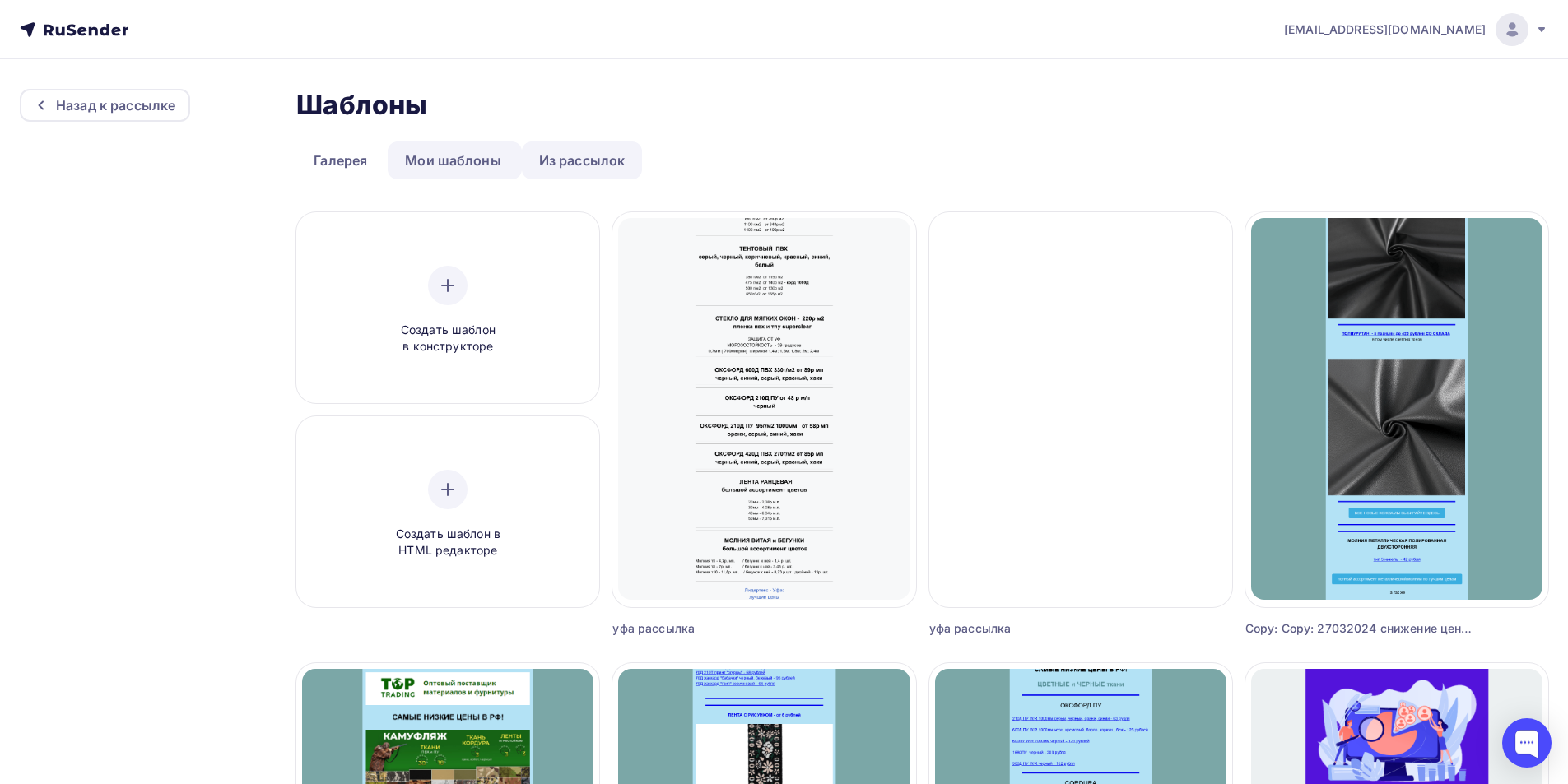
click at [570, 172] on link "Из рассылок" at bounding box center [583, 160] width 121 height 38
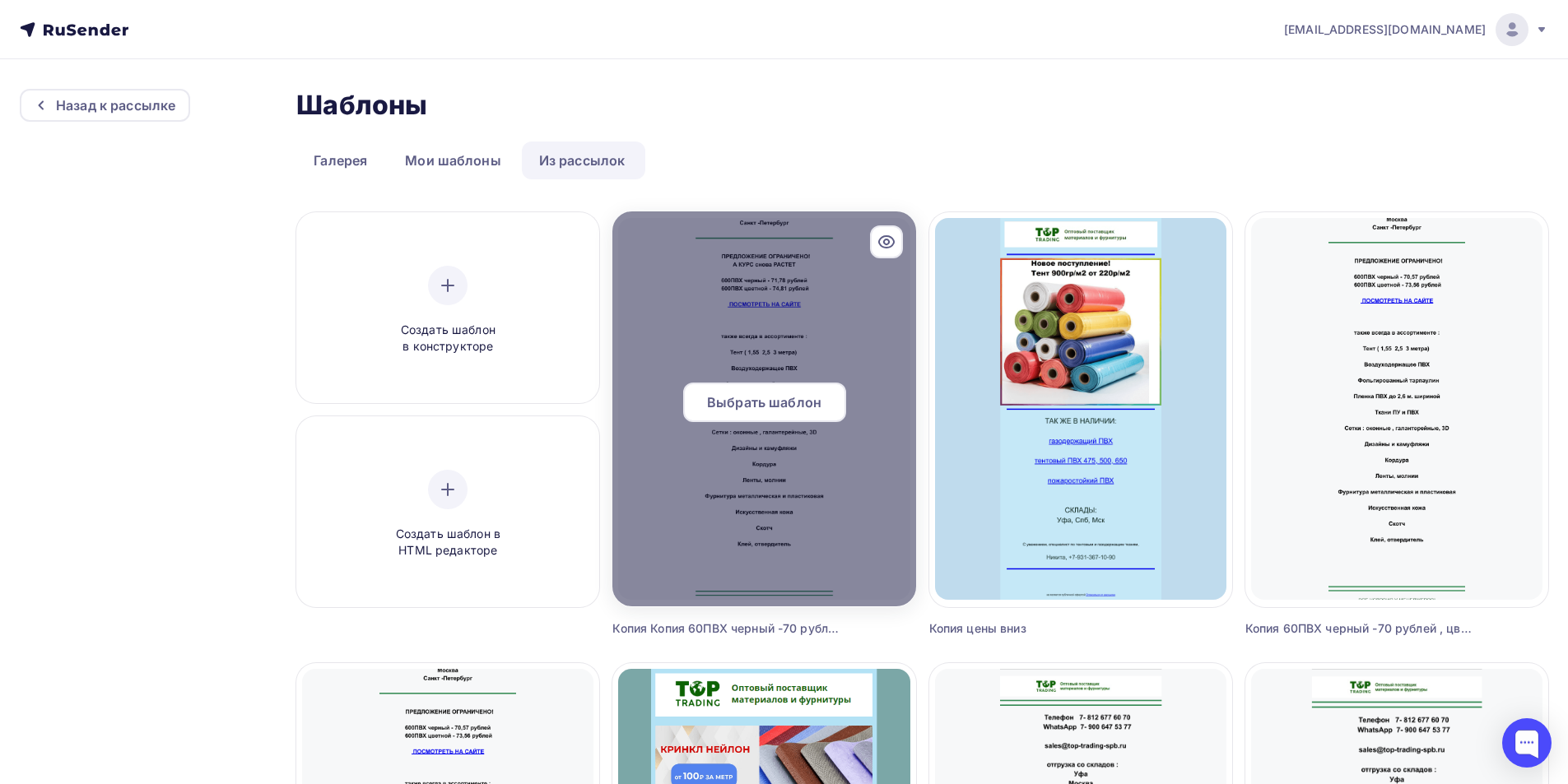
click at [868, 306] on div at bounding box center [764, 408] width 303 height 394
click at [784, 400] on span "Выбрать шаблон" at bounding box center [764, 402] width 114 height 20
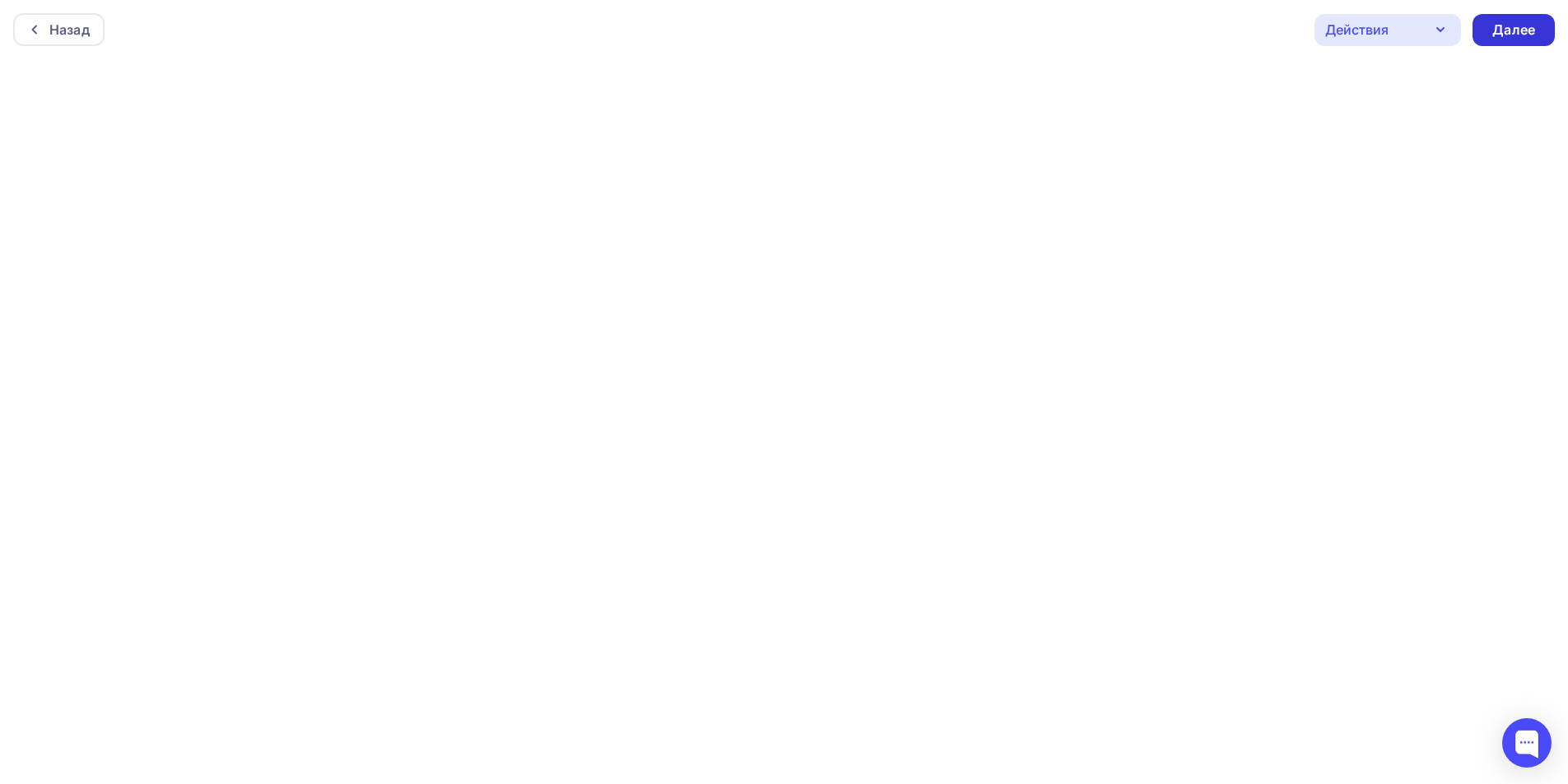
click at [1494, 25] on div "Далее" at bounding box center [1513, 30] width 43 height 19
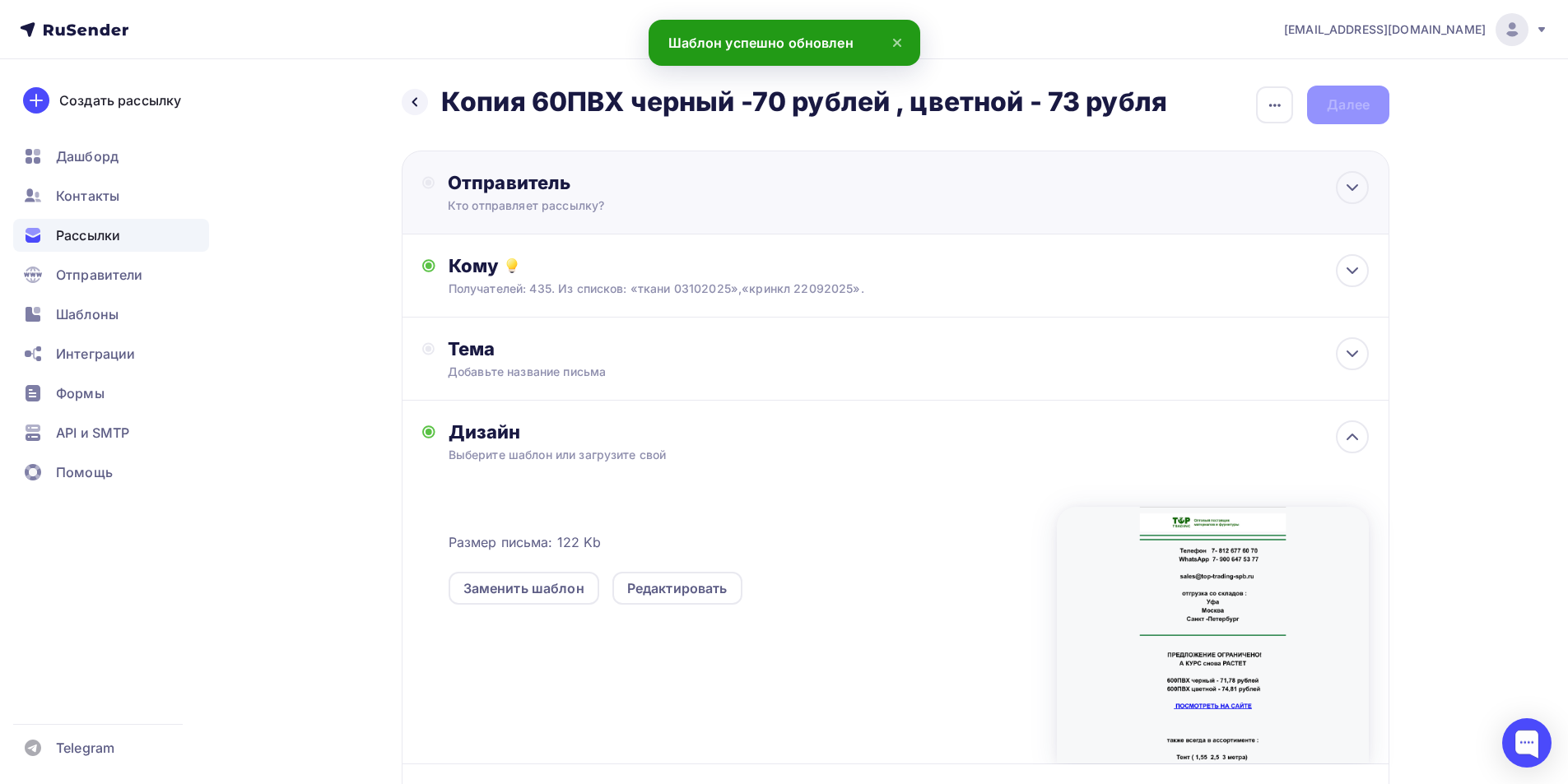
click at [548, 217] on div "Отправитель Кто отправляет рассылку? Email * [EMAIL_ADDRESS][DOMAIN_NAME] [EMAI…" at bounding box center [895, 192] width 987 height 83
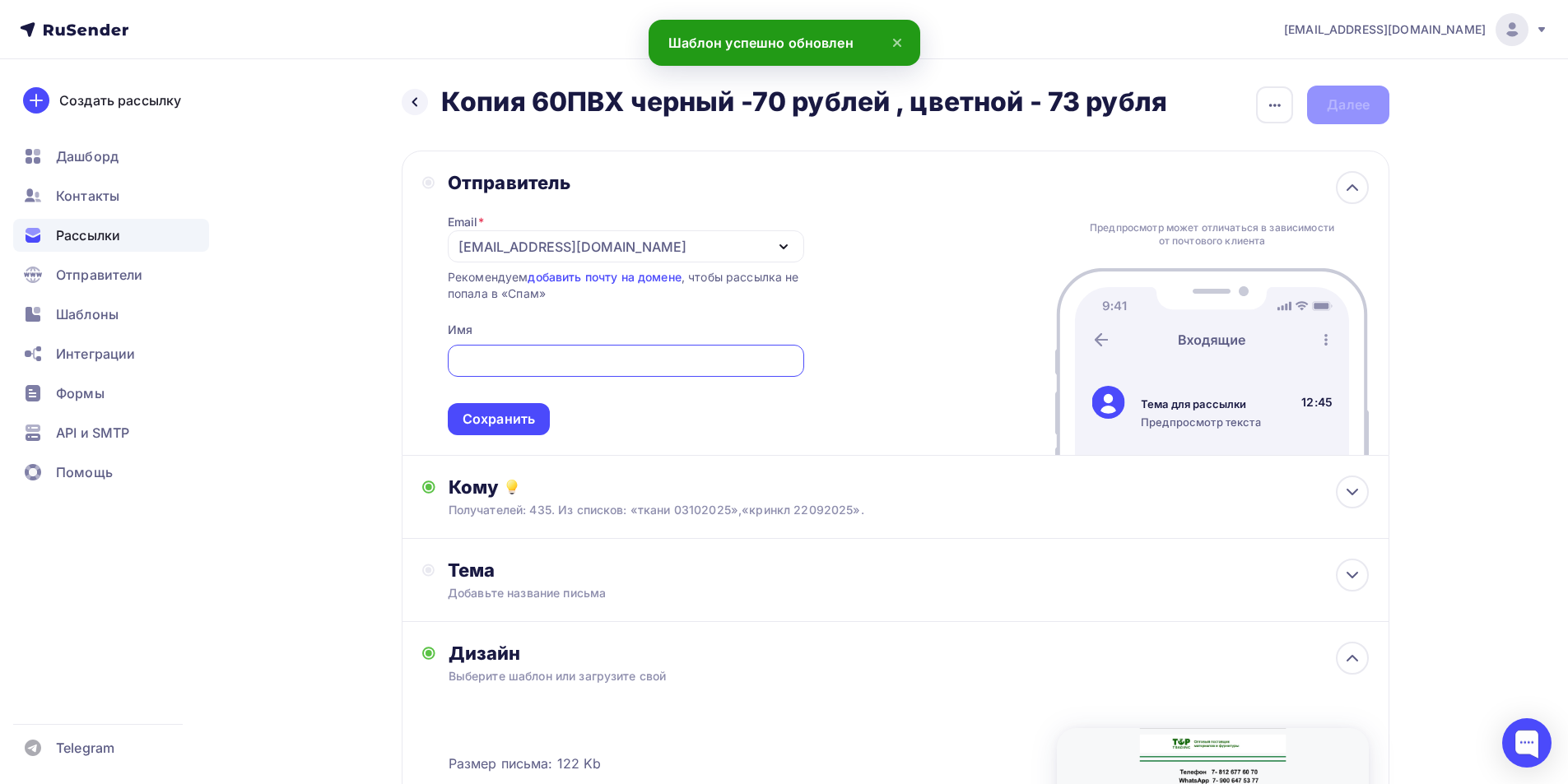
click at [505, 367] on input "text" at bounding box center [624, 361] width 337 height 20
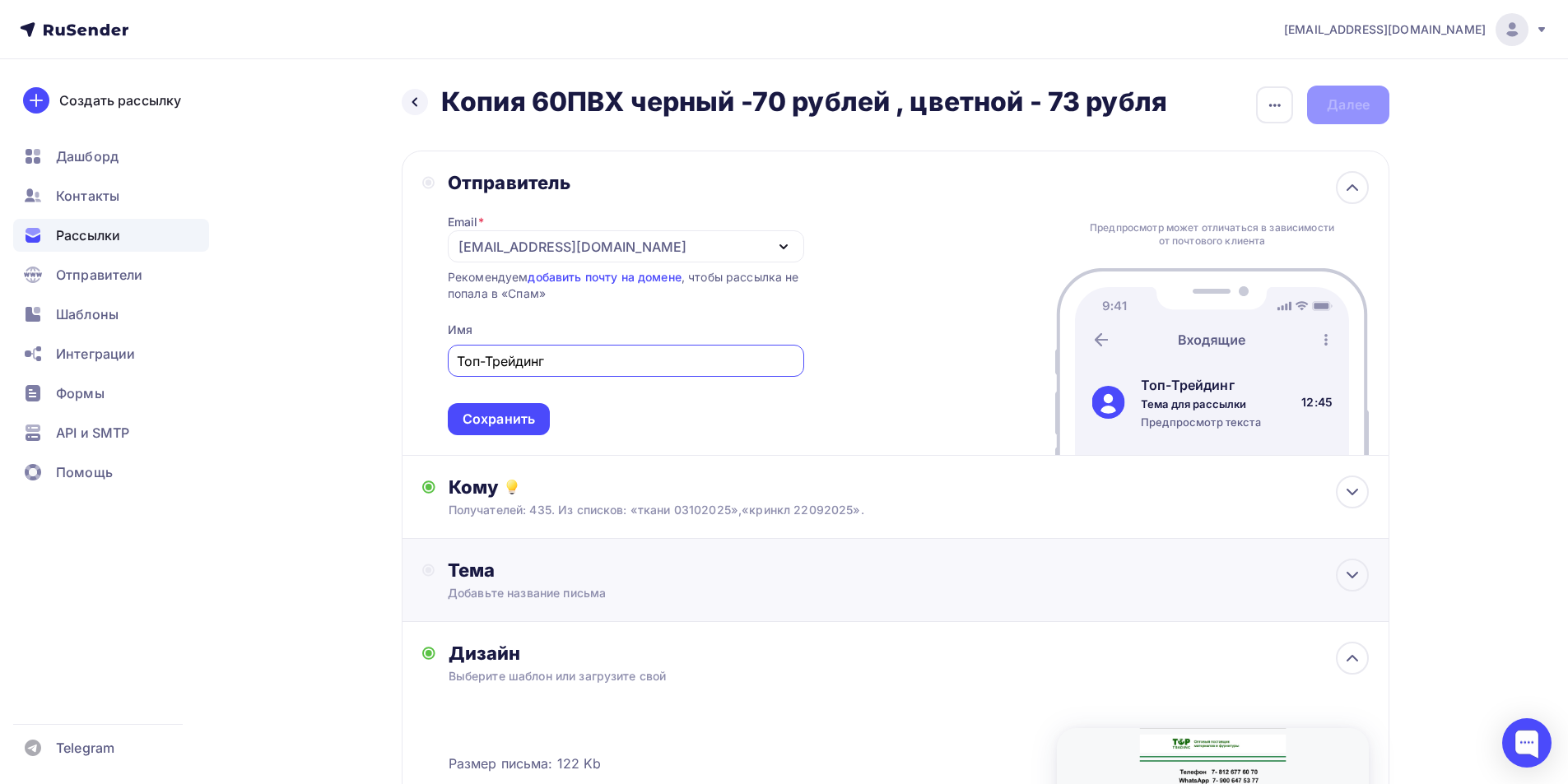
type input "Топ-Трейдинг"
click at [514, 581] on div "Тема Добавьте название письма Тема * Рекомендуем использовать не более 150 симв…" at bounding box center [610, 579] width 325 height 43
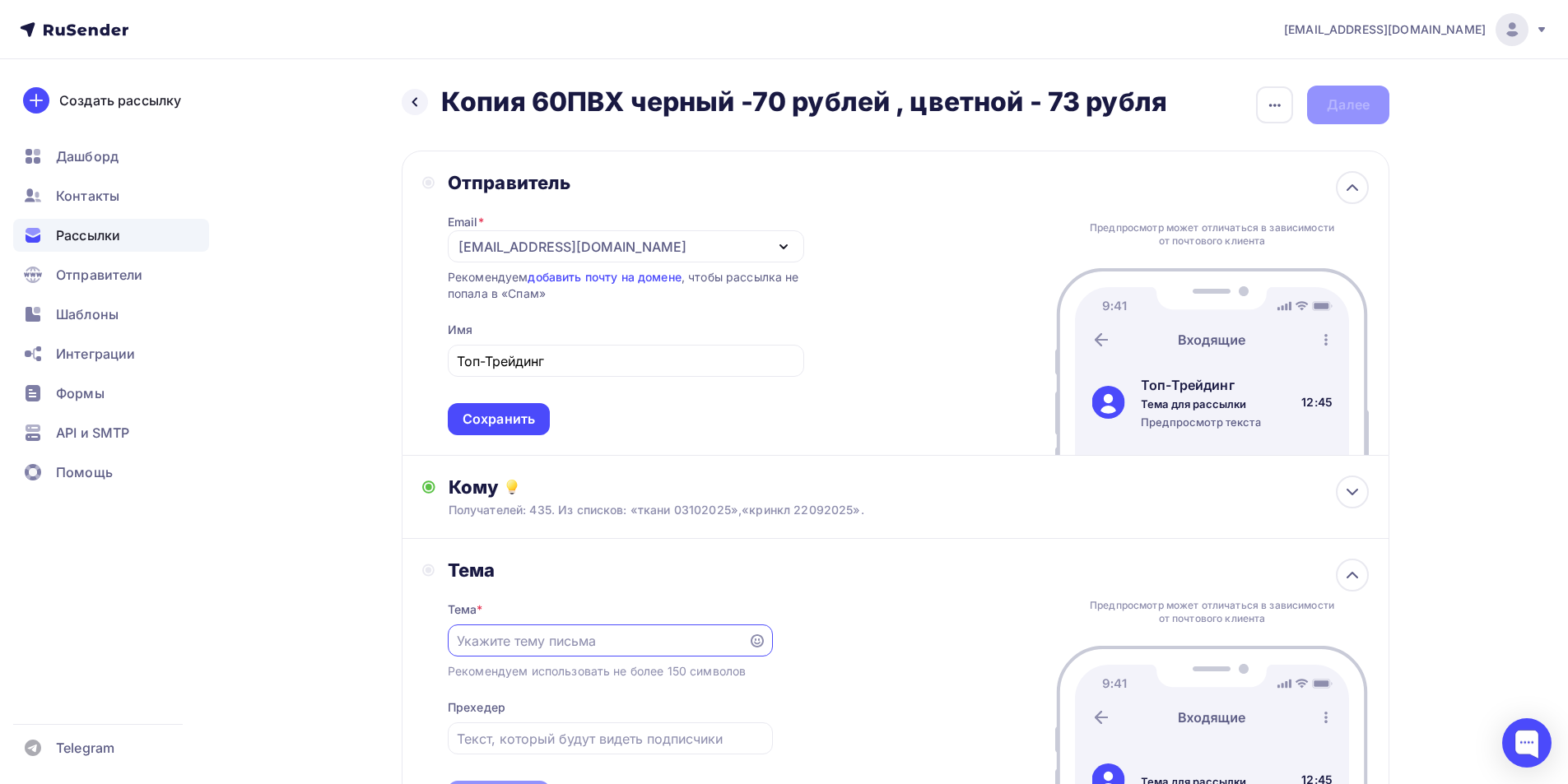
click at [515, 634] on input "text" at bounding box center [597, 641] width 281 height 20
type input "Курс снова растет. 600 ПВХ - 71,78 рубя м.п."
drag, startPoint x: 739, startPoint y: 642, endPoint x: 552, endPoint y: 647, distance: 187.1
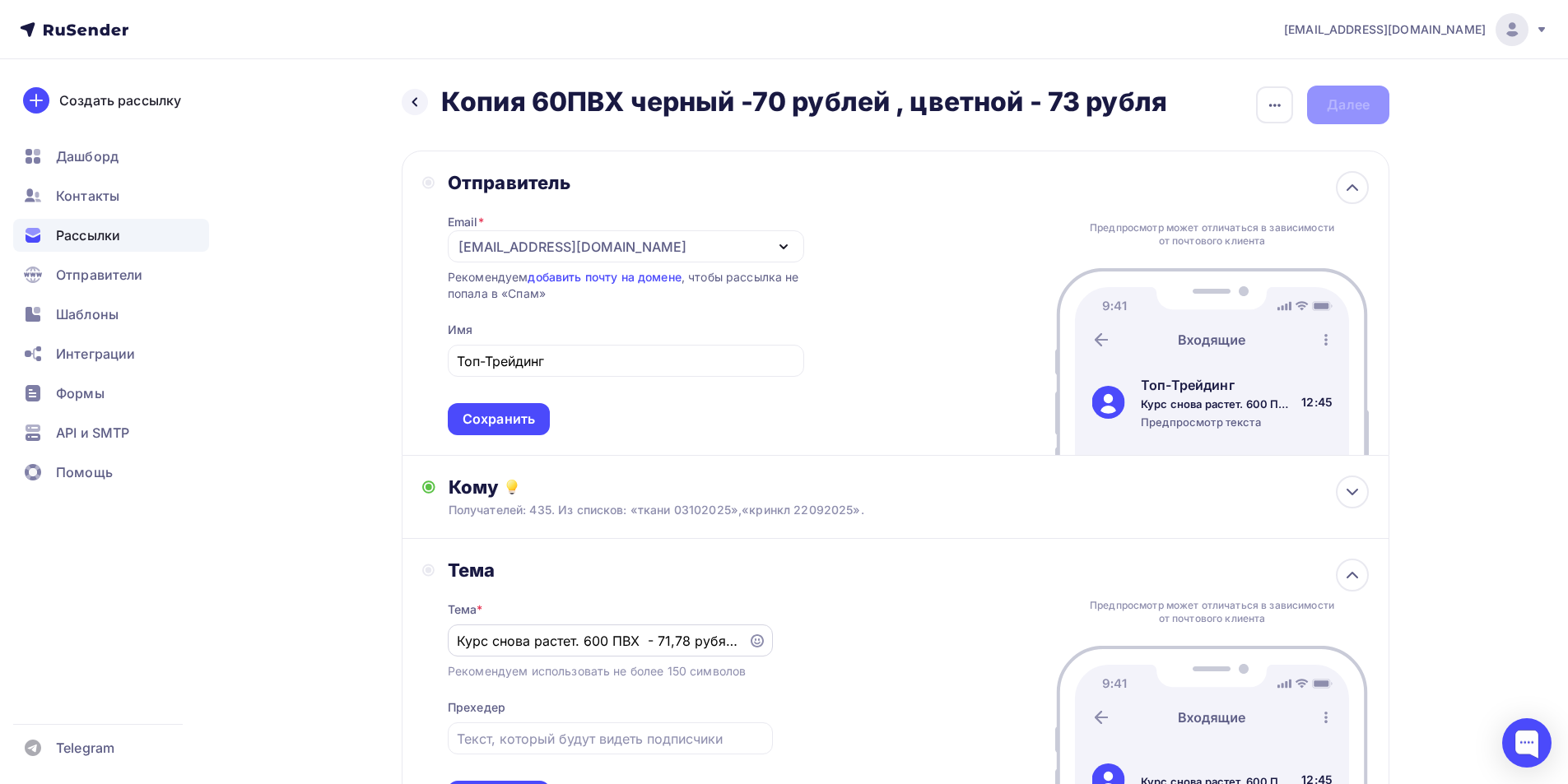
click at [552, 647] on div "Курс снова растет. 600 ПВХ - 71,78 рубя м.п." at bounding box center [610, 640] width 325 height 32
click at [543, 643] on input "Курс снова растет. 600 ПВХ - 71,78 рубя м.п." at bounding box center [597, 641] width 281 height 20
drag, startPoint x: 452, startPoint y: 641, endPoint x: 812, endPoint y: 655, distance: 360.3
click at [812, 655] on div "Тема Тема * Курс снова растет. 600 ПВХ - 71,78 рубя м.п. Рекомендуем использова…" at bounding box center [895, 686] width 987 height 294
click at [824, 671] on div "Тема Тема * Курс снова растет. 600 ПВХ - 71,78 рубя м.п. Рекомендуем использова…" at bounding box center [895, 686] width 987 height 294
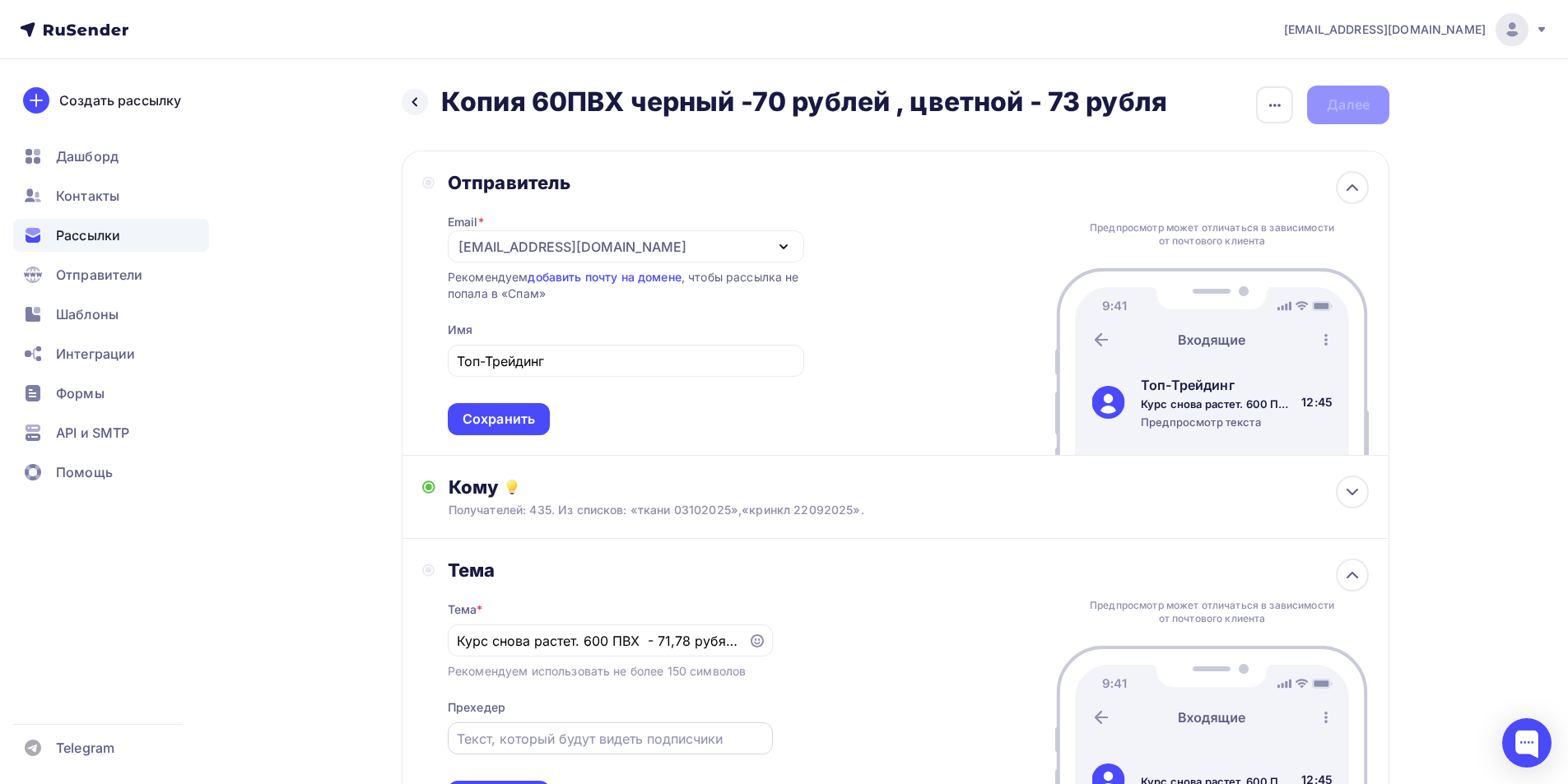
click at [551, 733] on input "text" at bounding box center [610, 738] width 306 height 20
paste input "Курс снова растет. 600 ПВХ - 71,78 рубя м.п. Рекоме"
click at [898, 662] on div "Тема Тема * Курс снова растет. 600 ПВХ - 71,78 рубя м.п. Рекомендуем использова…" at bounding box center [895, 686] width 987 height 294
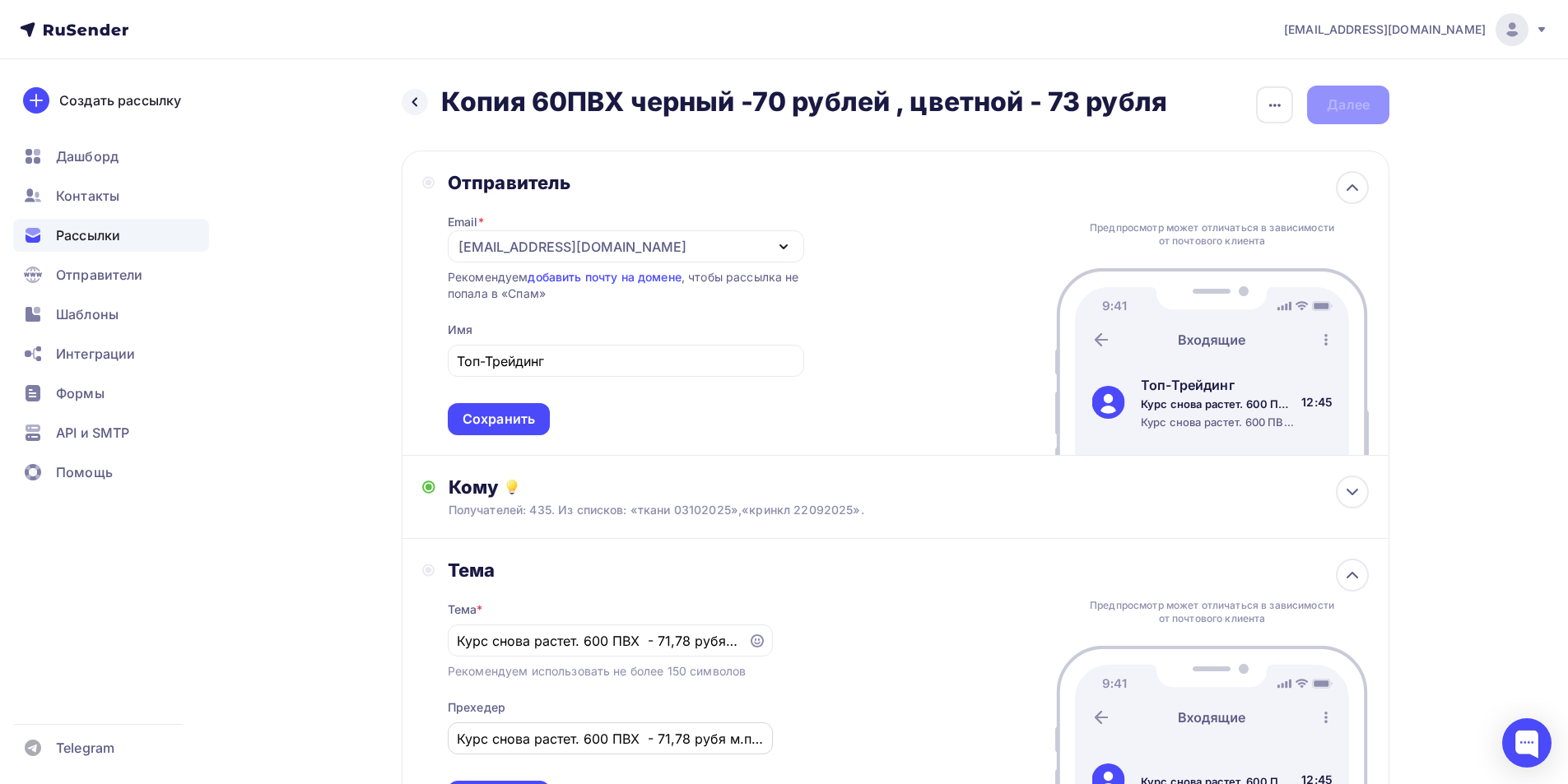
click at [706, 747] on input "Курс снова растет. 600 ПВХ - 71,78 рубя м.п. Рекоме" at bounding box center [610, 738] width 306 height 20
type input "Курс снова растет. 600 ПВХ - 71,78 рубя м.п."
click at [886, 585] on div "Тема Тема * Курс снова растет. 600 ПВХ - 71,78 рубя м.п. Рекомендуем использова…" at bounding box center [895, 686] width 987 height 294
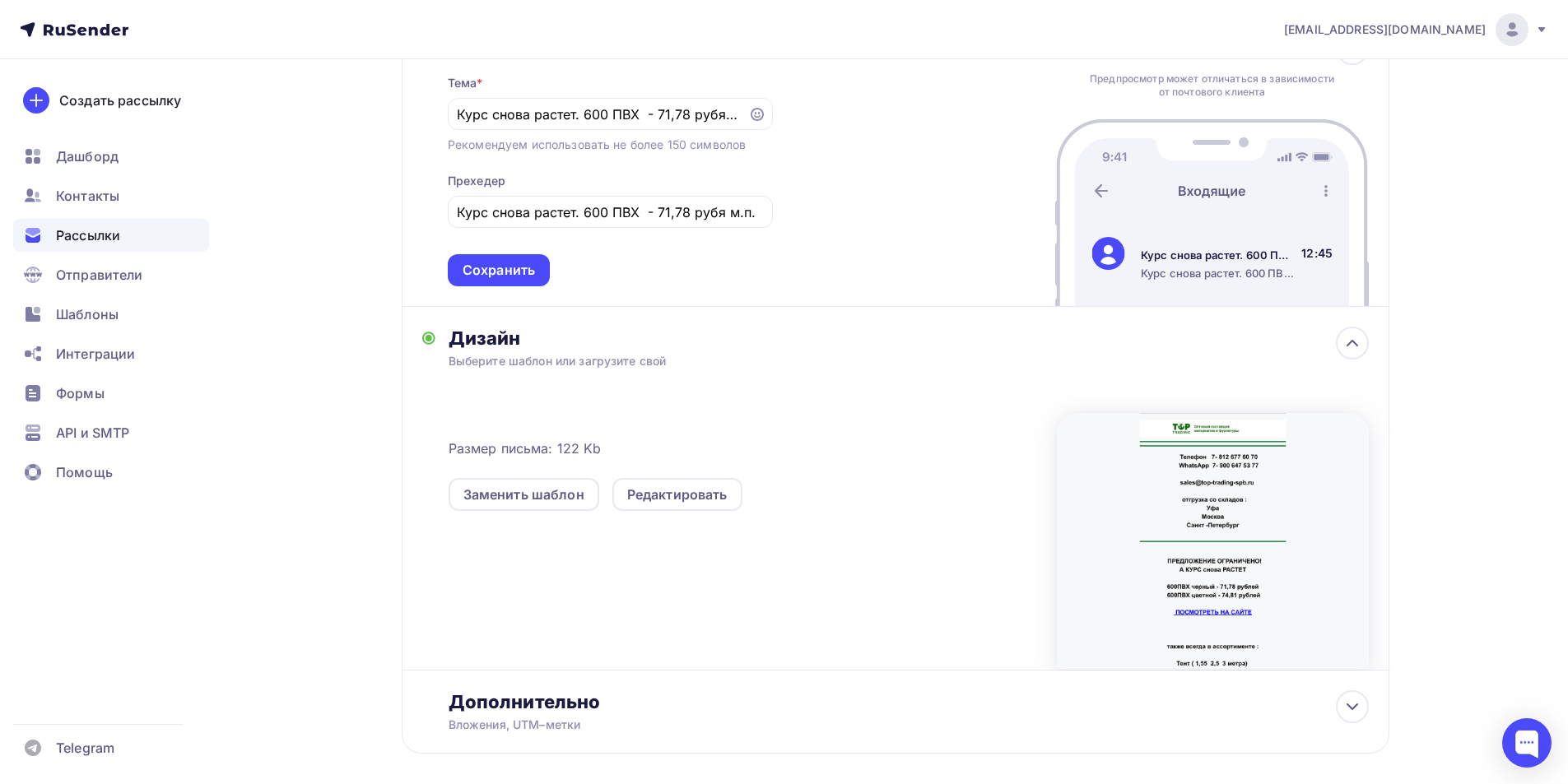
scroll to position [175, 0]
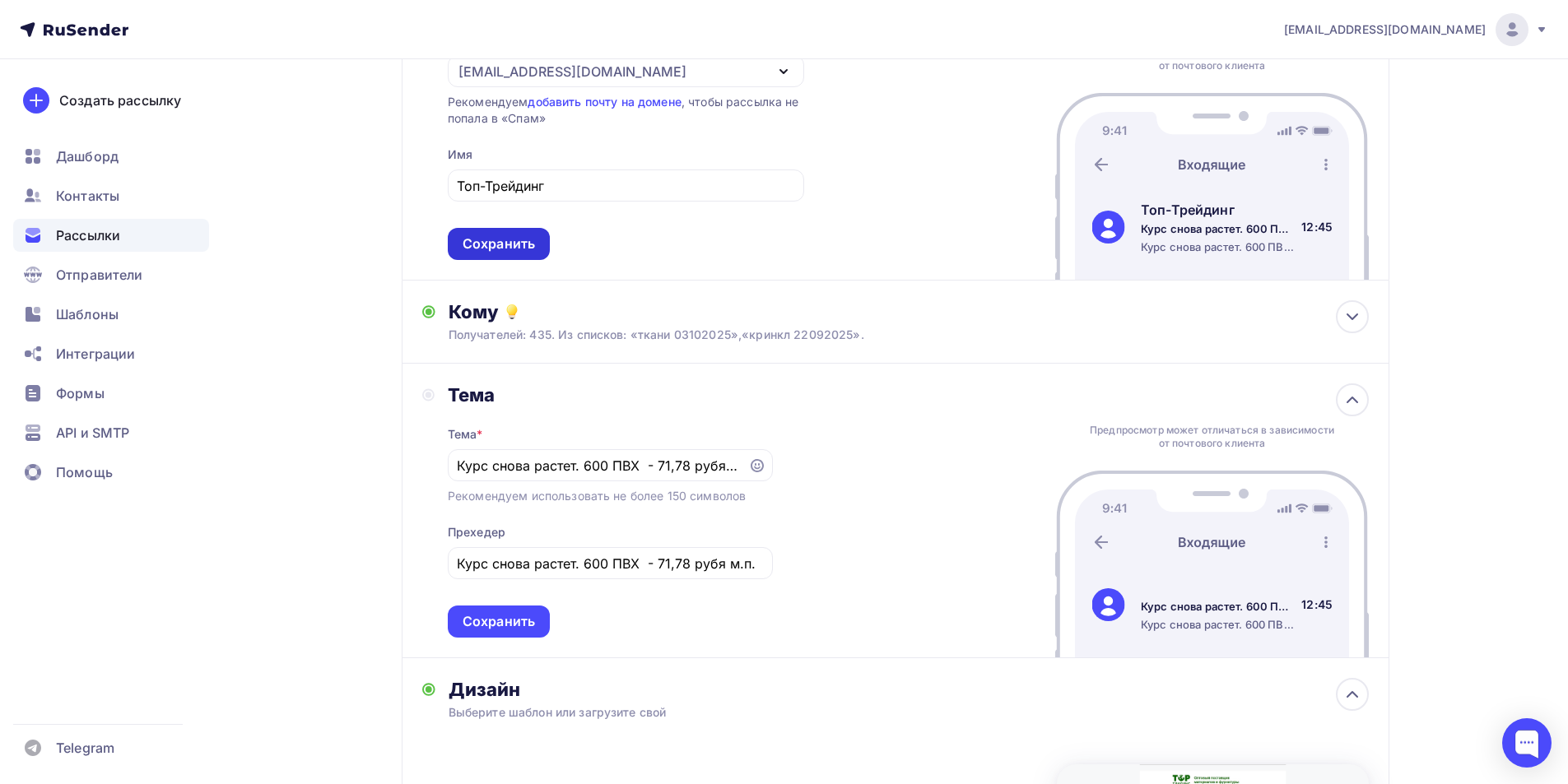
click at [515, 242] on div "Сохранить" at bounding box center [498, 243] width 73 height 19
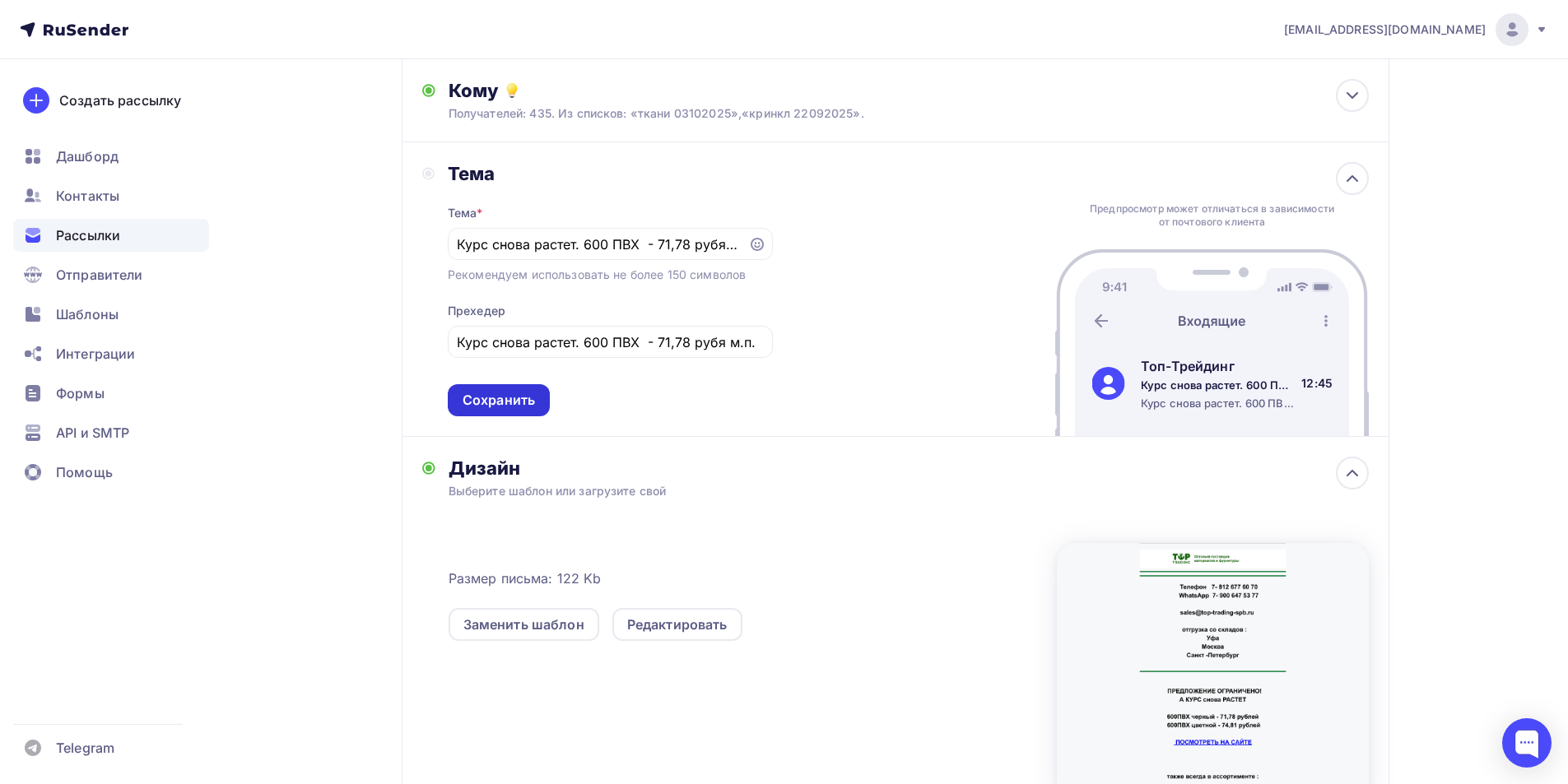
click at [510, 408] on div "Сохранить" at bounding box center [498, 399] width 73 height 19
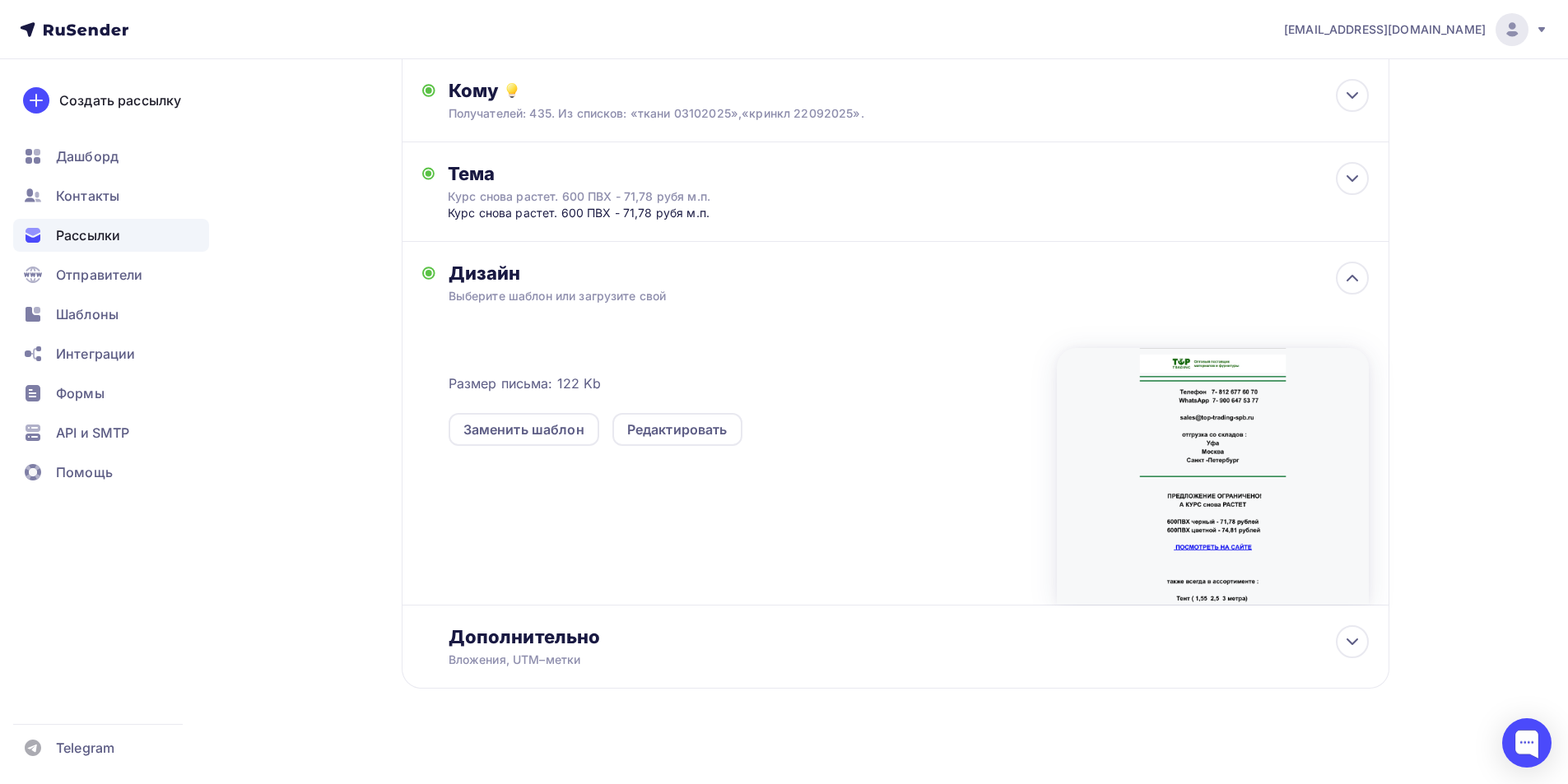
click at [1127, 464] on div at bounding box center [1213, 476] width 312 height 256
click at [702, 432] on div "Редактировать" at bounding box center [677, 429] width 100 height 20
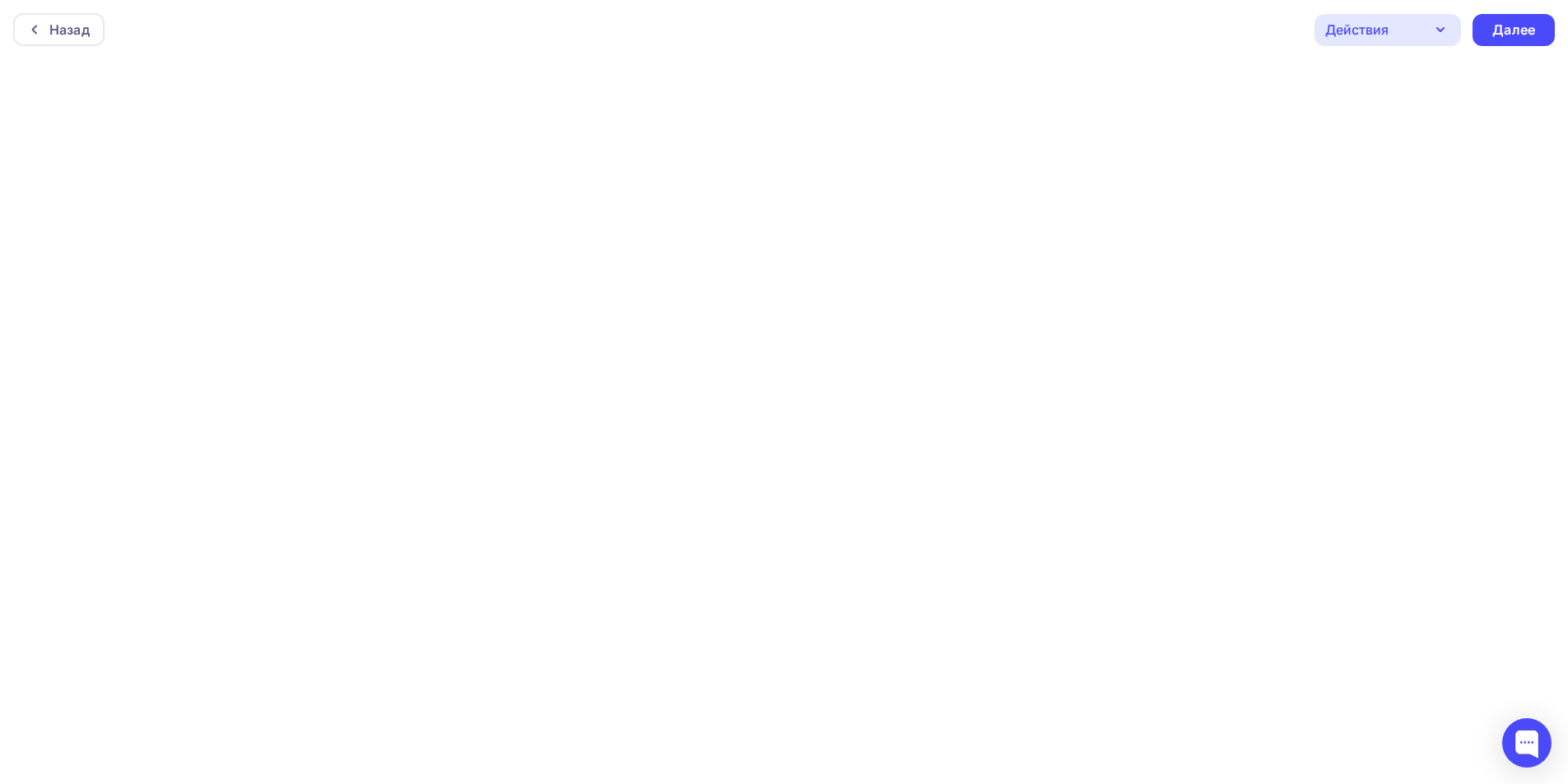
click at [1363, 41] on div "Действия" at bounding box center [1387, 30] width 146 height 32
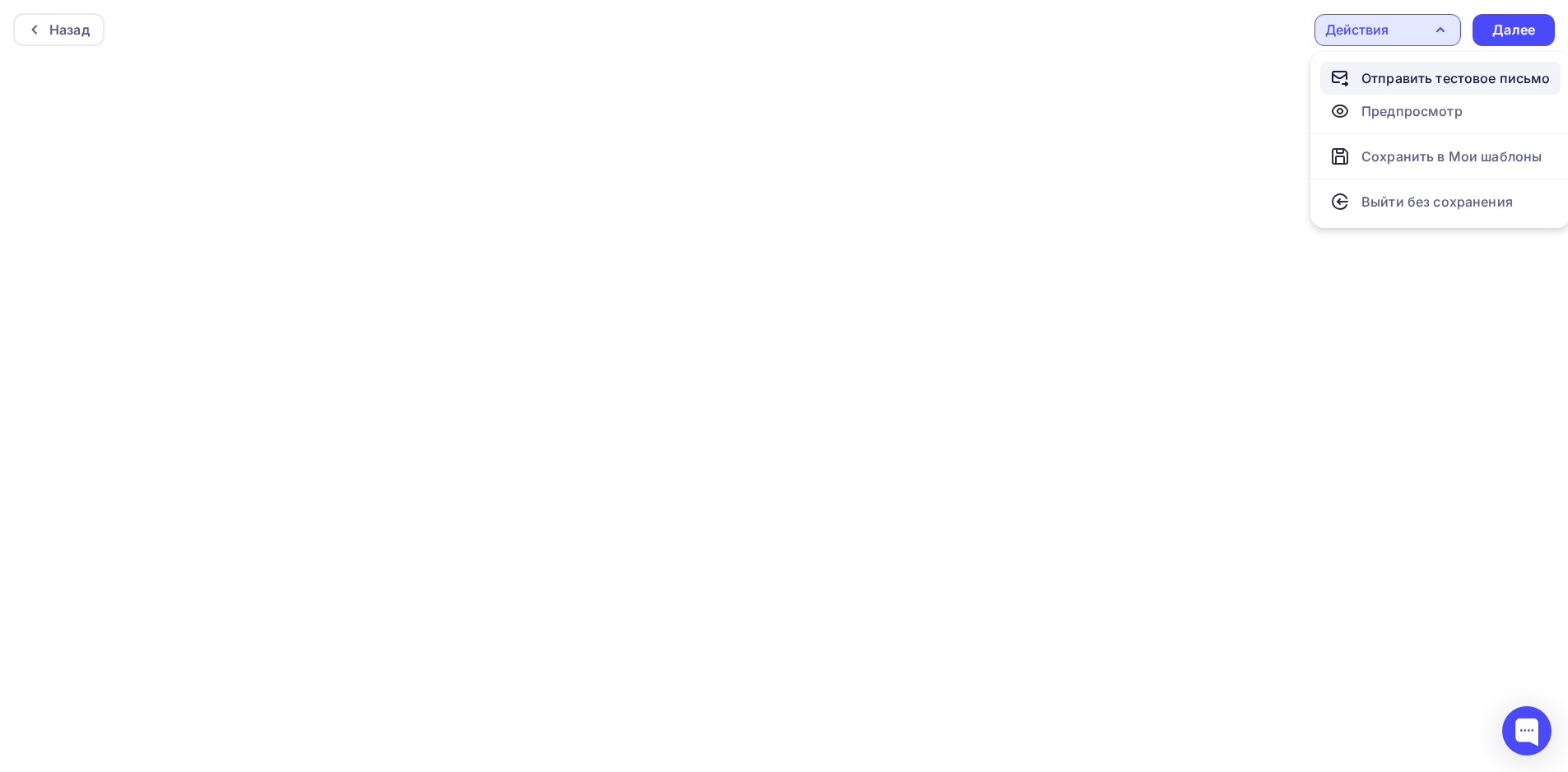
click at [1365, 81] on div "Отправить тестовое письмо" at bounding box center [1456, 79] width 189 height 20
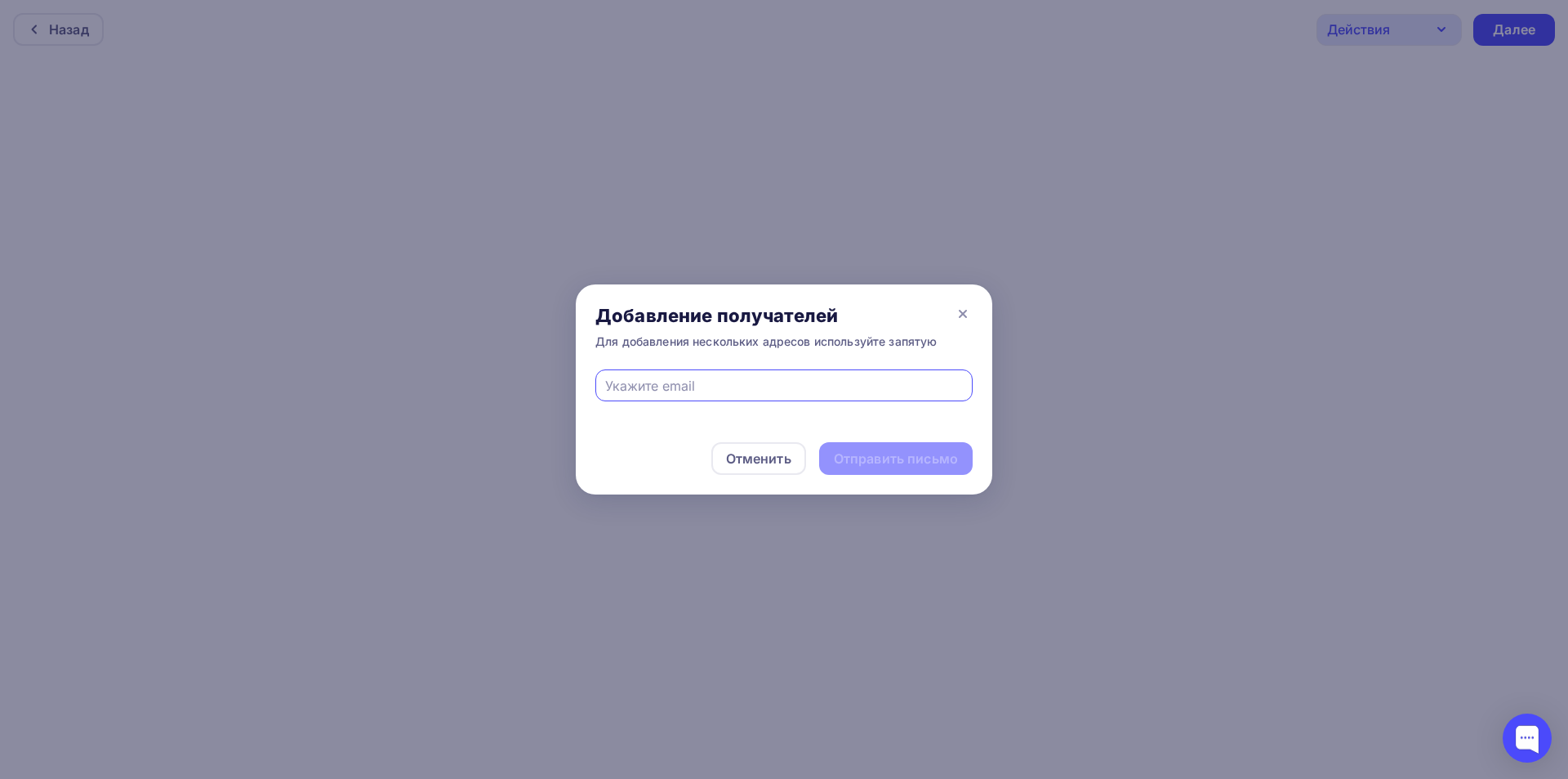
click at [701, 384] on input "text" at bounding box center [784, 386] width 358 height 20
type input "[EMAIL_ADDRESS][DOMAIN_NAME]"
click at [830, 466] on div "Отправить письмо" at bounding box center [896, 458] width 154 height 33
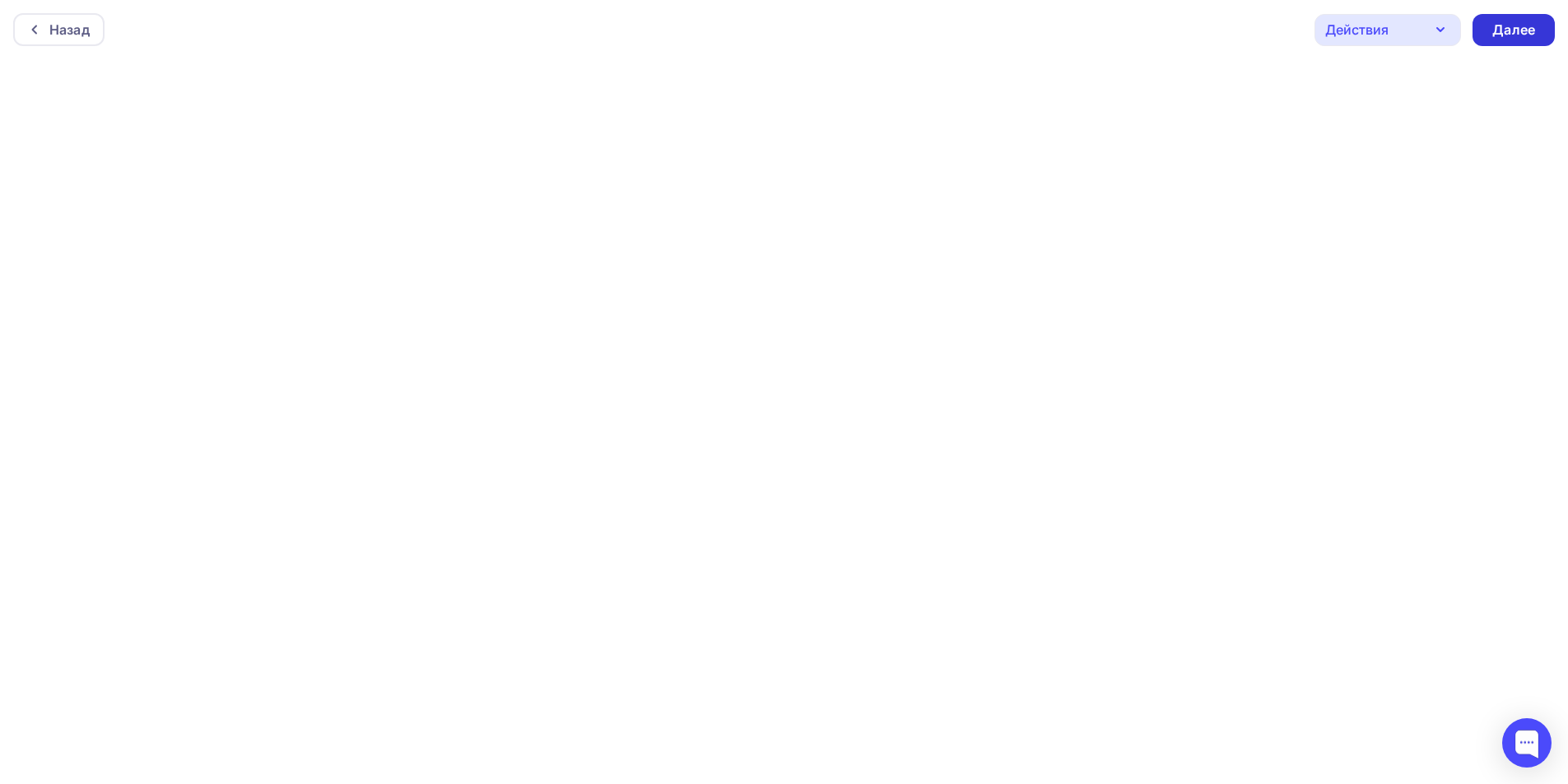
click at [1483, 28] on div "Далее" at bounding box center [1513, 30] width 83 height 32
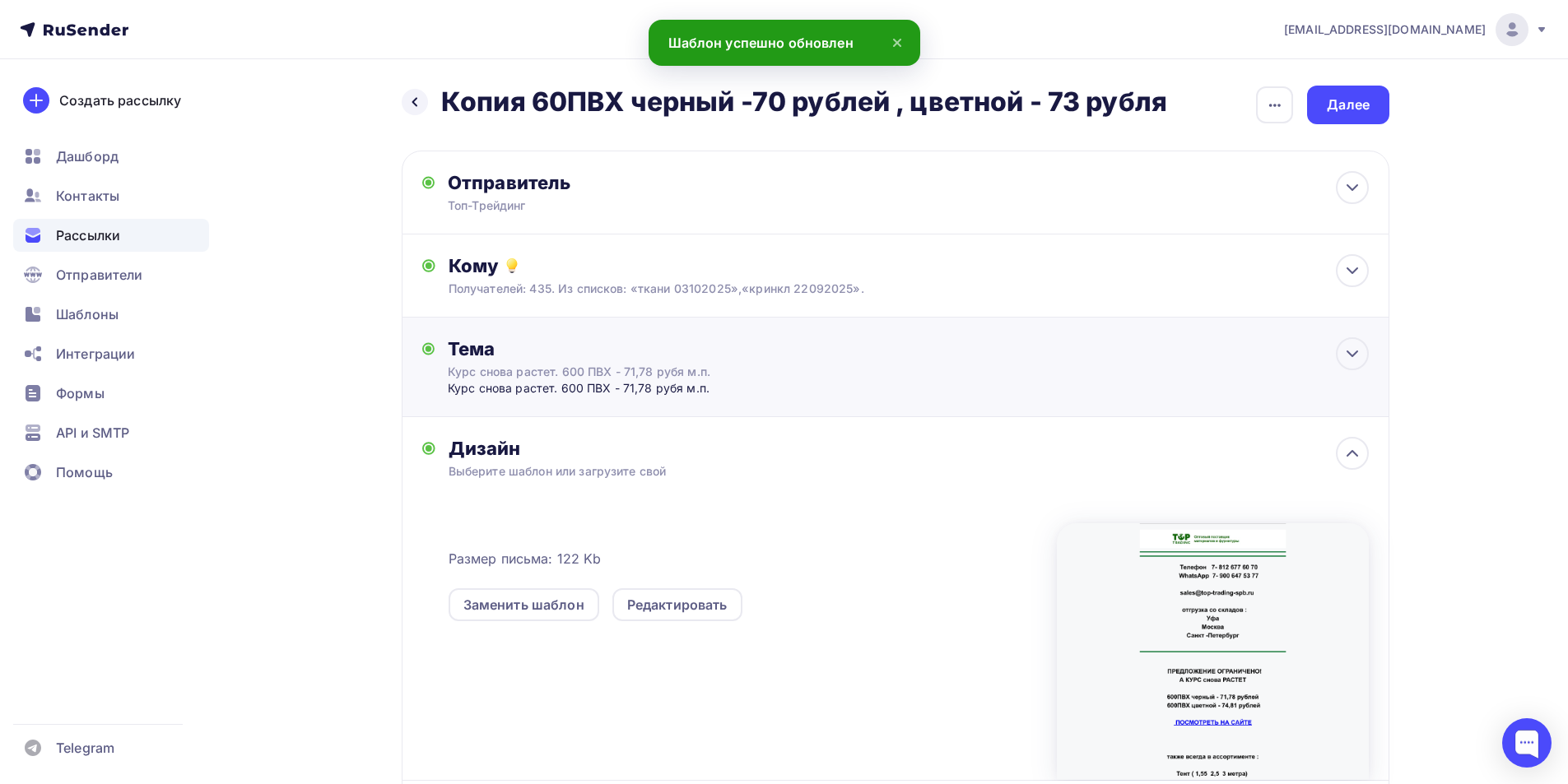
click at [587, 382] on div "Курс снова растет. 600 ПВХ - 71,78 рубя м.п." at bounding box center [610, 388] width 325 height 17
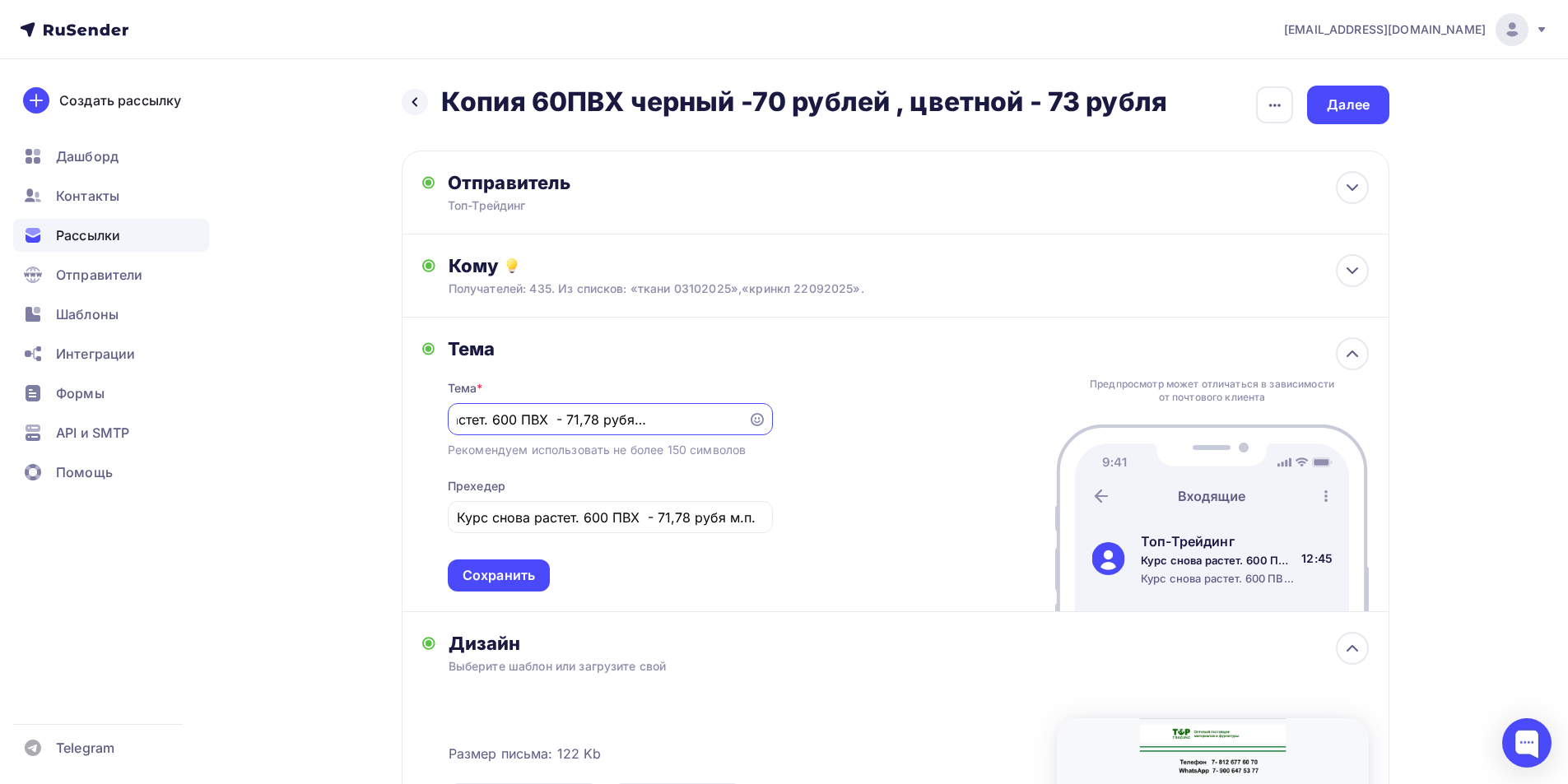
scroll to position [0, 98]
type input "Курс снова растет. 600 ПВХ - 71,78 рубя м.п. от 1 рулона"
click at [747, 520] on input "Курс снова растет. 600 ПВХ - 71,78 рубя м.п." at bounding box center [610, 518] width 306 height 20
type input "Курс снова растет. 600 ПВХ - 71,78 рубя м.п. от 1 рулона"
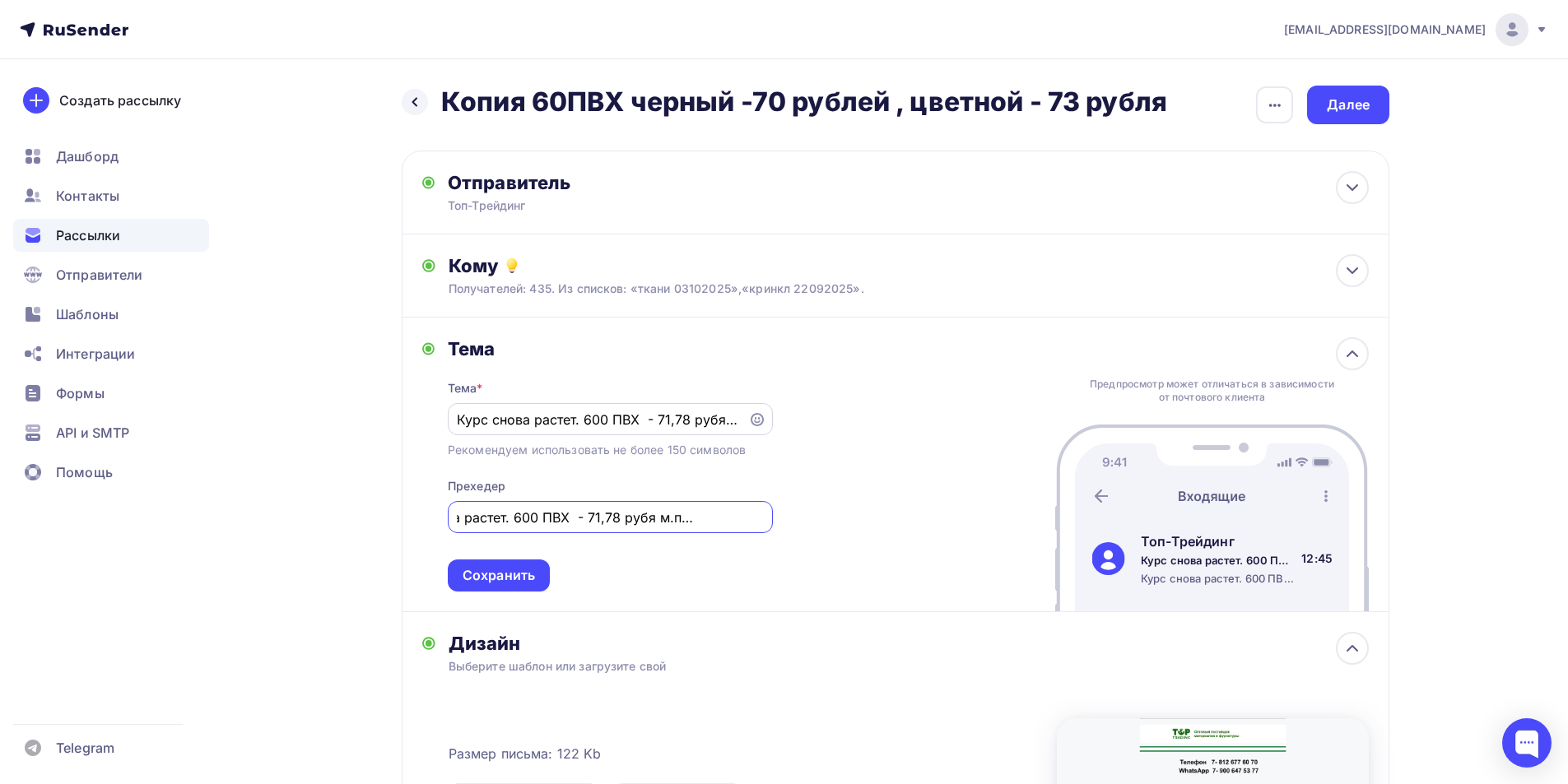
click at [719, 417] on input "Курс снова растет. 600 ПВХ - 71,78 рубя м.п. от 1 рулона" at bounding box center [597, 419] width 281 height 20
type input "Курс снова растет. 600 ПВХ - 71,78 рубля м.п. от 1 рулона"
click at [717, 519] on input "Курс снова растет. 600 ПВХ - 71,78 рубя м.п. от 1 рулона" at bounding box center [610, 518] width 306 height 20
type input "Курс снова растет. 600 ПВХ - 71,78 рубля м.п. от 1 рулона"
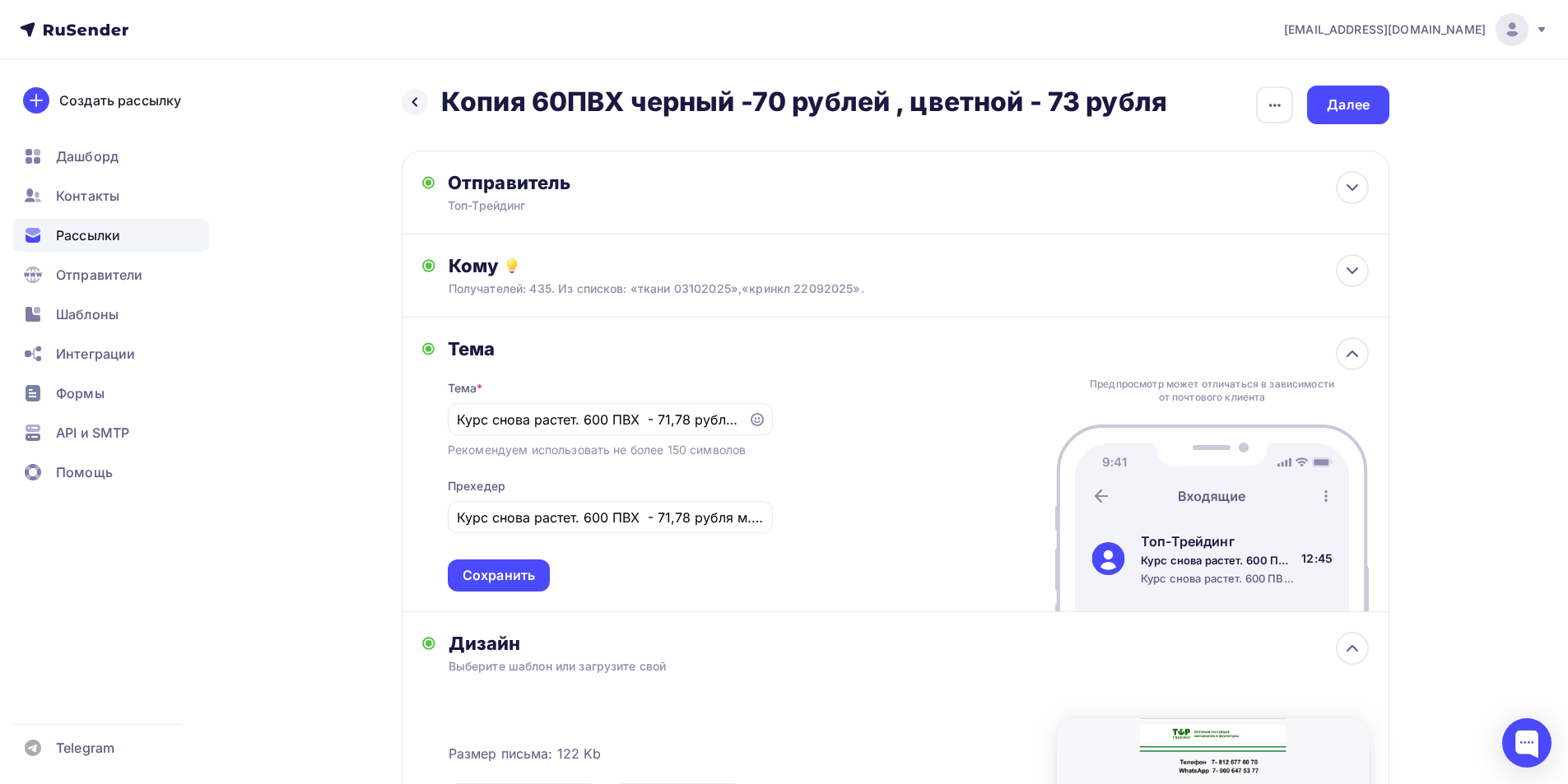
click at [755, 556] on div "Тема * Курс снова растет. 600 ПВХ - 71,78 рубля м.п. от 1 рулона Рекомендуем ис…" at bounding box center [610, 476] width 325 height 232
click at [469, 591] on div "Тема Тема * Курс снова растет. 600 ПВХ - 71,78 рубля м.п. от 1 рулона Рекоменду…" at bounding box center [895, 465] width 987 height 294
click at [504, 561] on div "Сохранить" at bounding box center [498, 575] width 102 height 32
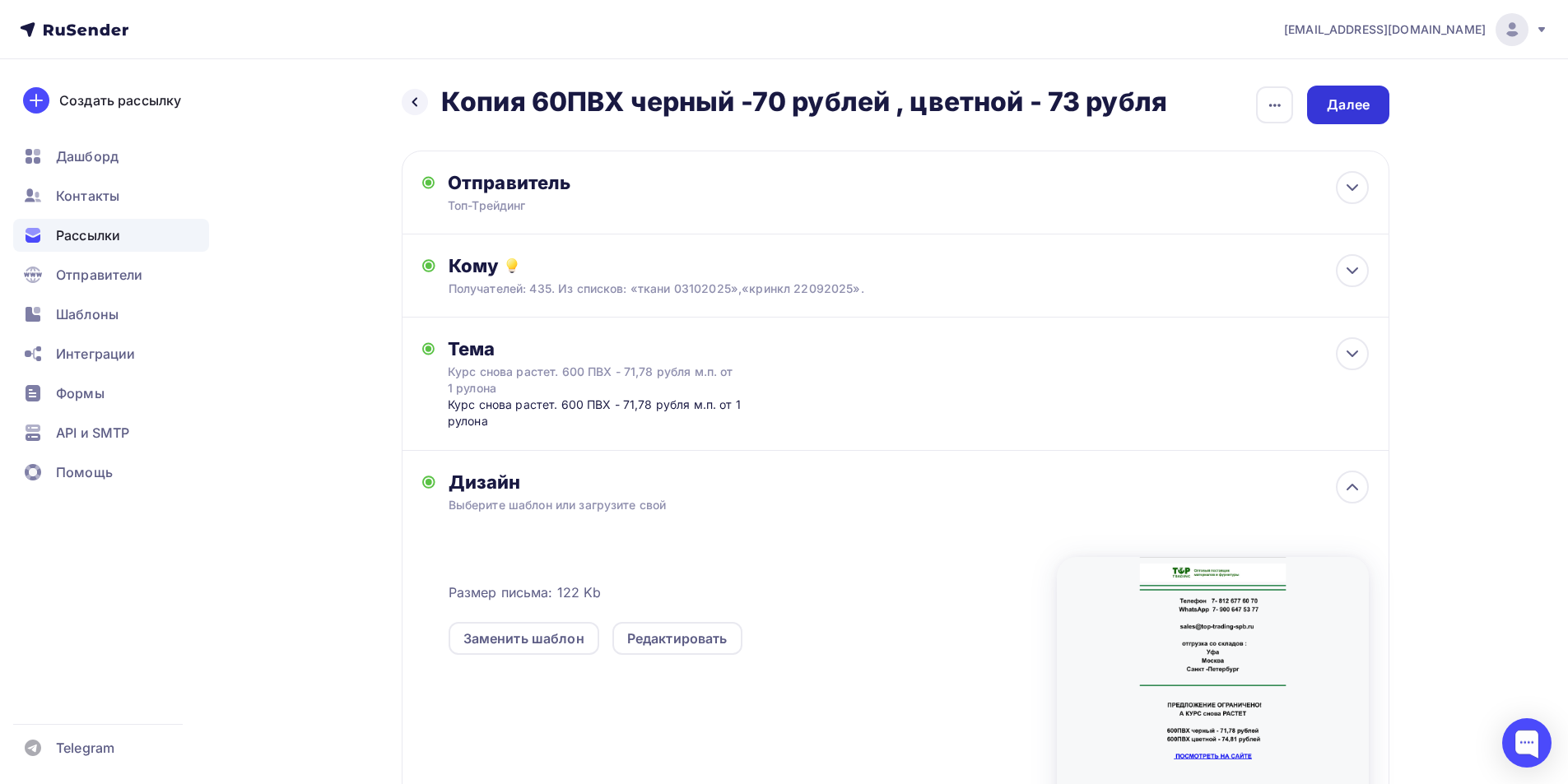
click at [1366, 112] on div "Далее" at bounding box center [1347, 104] width 43 height 19
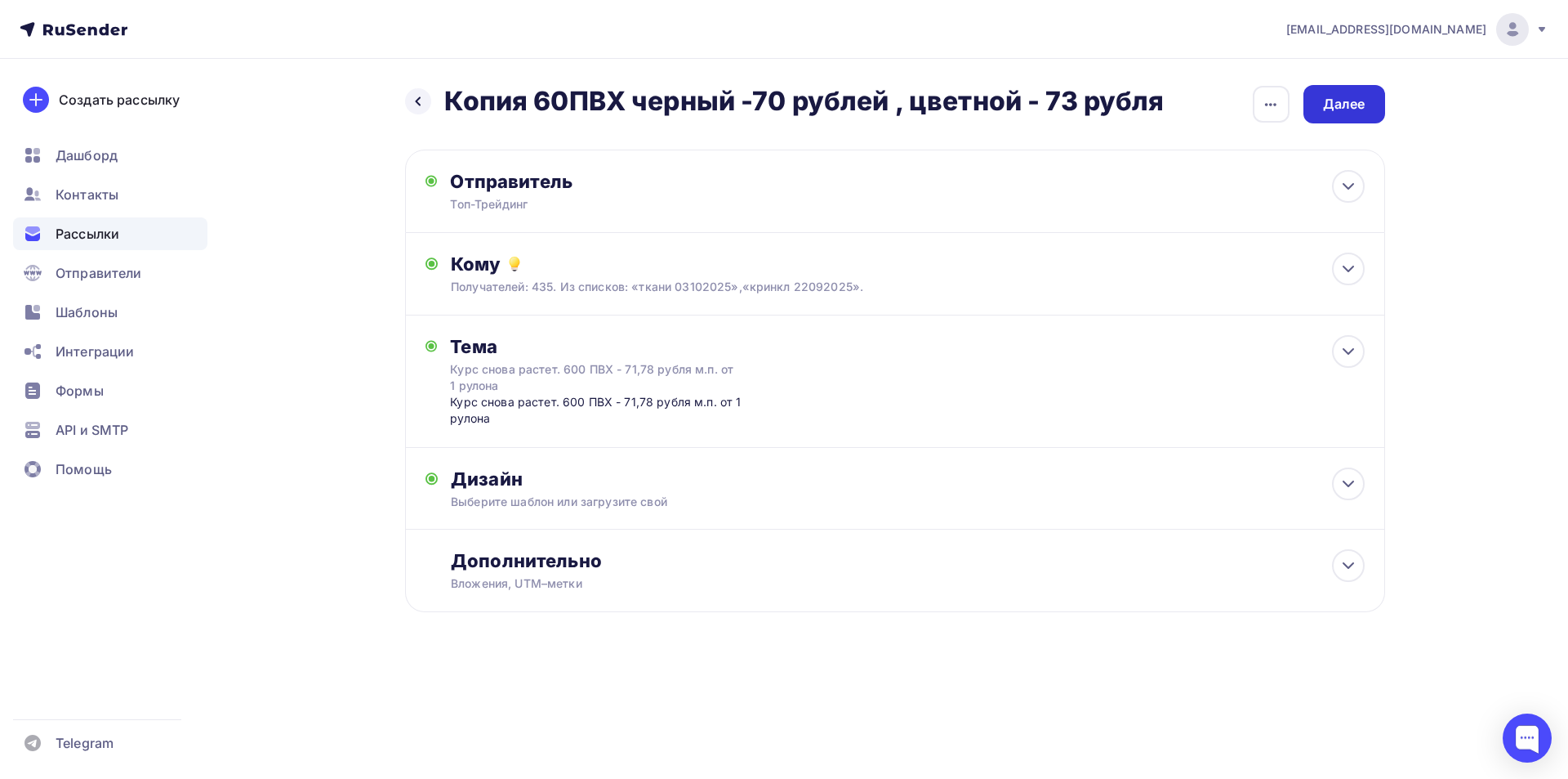
click at [1365, 102] on div "Далее" at bounding box center [1344, 104] width 42 height 19
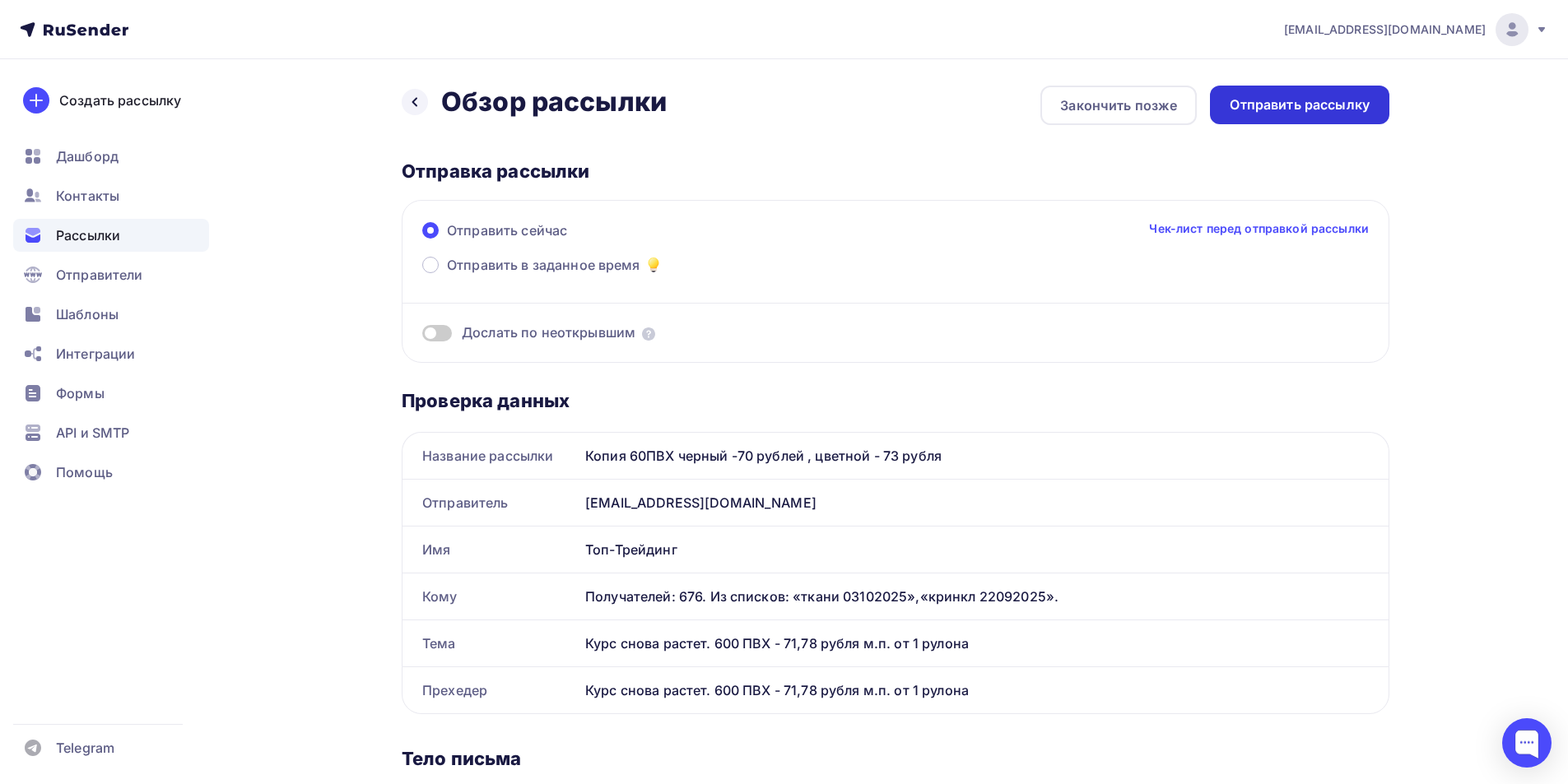
click at [1279, 105] on div "Отправить рассылку" at bounding box center [1300, 104] width 140 height 19
